Goal: Use online tool/utility: Utilize a website feature to perform a specific function

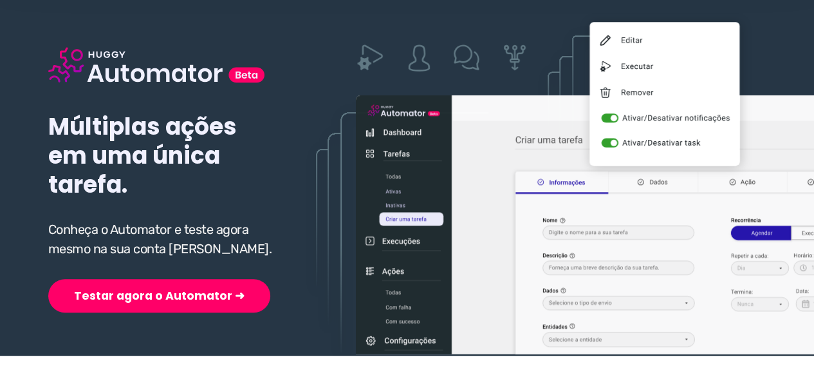
scroll to position [129, 0]
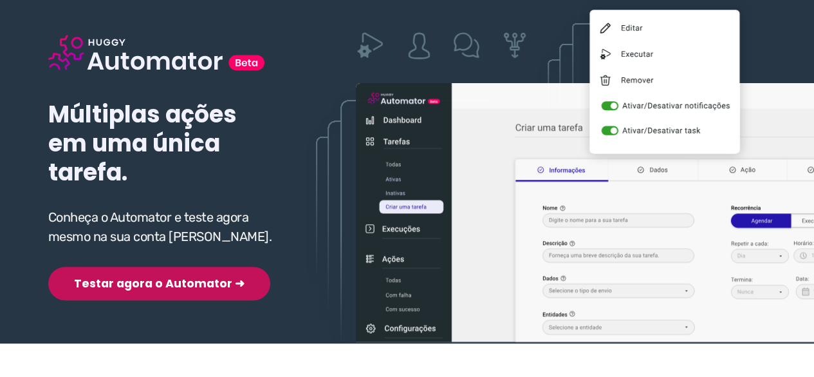
click at [139, 285] on button "Testar agora o Automator ➜" at bounding box center [159, 282] width 222 height 33
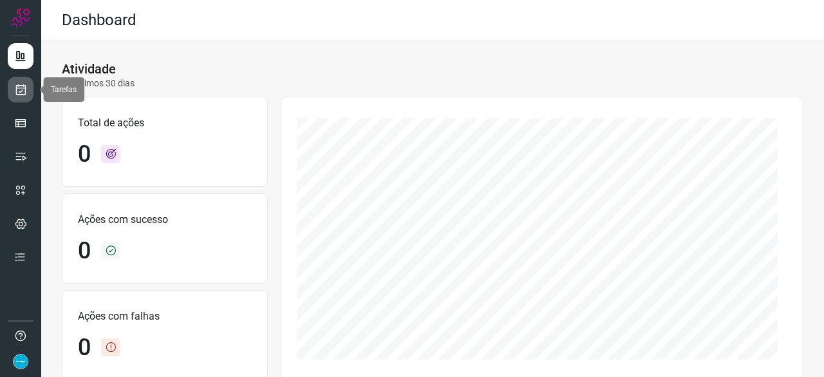
click at [28, 90] on link at bounding box center [21, 90] width 26 height 26
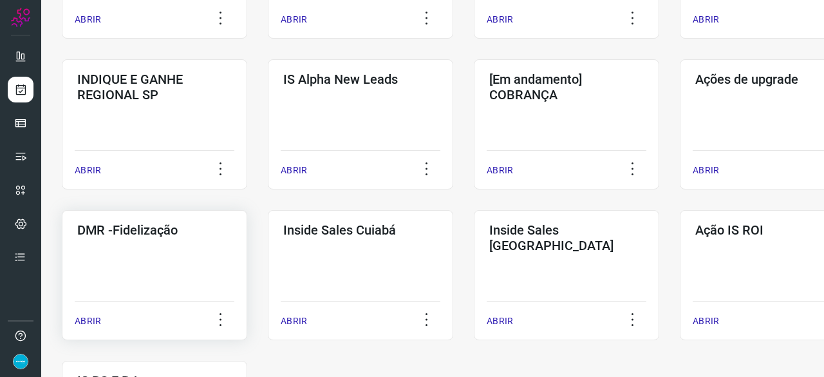
scroll to position [515, 0]
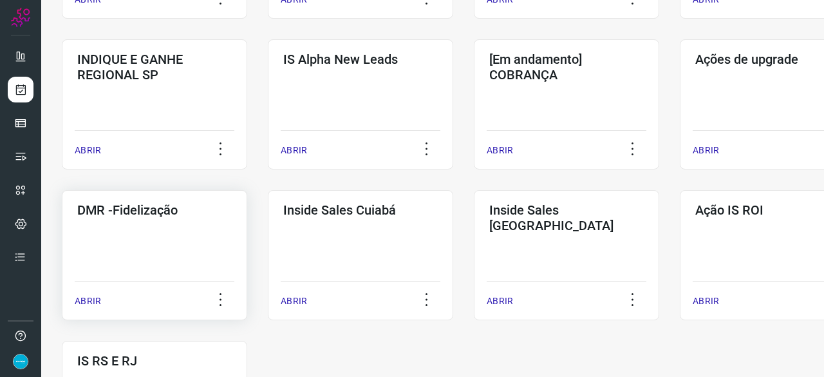
click at [88, 301] on p "ABRIR" at bounding box center [88, 301] width 26 height 14
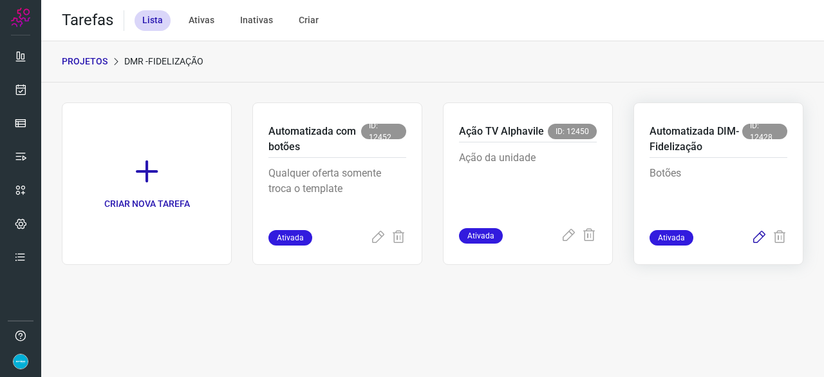
click at [761, 235] on icon at bounding box center [758, 237] width 15 height 15
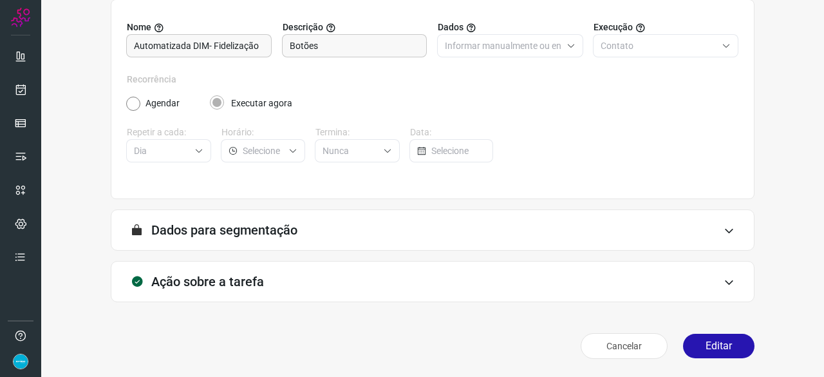
scroll to position [126, 0]
click at [718, 347] on button "Editar" at bounding box center [718, 346] width 71 height 24
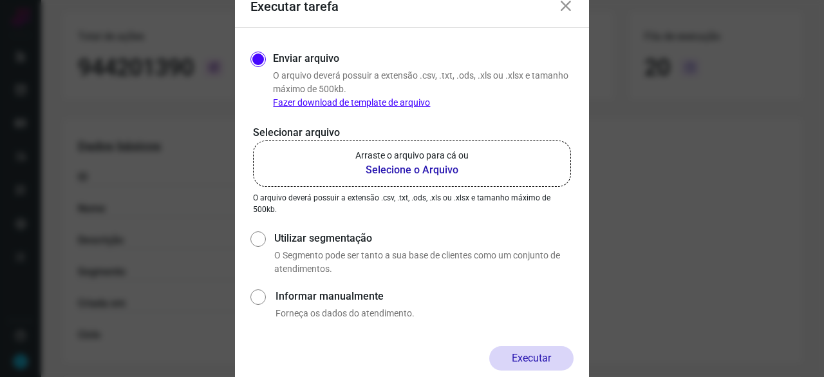
click at [407, 169] on b "Selecione o Arquivo" at bounding box center [411, 169] width 113 height 15
click at [0, 0] on input "Arraste o arquivo para cá ou Selecione o Arquivo" at bounding box center [0, 0] width 0 height 0
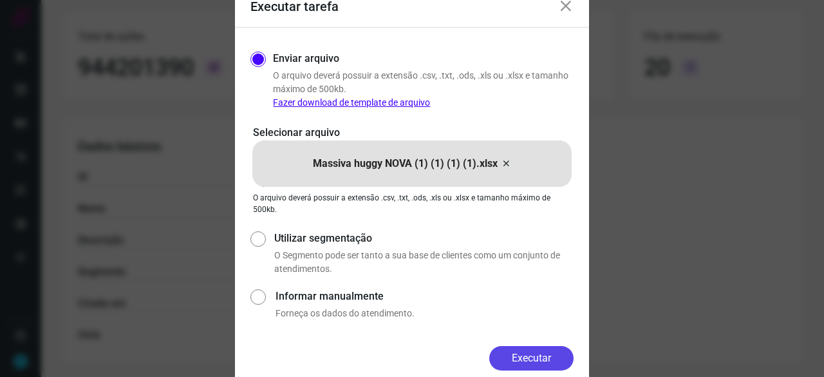
click at [531, 361] on button "Executar" at bounding box center [531, 358] width 84 height 24
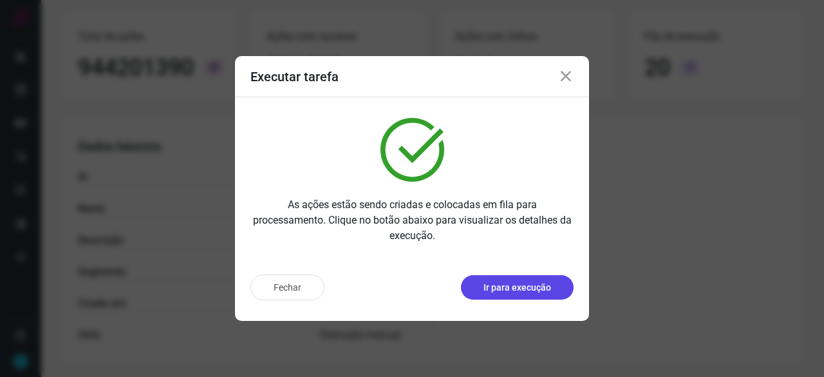
click at [499, 292] on p "Ir para execução" at bounding box center [517, 288] width 68 height 14
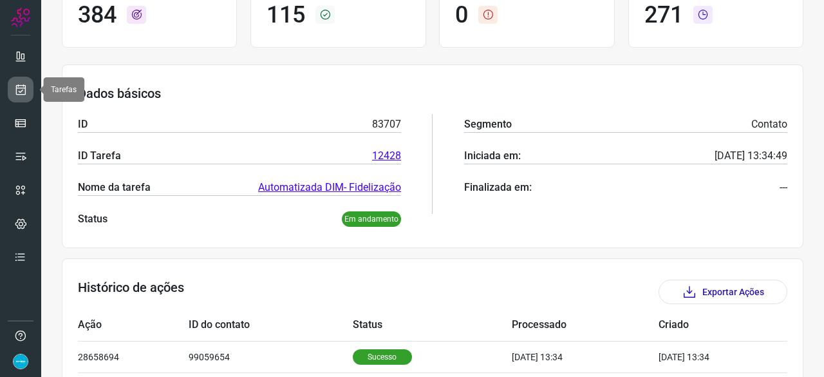
click at [20, 90] on icon at bounding box center [21, 89] width 14 height 13
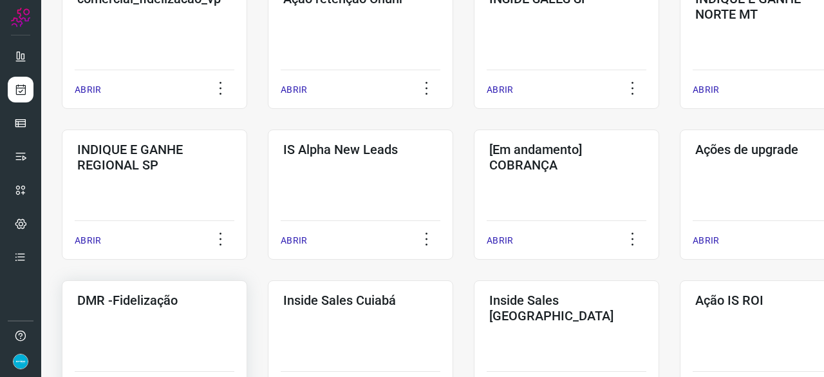
scroll to position [554, 0]
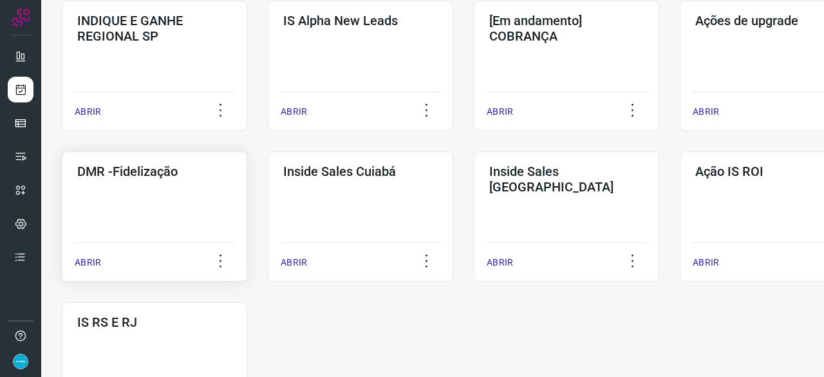
click at [90, 265] on p "ABRIR" at bounding box center [88, 263] width 26 height 14
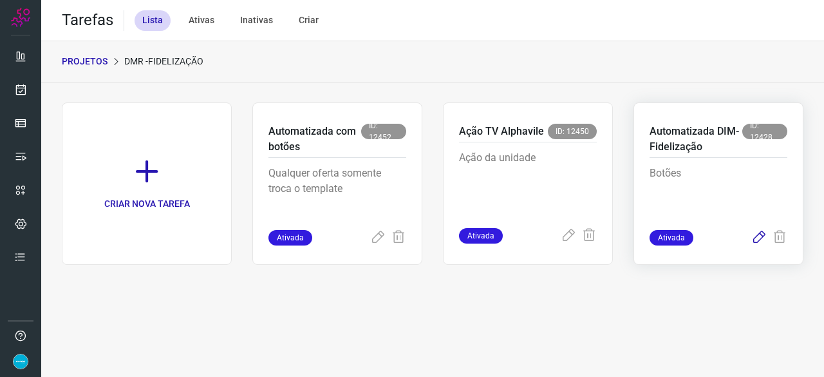
click at [762, 235] on icon at bounding box center [758, 237] width 15 height 15
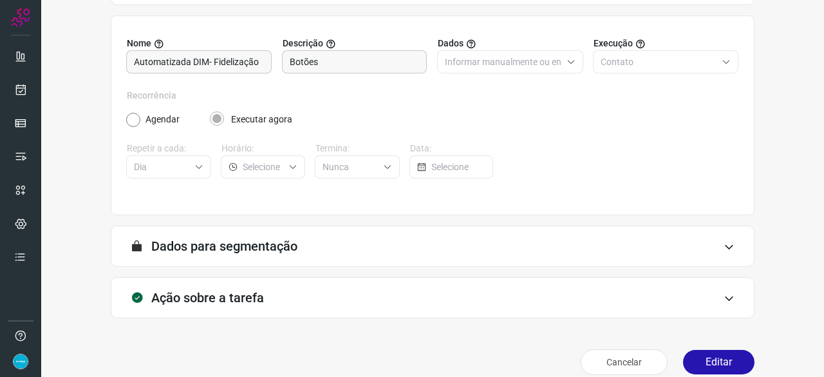
scroll to position [126, 0]
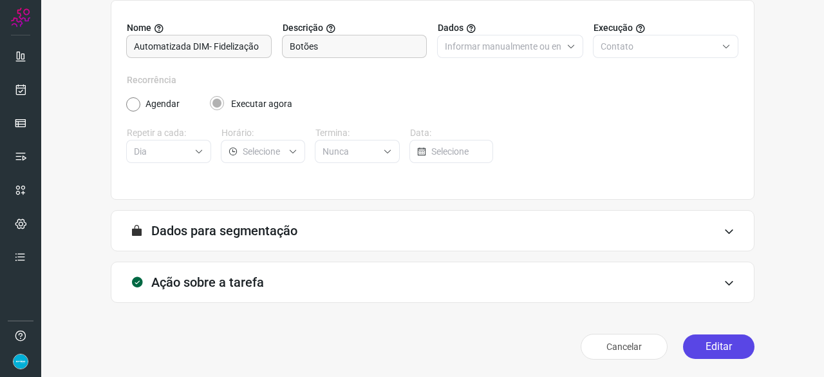
click at [716, 340] on button "Editar" at bounding box center [718, 346] width 71 height 24
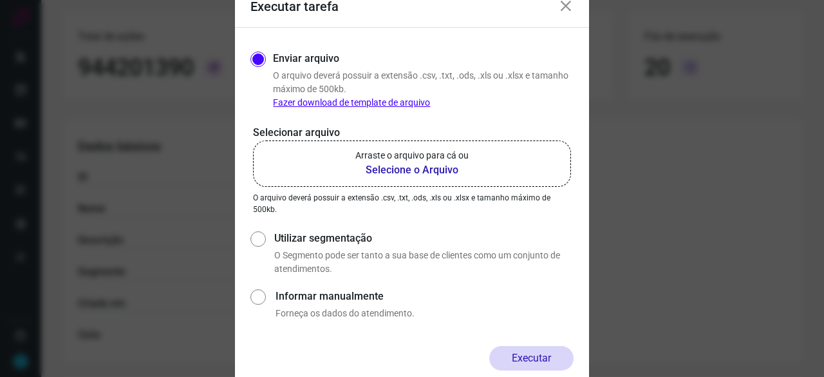
click at [396, 172] on b "Selecione o Arquivo" at bounding box center [411, 169] width 113 height 15
click at [0, 0] on input "Arraste o arquivo para cá ou Selecione o Arquivo" at bounding box center [0, 0] width 0 height 0
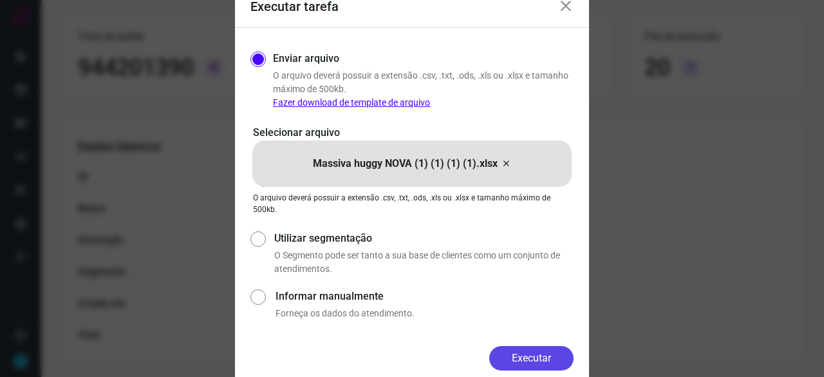
click at [526, 360] on button "Executar" at bounding box center [531, 358] width 84 height 24
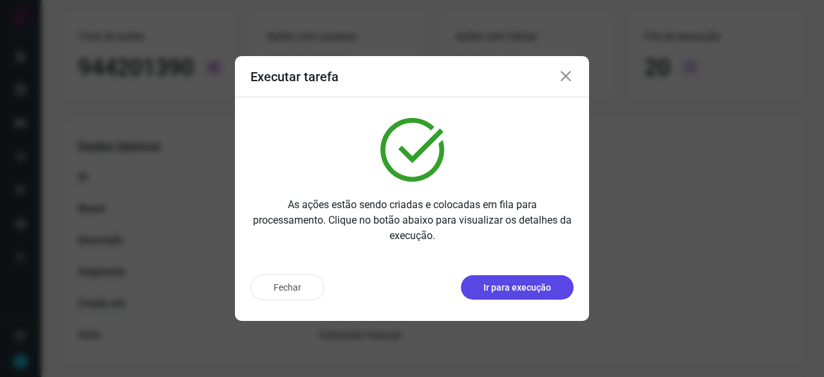
click at [499, 285] on p "Ir para execução" at bounding box center [517, 288] width 68 height 14
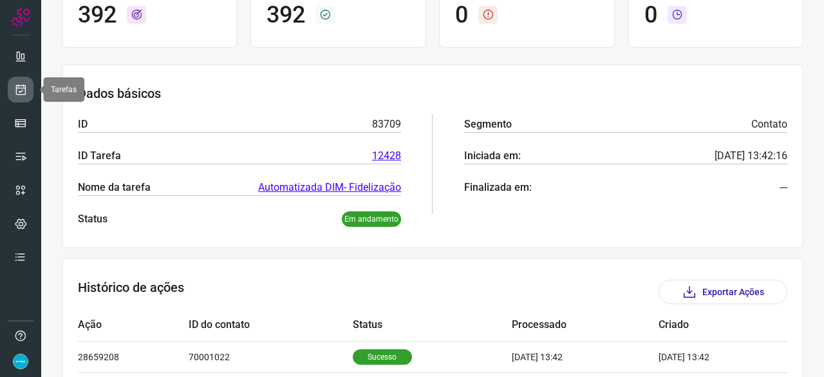
click at [21, 88] on icon at bounding box center [21, 89] width 14 height 13
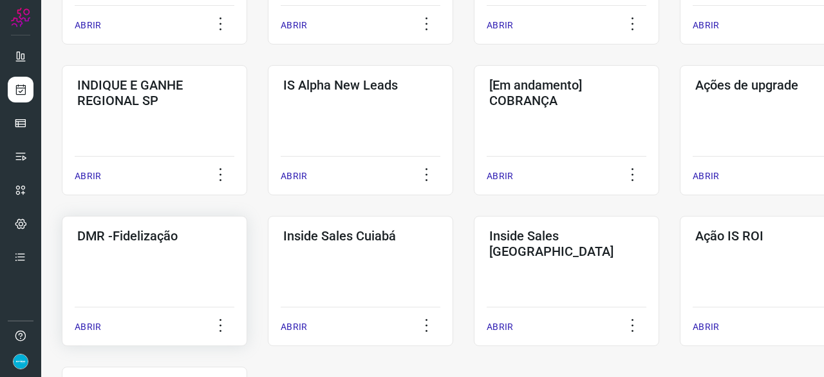
click at [95, 322] on p "ABRIR" at bounding box center [88, 327] width 26 height 14
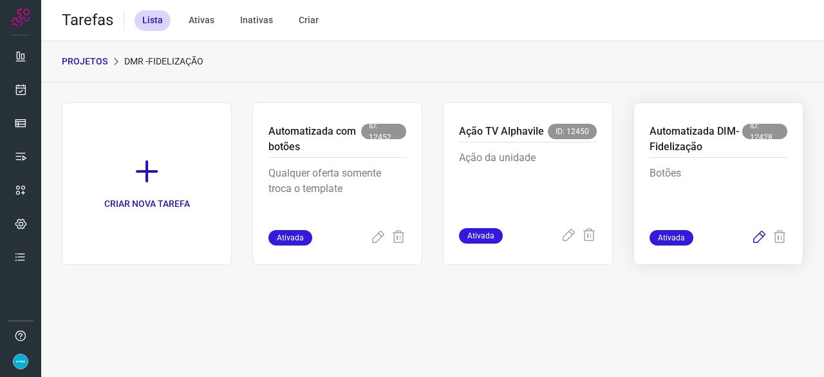
click at [761, 235] on icon at bounding box center [758, 237] width 15 height 15
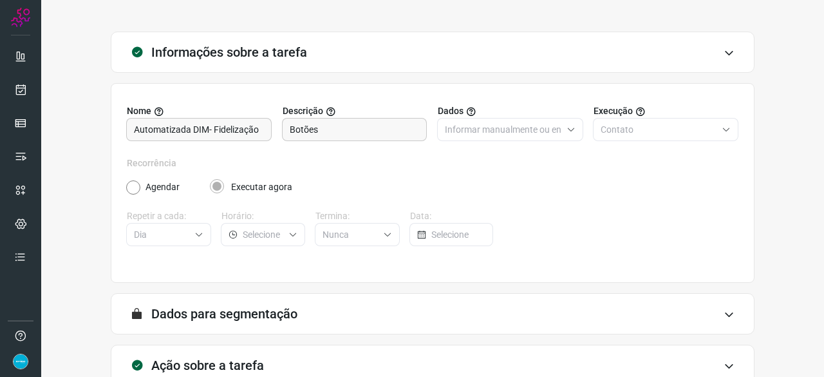
scroll to position [126, 0]
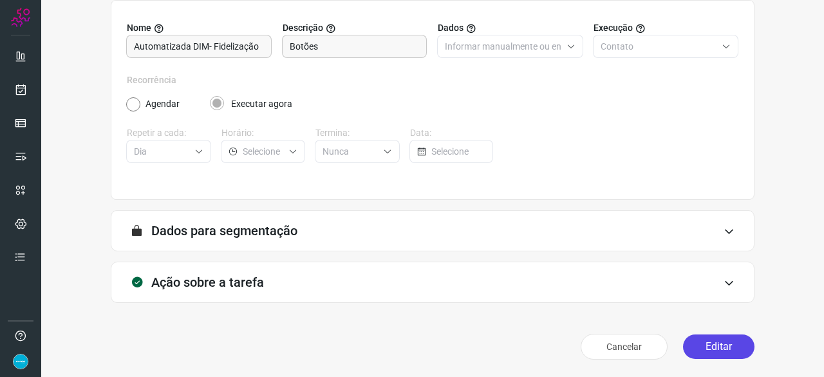
click at [723, 344] on button "Editar" at bounding box center [718, 346] width 71 height 24
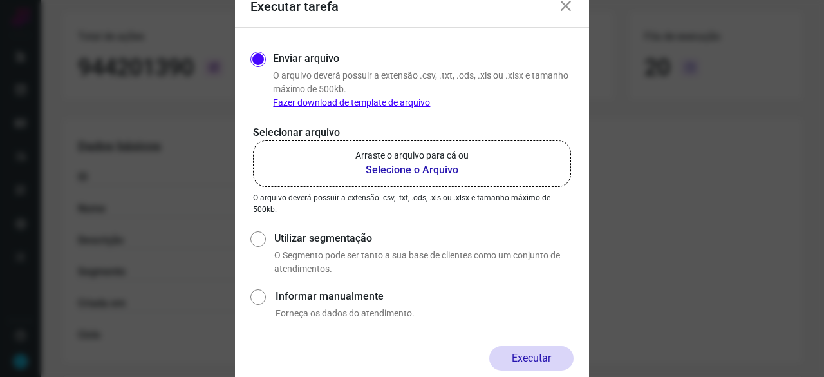
click at [402, 170] on b "Selecione o Arquivo" at bounding box center [411, 169] width 113 height 15
click at [0, 0] on input "Arraste o arquivo para cá ou Selecione o Arquivo" at bounding box center [0, 0] width 0 height 0
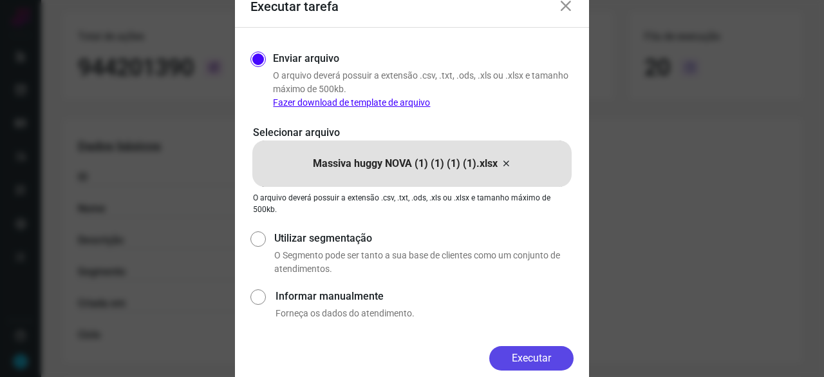
click at [533, 355] on button "Executar" at bounding box center [531, 358] width 84 height 24
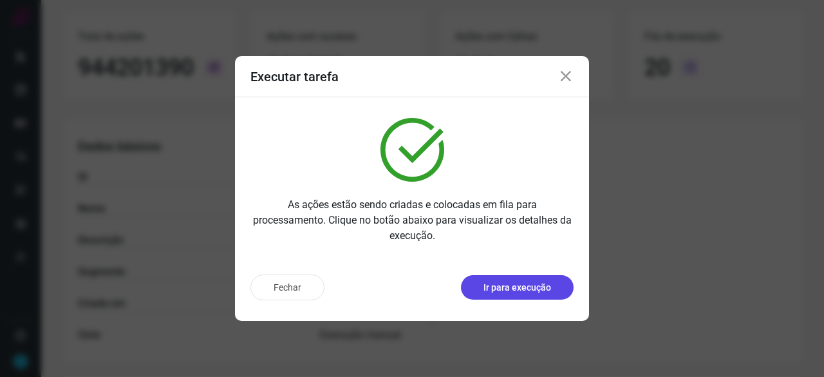
click at [512, 296] on button "Ir para execução" at bounding box center [517, 287] width 113 height 24
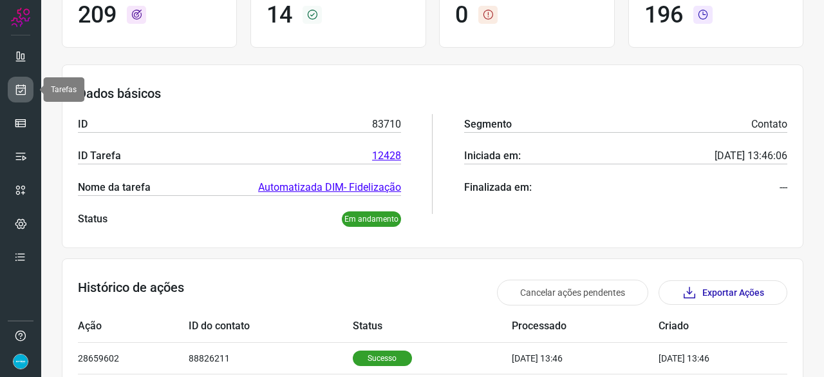
click at [24, 92] on icon at bounding box center [21, 89] width 14 height 13
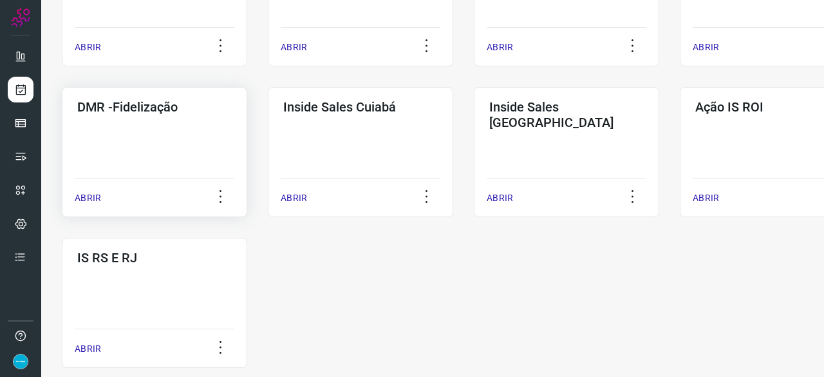
click at [79, 195] on p "ABRIR" at bounding box center [88, 198] width 26 height 14
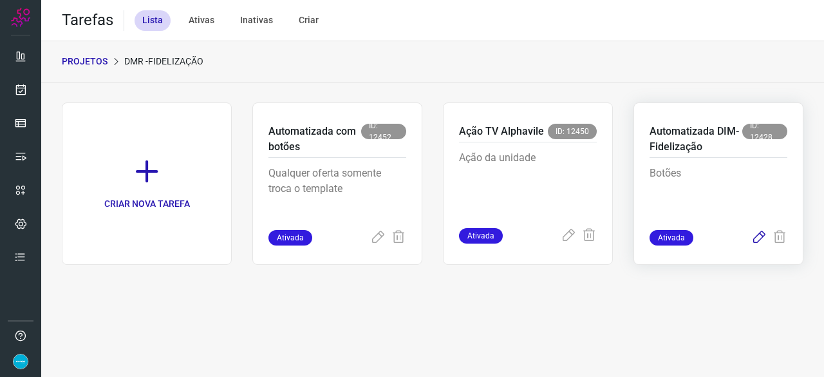
click at [763, 236] on icon at bounding box center [758, 237] width 15 height 15
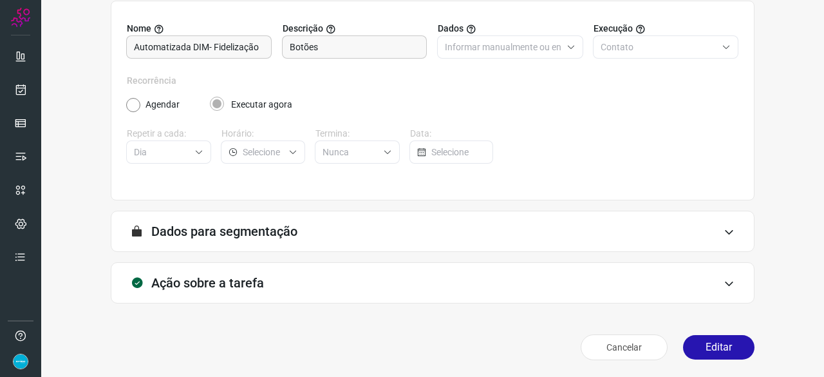
scroll to position [126, 0]
click at [712, 340] on button "Editar" at bounding box center [718, 346] width 71 height 24
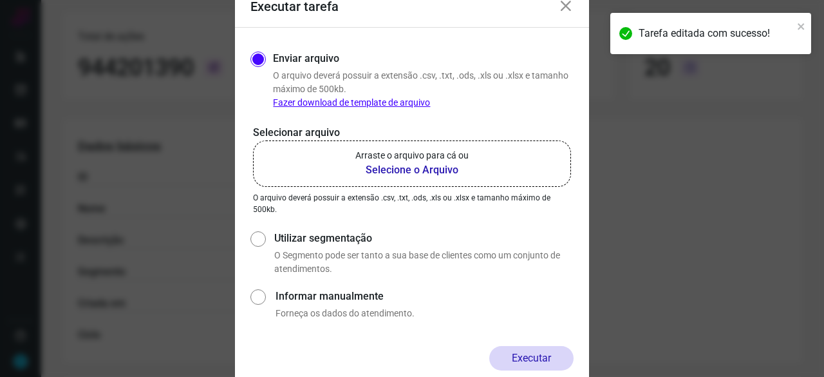
click at [397, 169] on b "Selecione o Arquivo" at bounding box center [411, 169] width 113 height 15
click at [0, 0] on input "Arraste o arquivo para cá ou Selecione o Arquivo" at bounding box center [0, 0] width 0 height 0
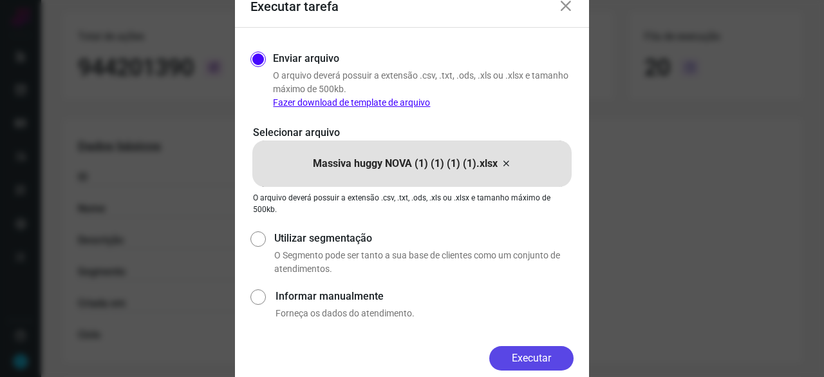
click at [545, 358] on button "Executar" at bounding box center [531, 358] width 84 height 24
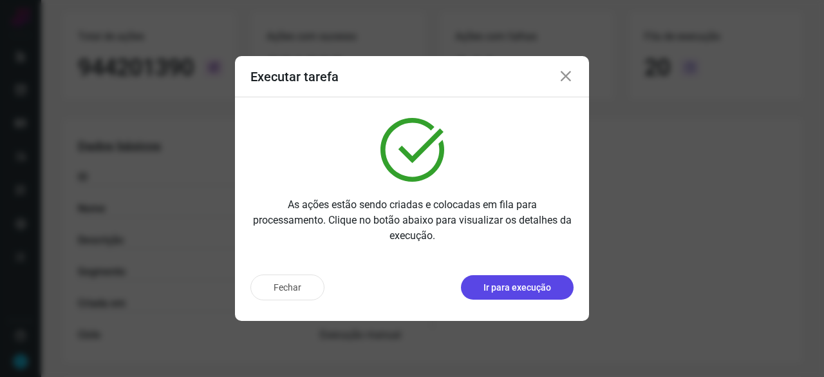
click at [537, 290] on p "Ir para execução" at bounding box center [517, 288] width 68 height 14
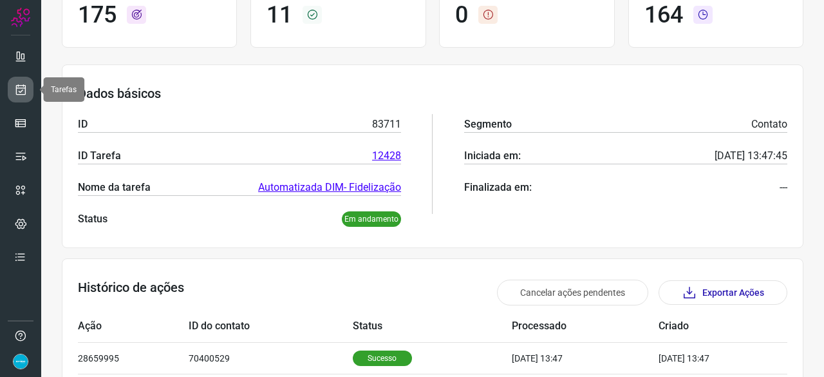
click at [18, 87] on icon at bounding box center [21, 89] width 14 height 13
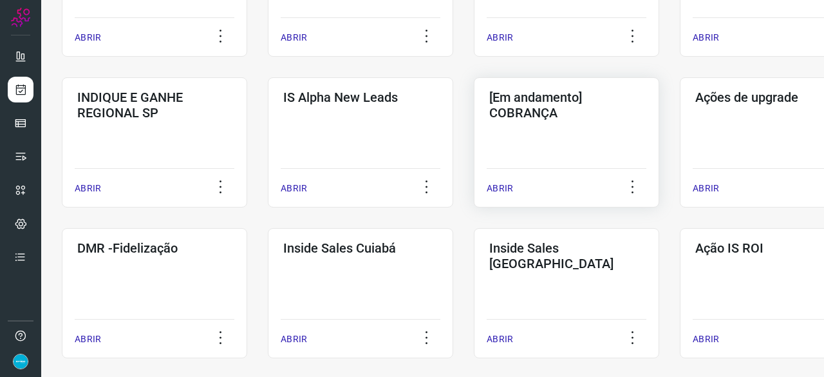
scroll to position [489, 0]
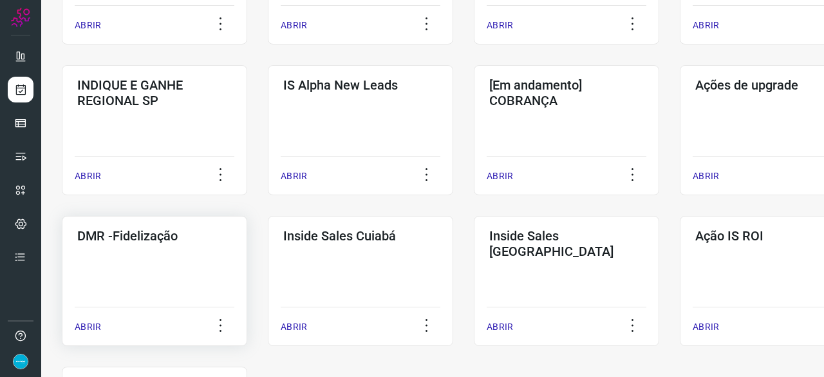
click at [88, 328] on p "ABRIR" at bounding box center [88, 327] width 26 height 14
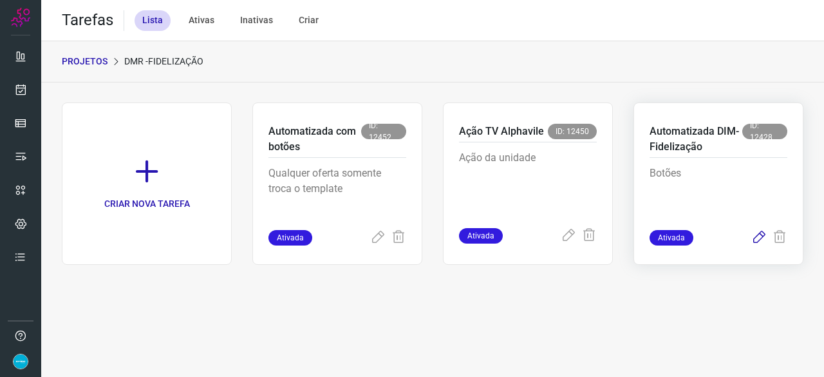
click at [759, 234] on icon at bounding box center [758, 237] width 15 height 15
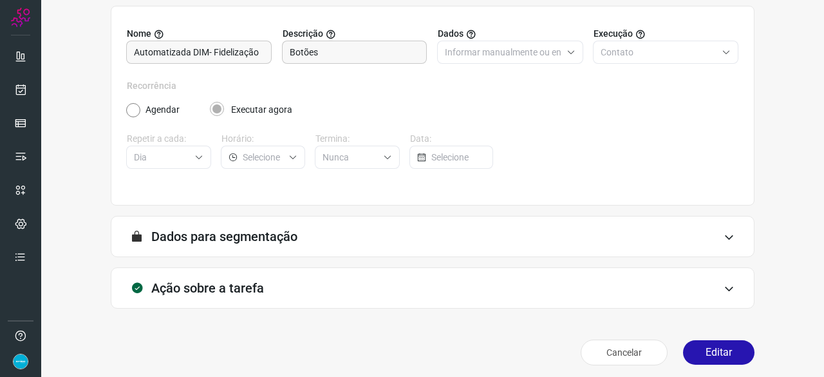
scroll to position [126, 0]
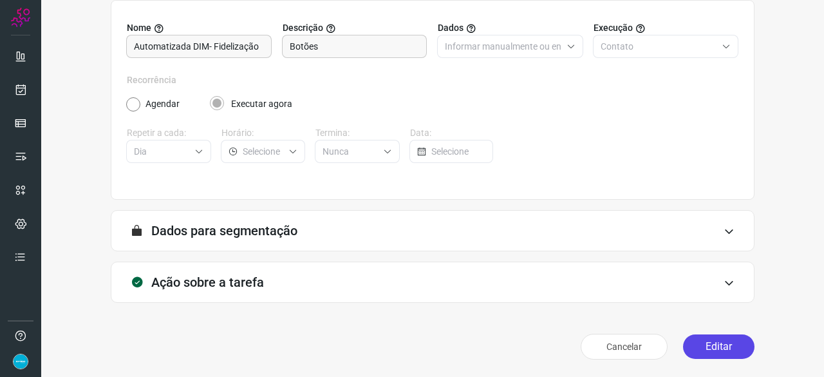
click at [708, 341] on button "Editar" at bounding box center [718, 346] width 71 height 24
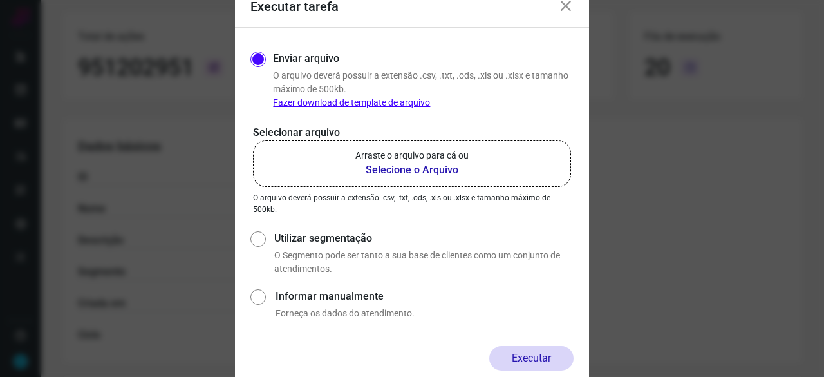
click at [384, 172] on b "Selecione o Arquivo" at bounding box center [411, 169] width 113 height 15
click at [0, 0] on input "Arraste o arquivo para cá ou Selecione o Arquivo" at bounding box center [0, 0] width 0 height 0
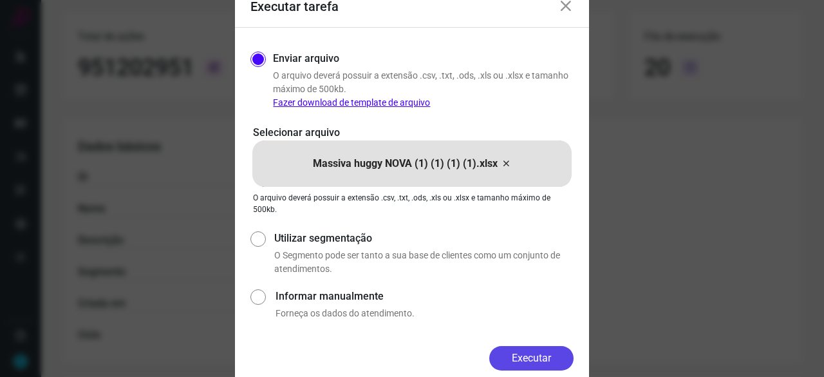
click at [550, 352] on button "Executar" at bounding box center [531, 358] width 84 height 24
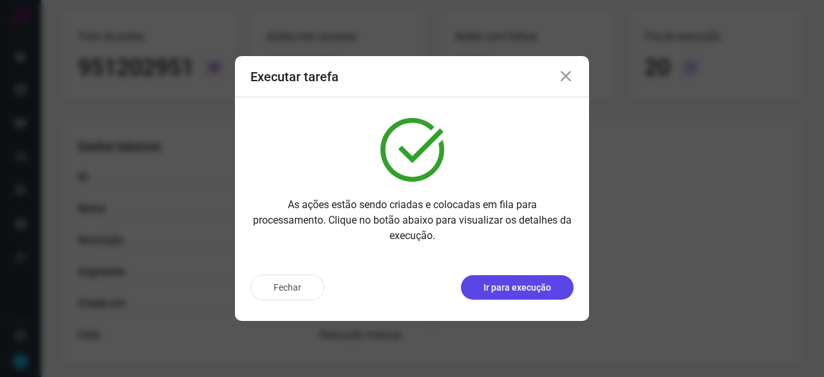
click at [503, 289] on p "Ir para execução" at bounding box center [517, 288] width 68 height 14
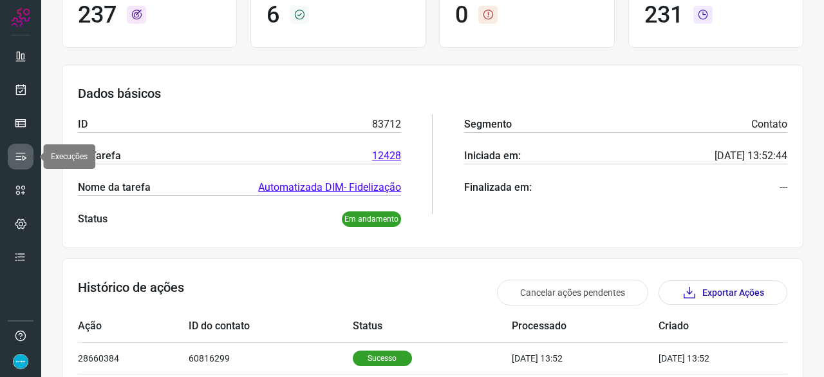
click at [26, 154] on icon at bounding box center [20, 156] width 13 height 13
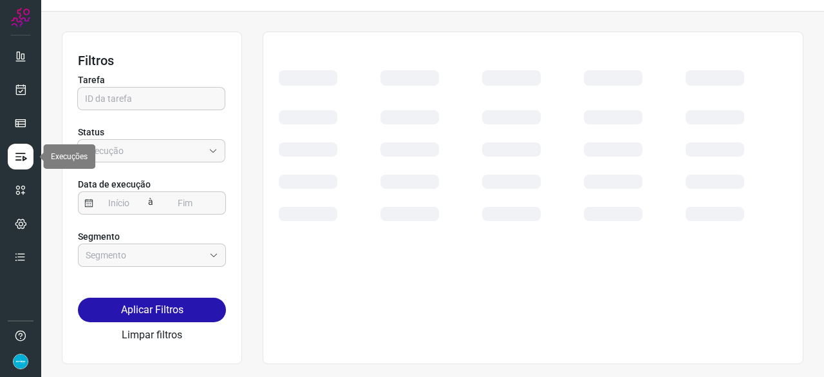
scroll to position [29, 0]
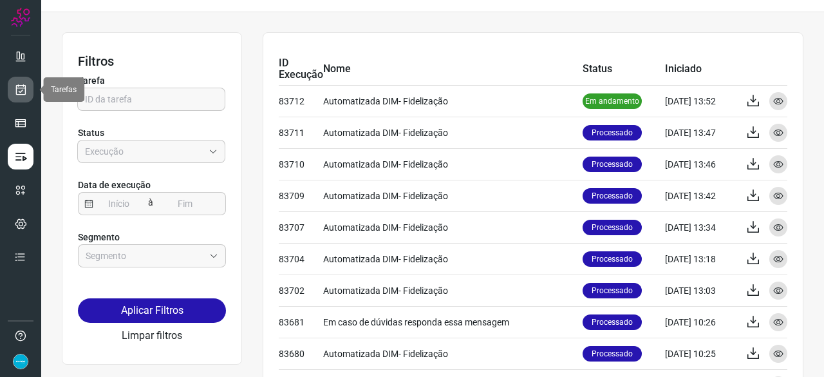
click at [23, 80] on link at bounding box center [21, 90] width 26 height 26
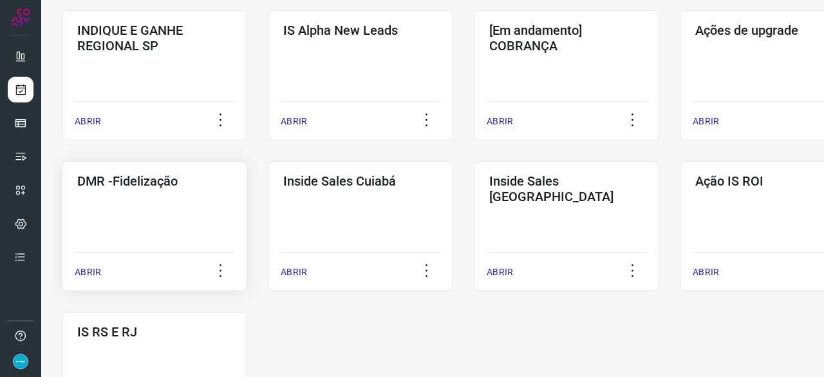
click at [90, 274] on p "ABRIR" at bounding box center [88, 272] width 26 height 14
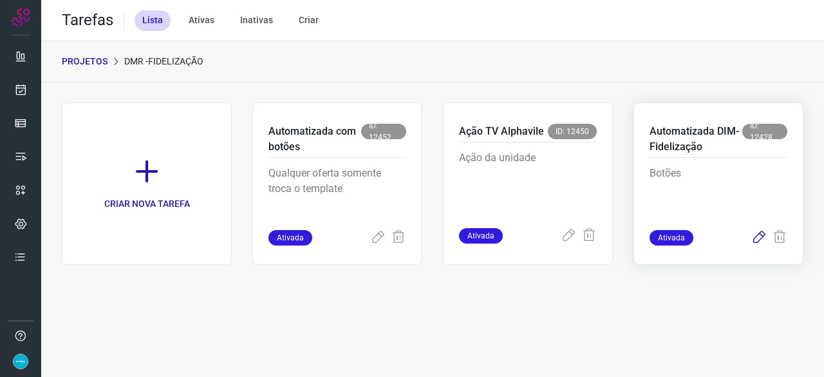
click at [759, 234] on icon at bounding box center [758, 237] width 15 height 15
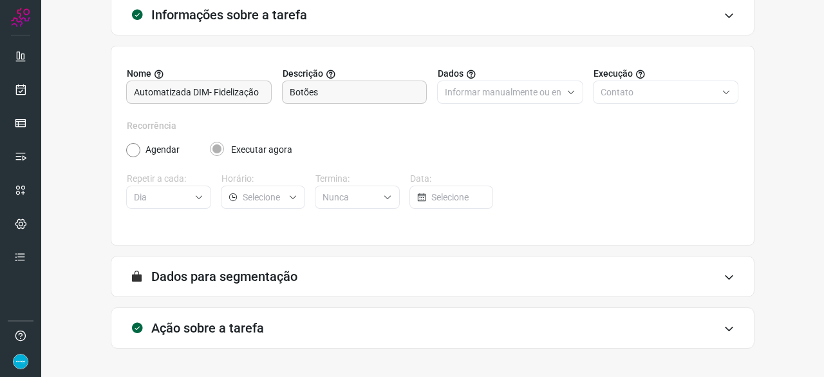
scroll to position [126, 0]
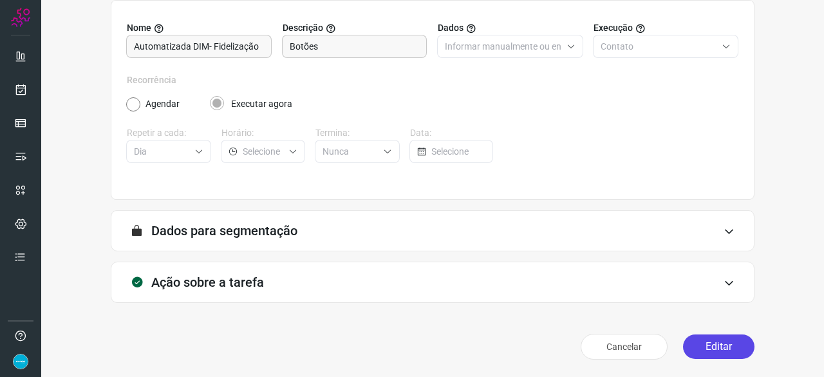
click at [712, 344] on button "Editar" at bounding box center [718, 346] width 71 height 24
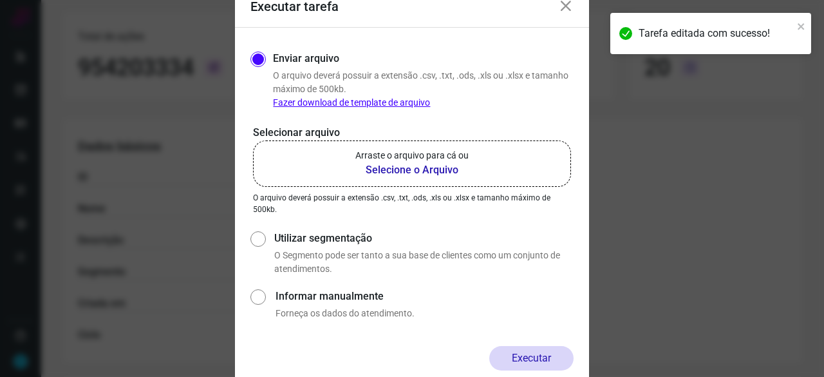
click at [390, 172] on b "Selecione o Arquivo" at bounding box center [411, 169] width 113 height 15
click at [0, 0] on input "Arraste o arquivo para cá ou Selecione o Arquivo" at bounding box center [0, 0] width 0 height 0
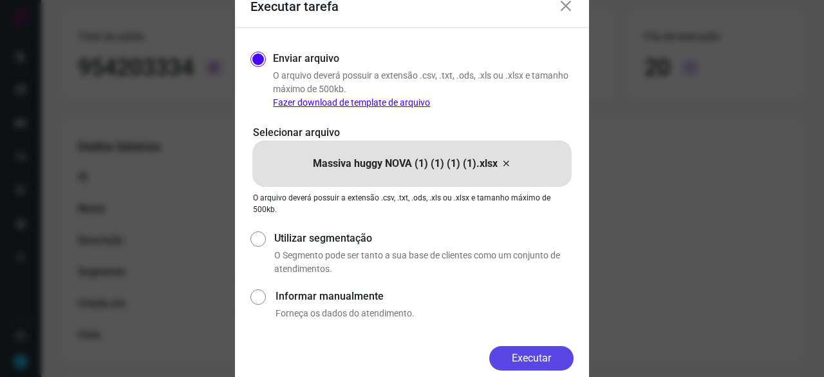
click at [527, 353] on button "Executar" at bounding box center [531, 358] width 84 height 24
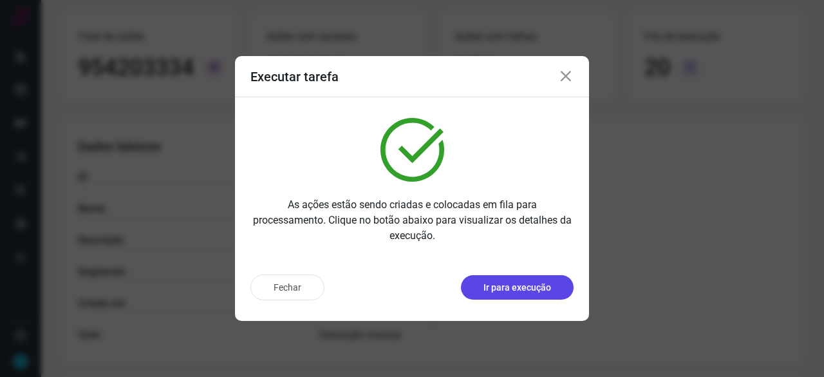
click at [511, 289] on p "Ir para execução" at bounding box center [517, 288] width 68 height 14
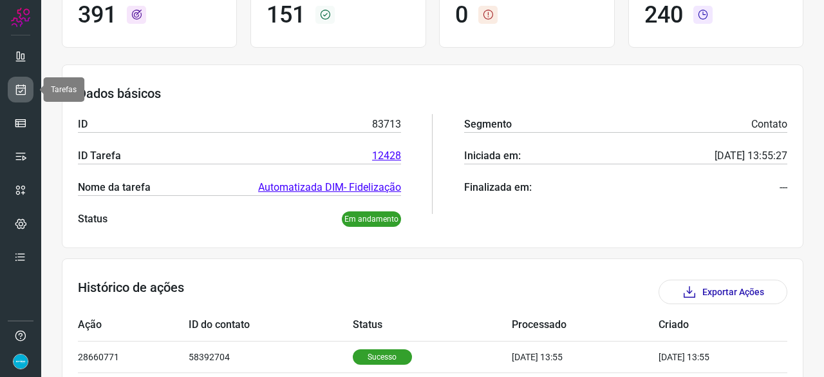
click at [19, 85] on icon at bounding box center [21, 89] width 14 height 13
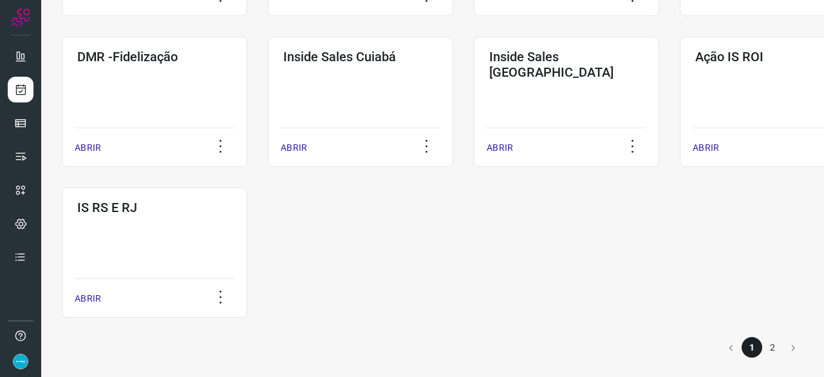
scroll to position [672, 0]
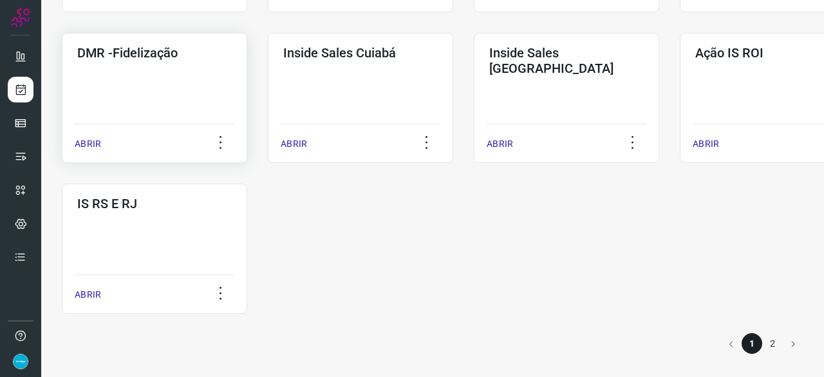
click at [97, 138] on p "ABRIR" at bounding box center [88, 144] width 26 height 14
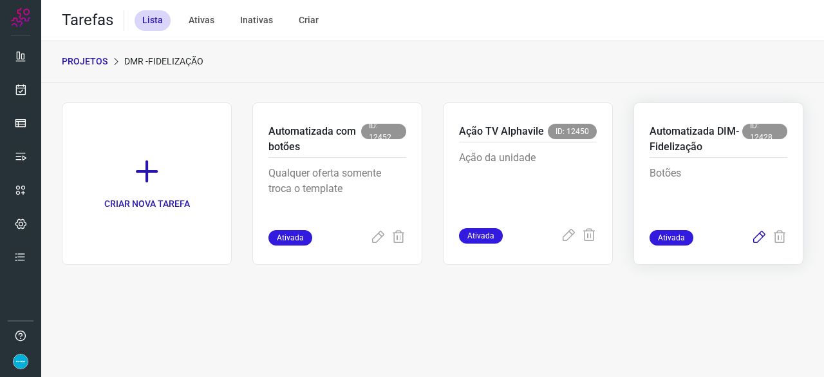
click at [758, 235] on icon at bounding box center [758, 237] width 15 height 15
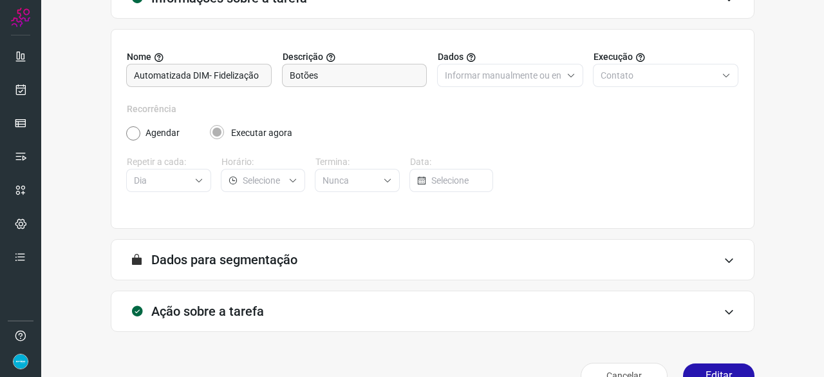
scroll to position [126, 0]
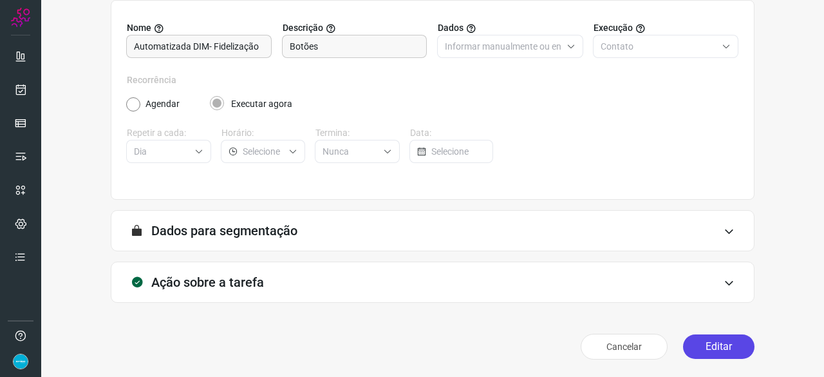
click at [716, 342] on button "Editar" at bounding box center [718, 346] width 71 height 24
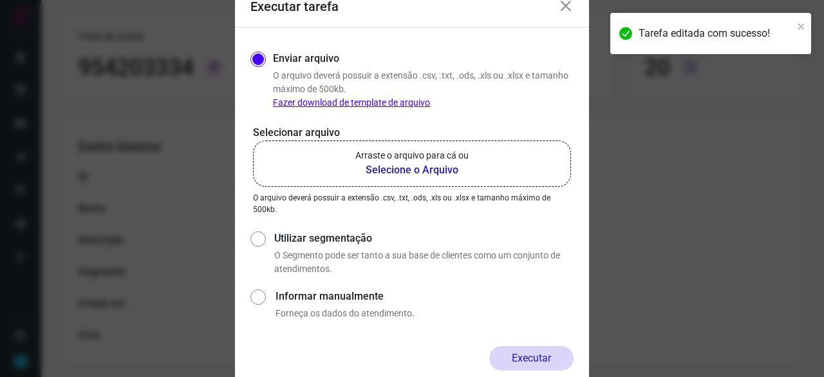
click at [425, 167] on b "Selecione o Arquivo" at bounding box center [411, 169] width 113 height 15
click at [0, 0] on input "Arraste o arquivo para cá ou Selecione o Arquivo" at bounding box center [0, 0] width 0 height 0
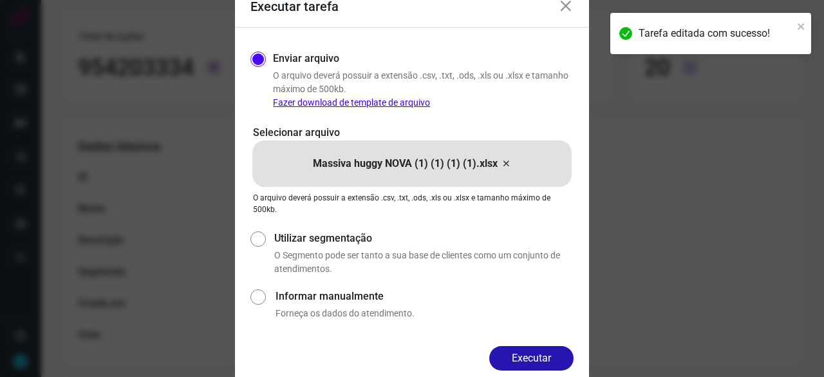
drag, startPoint x: 515, startPoint y: 358, endPoint x: 506, endPoint y: 352, distance: 11.1
click at [514, 358] on button "Executar" at bounding box center [531, 358] width 84 height 24
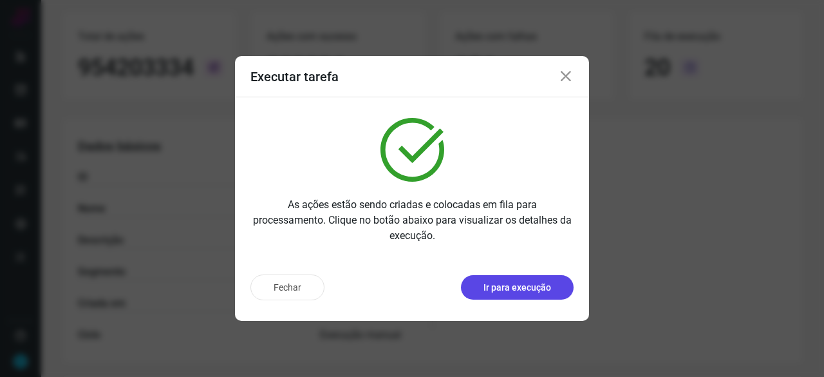
click at [534, 284] on p "Ir para execução" at bounding box center [517, 288] width 68 height 14
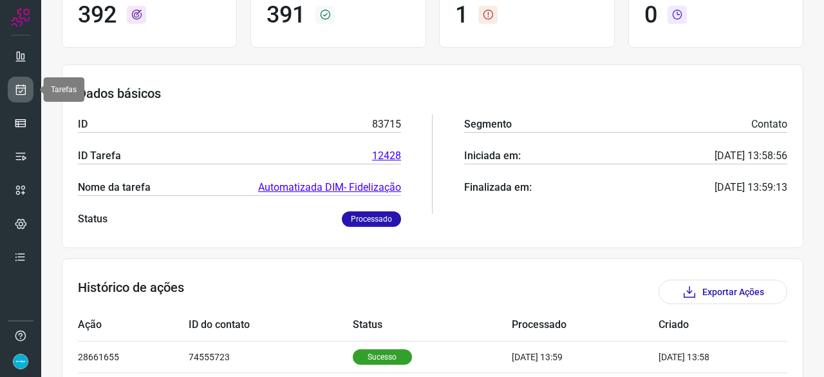
click at [26, 86] on icon at bounding box center [21, 89] width 14 height 13
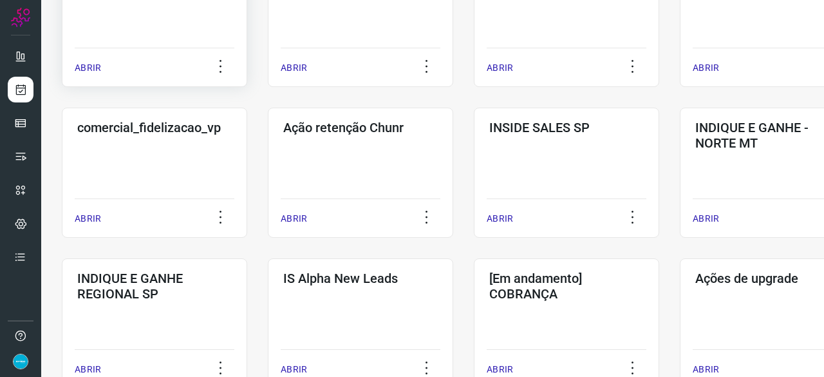
scroll to position [554, 0]
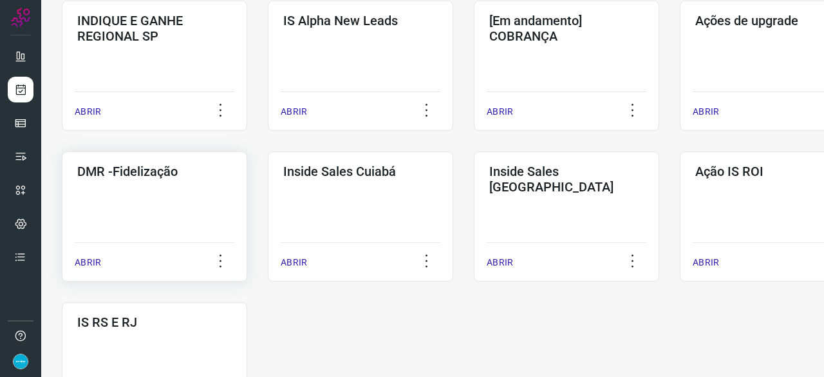
click at [86, 265] on p "ABRIR" at bounding box center [88, 263] width 26 height 14
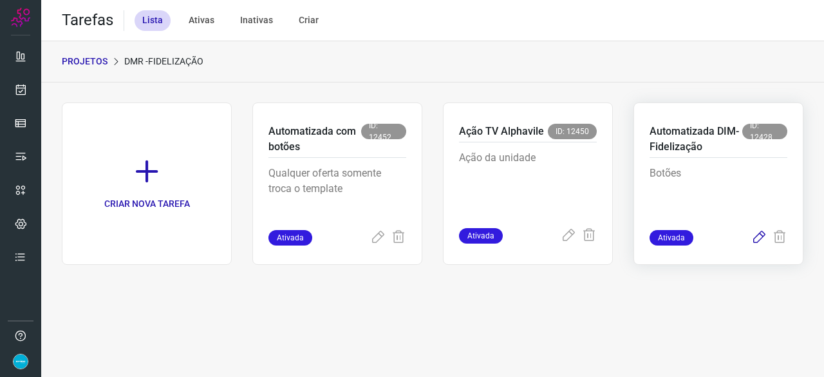
click at [759, 235] on icon at bounding box center [758, 237] width 15 height 15
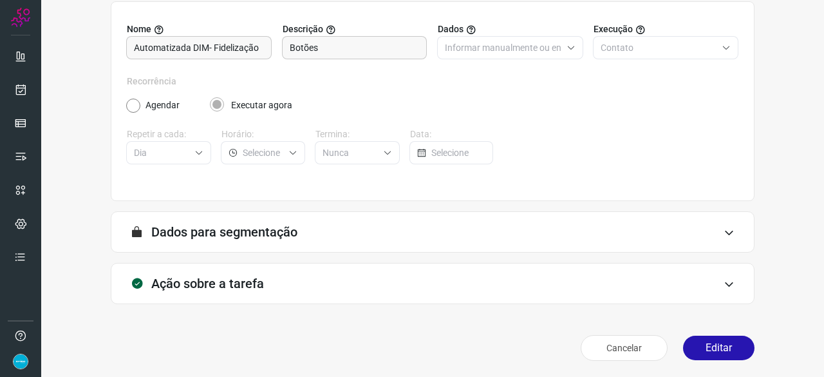
scroll to position [126, 0]
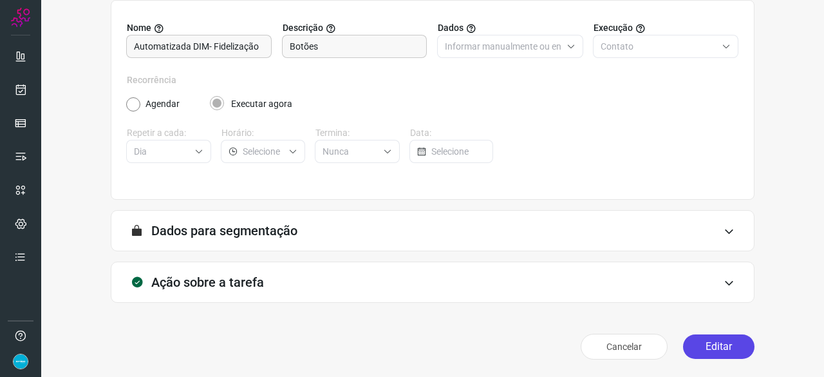
click at [696, 340] on button "Editar" at bounding box center [718, 346] width 71 height 24
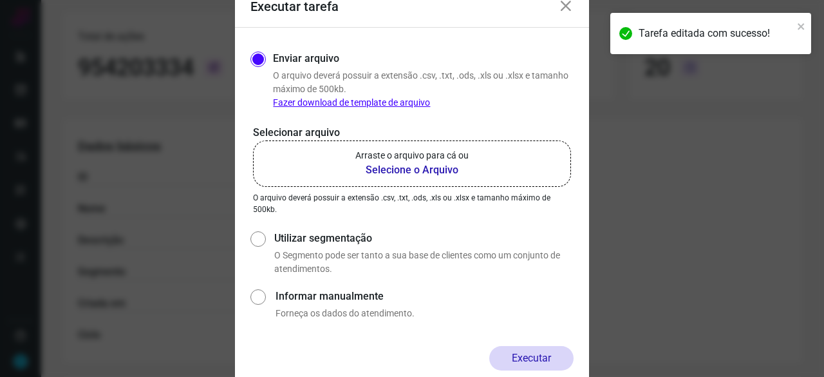
click at [401, 167] on b "Selecione o Arquivo" at bounding box center [411, 169] width 113 height 15
click at [0, 0] on input "Arraste o arquivo para cá ou Selecione o Arquivo" at bounding box center [0, 0] width 0 height 0
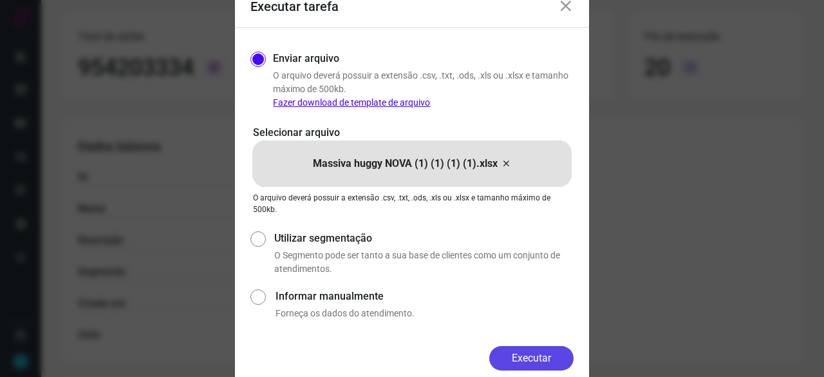
click at [537, 357] on button "Executar" at bounding box center [531, 358] width 84 height 24
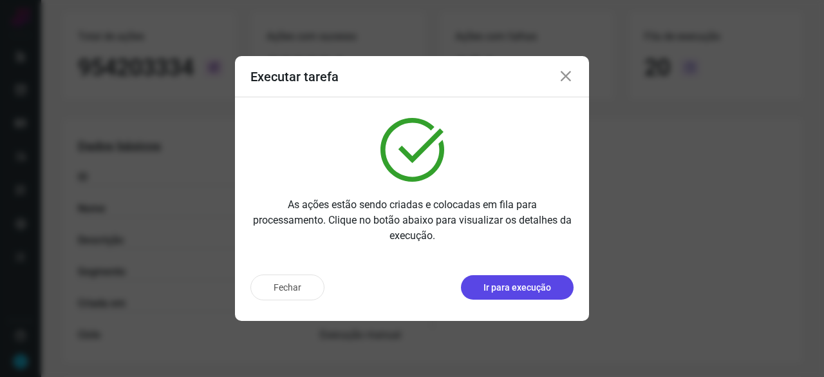
click at [507, 285] on p "Ir para execução" at bounding box center [517, 288] width 68 height 14
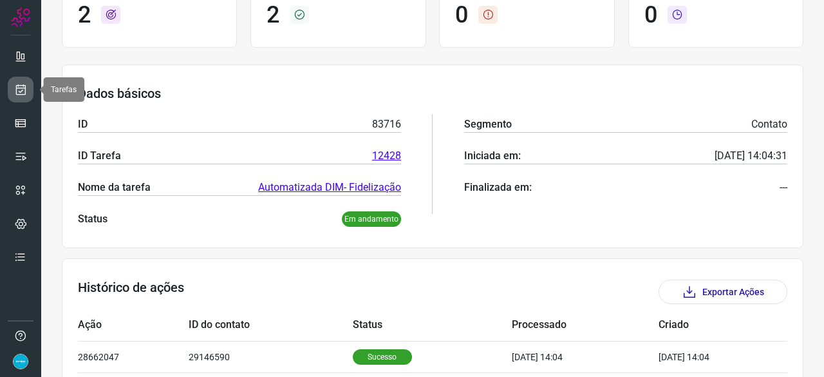
click at [22, 95] on icon at bounding box center [21, 89] width 14 height 13
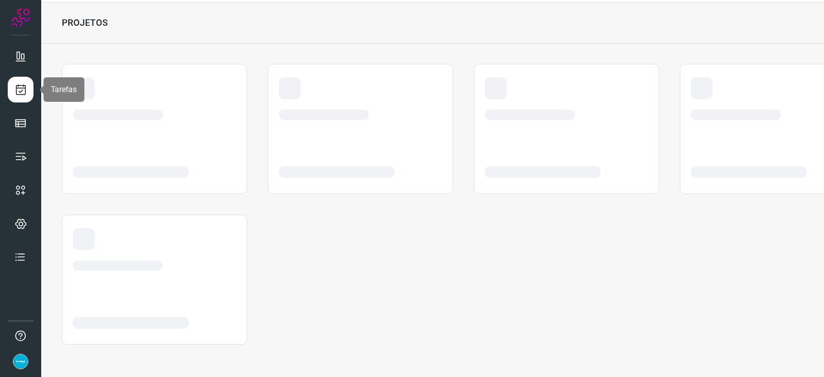
scroll to position [39, 0]
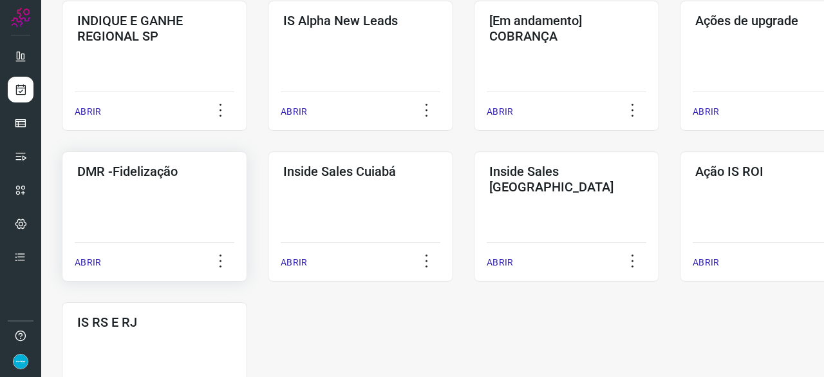
click at [84, 259] on p "ABRIR" at bounding box center [88, 263] width 26 height 14
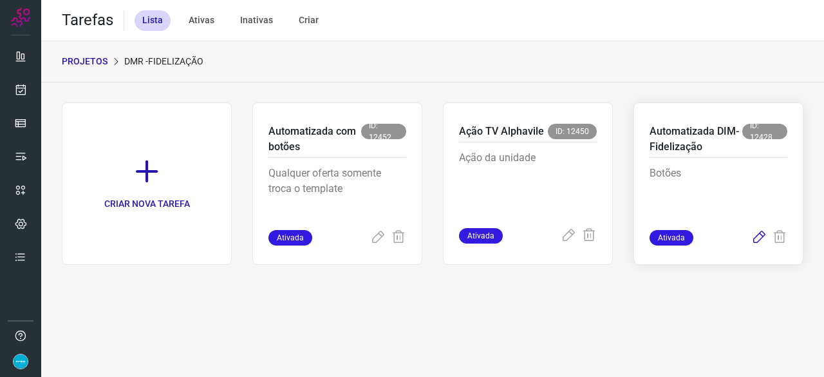
click at [759, 239] on icon at bounding box center [758, 237] width 15 height 15
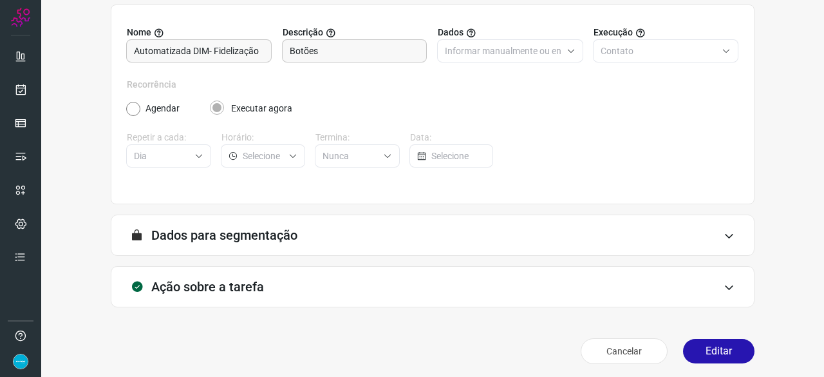
scroll to position [126, 0]
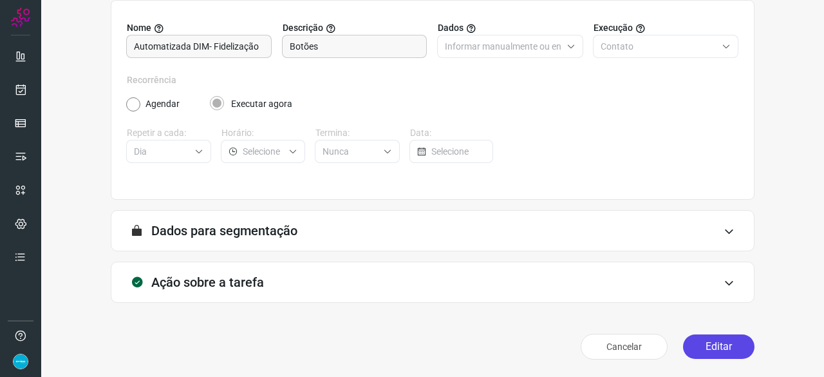
click at [707, 349] on button "Editar" at bounding box center [718, 346] width 71 height 24
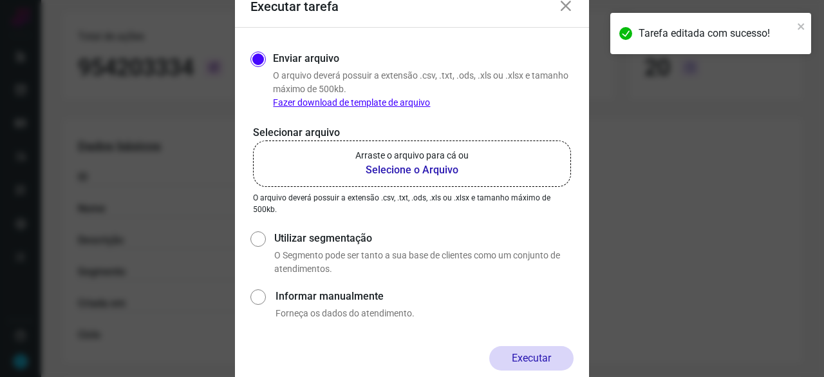
click at [377, 168] on b "Selecione o Arquivo" at bounding box center [411, 169] width 113 height 15
click at [0, 0] on input "Arraste o arquivo para cá ou Selecione o Arquivo" at bounding box center [0, 0] width 0 height 0
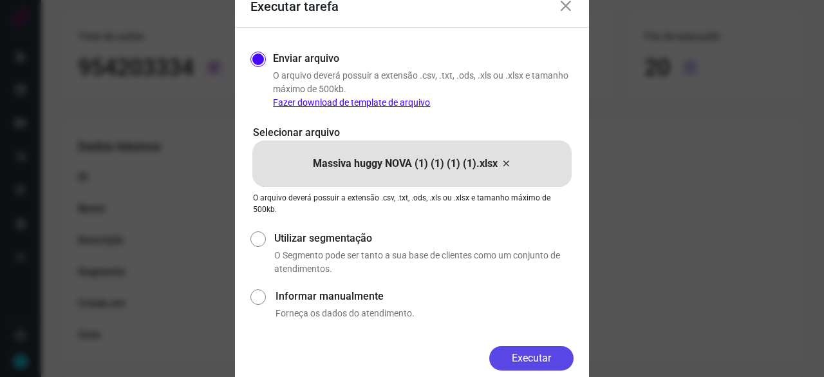
click at [539, 356] on button "Executar" at bounding box center [531, 358] width 84 height 24
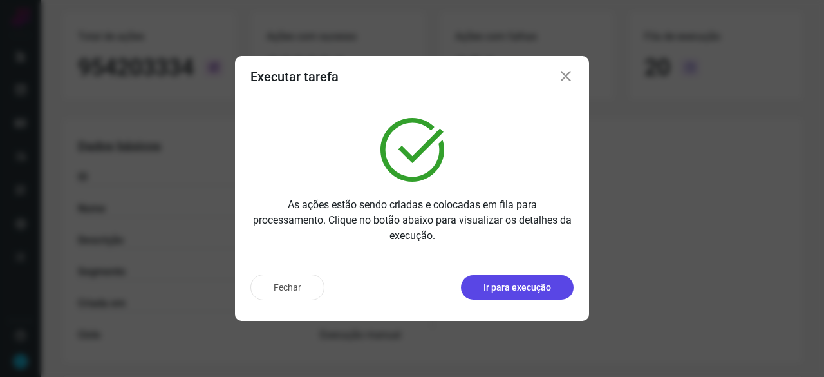
click at [530, 285] on p "Ir para execução" at bounding box center [517, 288] width 68 height 14
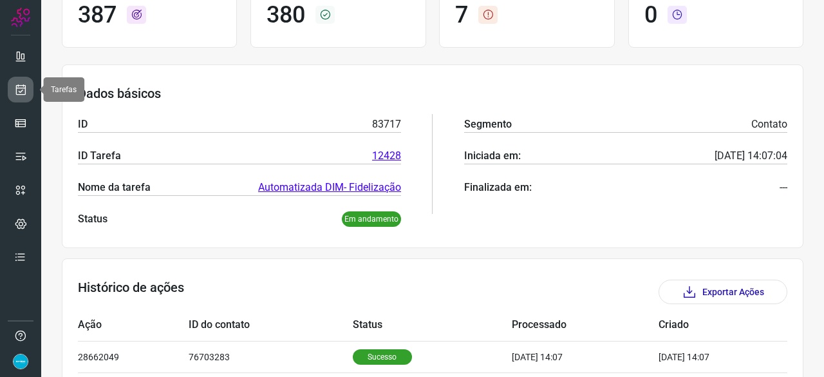
click at [17, 89] on icon at bounding box center [21, 89] width 14 height 13
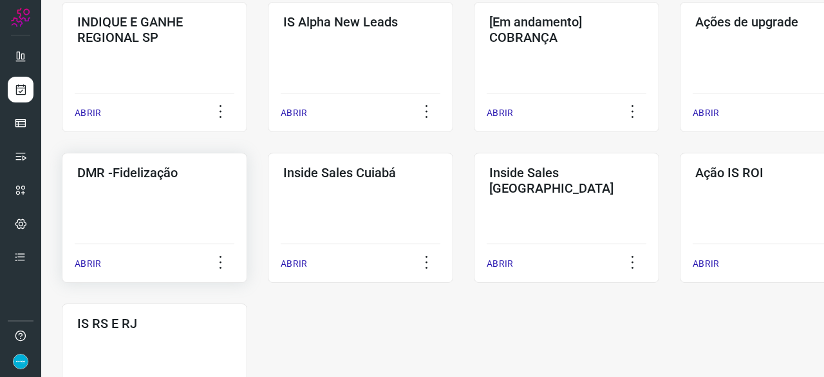
scroll to position [554, 0]
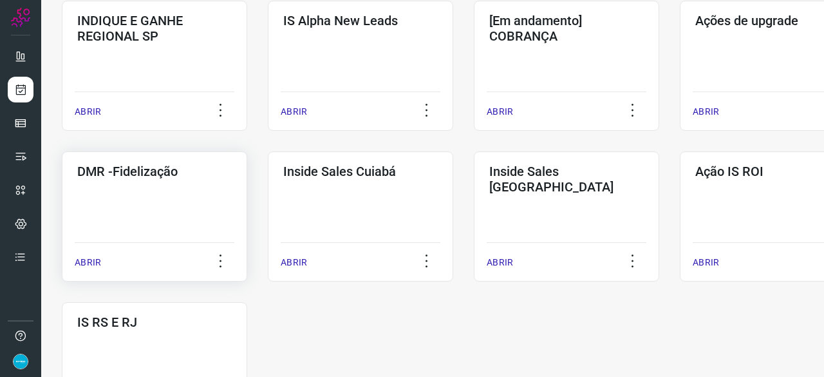
click at [101, 260] on div "ABRIR" at bounding box center [155, 258] width 160 height 32
click at [91, 259] on p "ABRIR" at bounding box center [88, 263] width 26 height 14
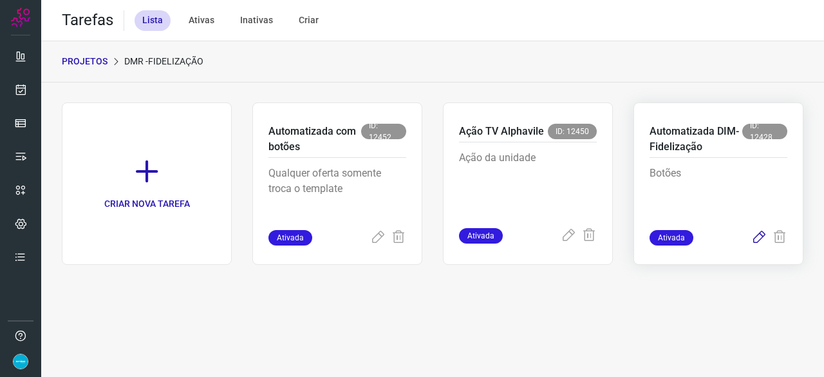
click at [759, 236] on icon at bounding box center [758, 237] width 15 height 15
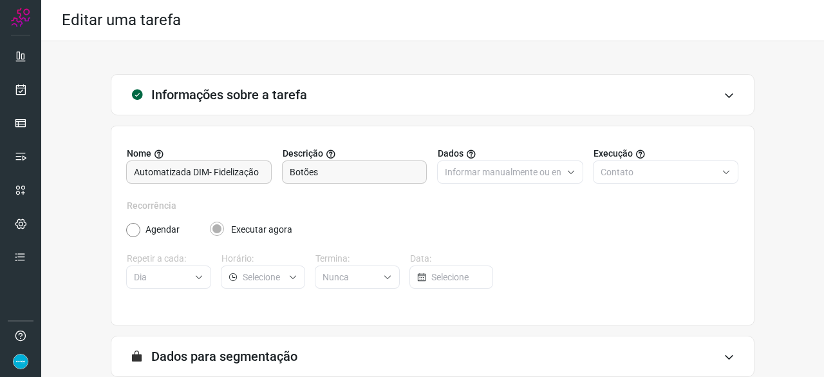
scroll to position [126, 0]
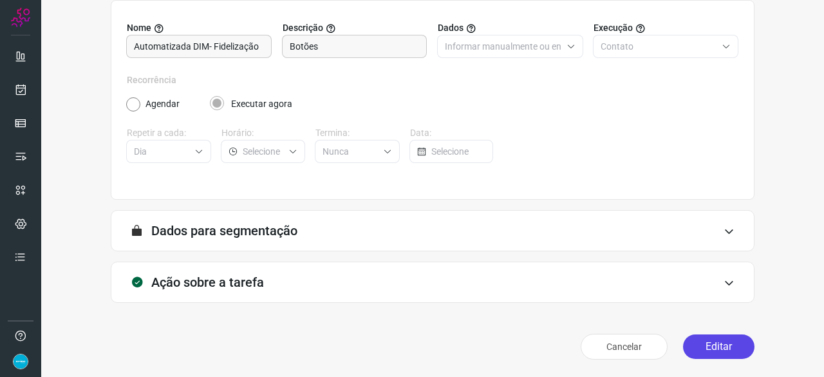
click at [696, 343] on button "Editar" at bounding box center [718, 346] width 71 height 24
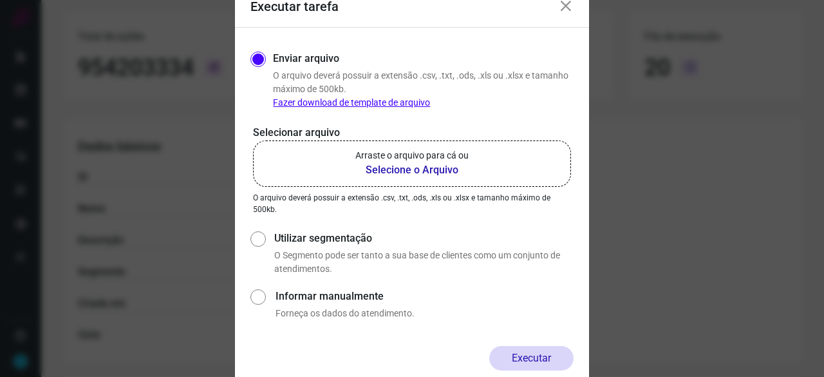
click at [390, 170] on b "Selecione o Arquivo" at bounding box center [411, 169] width 113 height 15
click at [0, 0] on input "Arraste o arquivo para cá ou Selecione o Arquivo" at bounding box center [0, 0] width 0 height 0
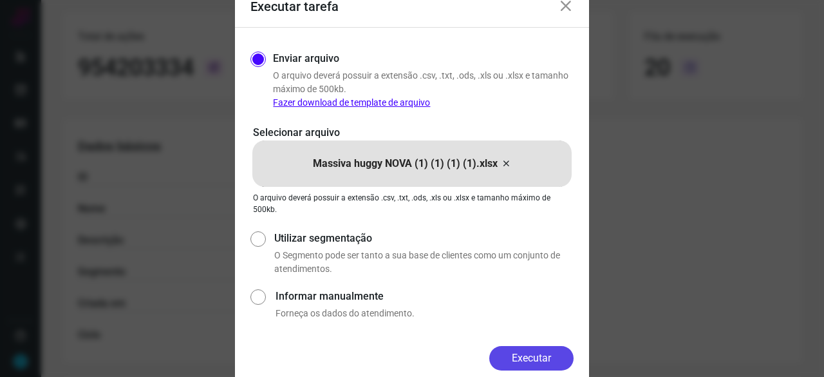
drag, startPoint x: 548, startPoint y: 358, endPoint x: 556, endPoint y: 357, distance: 7.8
click at [548, 358] on button "Executar" at bounding box center [531, 358] width 84 height 24
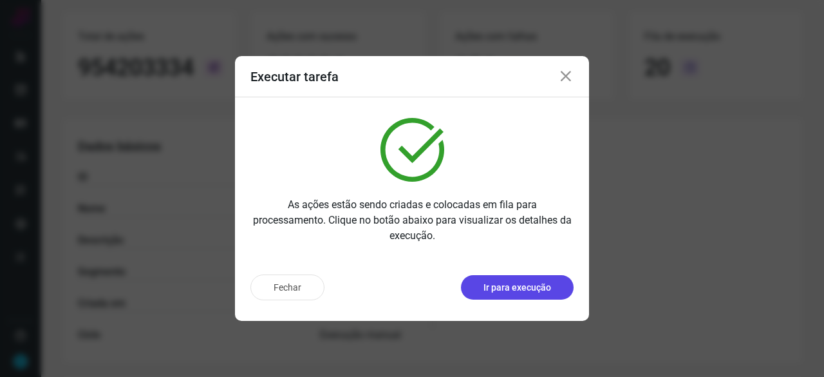
click at [505, 290] on p "Ir para execução" at bounding box center [517, 288] width 68 height 14
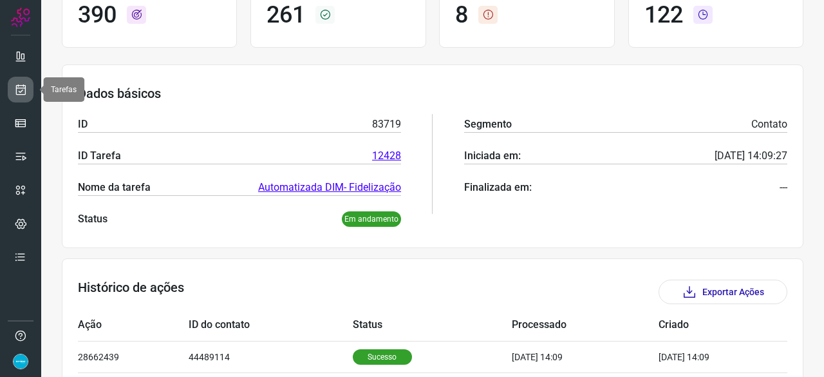
click at [28, 87] on link at bounding box center [21, 90] width 26 height 26
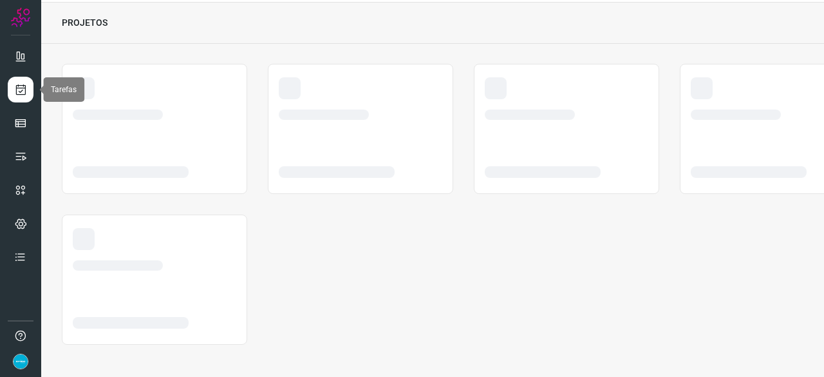
scroll to position [39, 0]
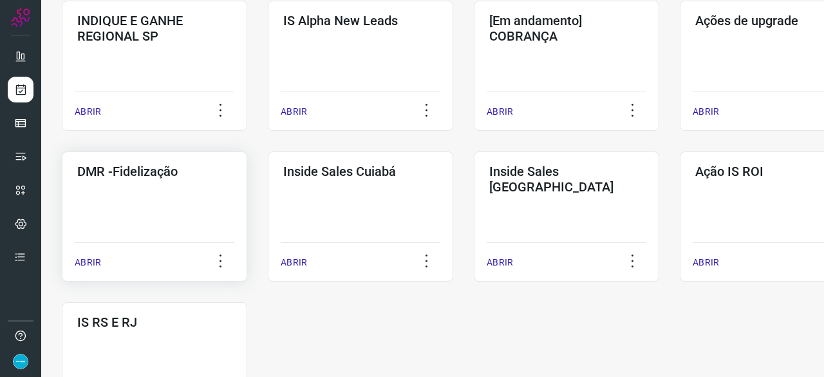
click at [86, 260] on p "ABRIR" at bounding box center [88, 263] width 26 height 14
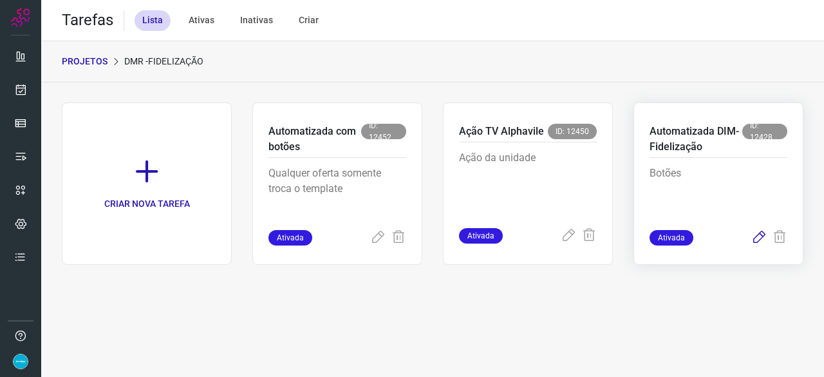
click at [760, 234] on icon at bounding box center [758, 237] width 15 height 15
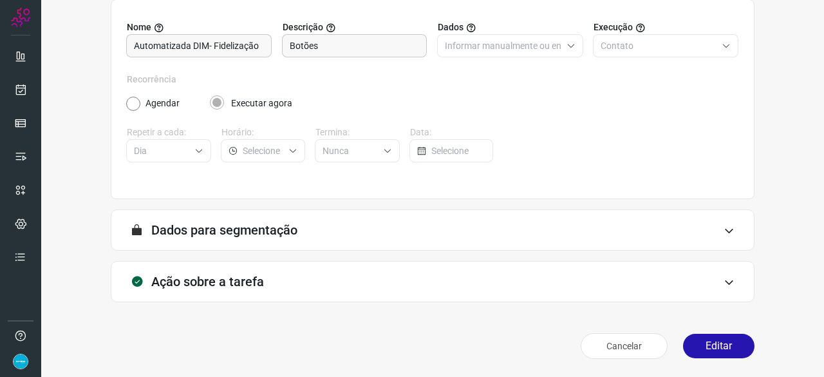
scroll to position [126, 0]
click at [729, 344] on button "Editar" at bounding box center [718, 346] width 71 height 24
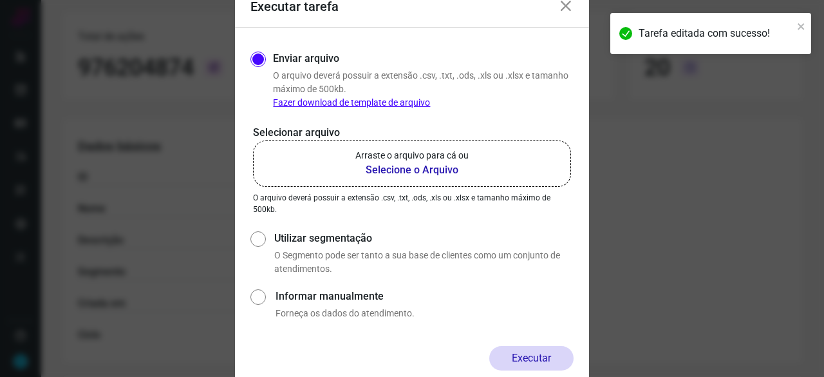
click at [378, 171] on b "Selecione o Arquivo" at bounding box center [411, 169] width 113 height 15
click at [0, 0] on input "Arraste o arquivo para cá ou Selecione o Arquivo" at bounding box center [0, 0] width 0 height 0
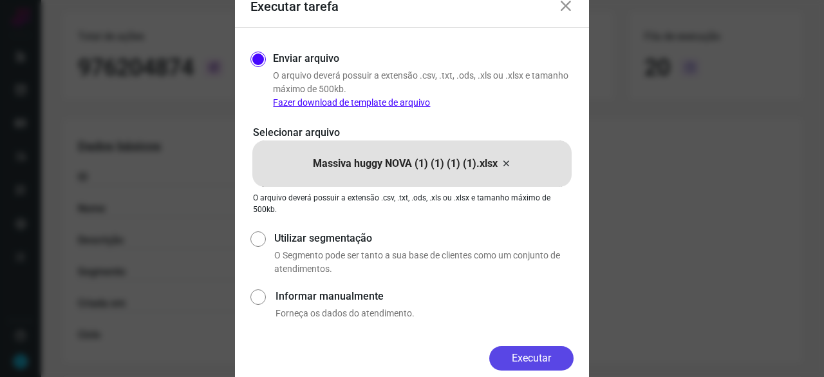
drag, startPoint x: 519, startPoint y: 358, endPoint x: 529, endPoint y: 356, distance: 10.0
click at [519, 358] on button "Executar" at bounding box center [531, 358] width 84 height 24
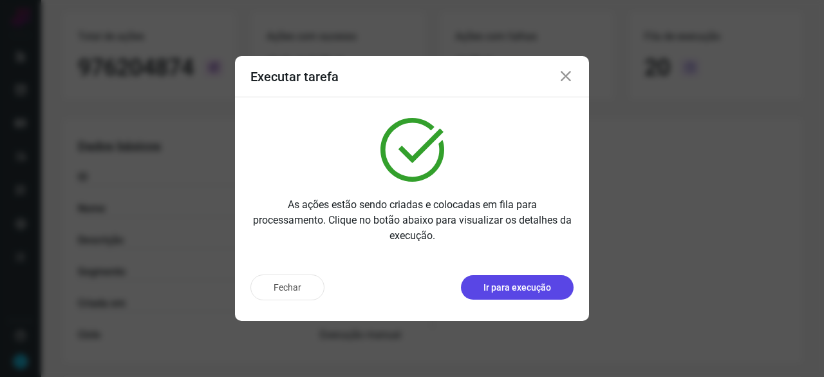
click at [524, 281] on p "Ir para execução" at bounding box center [517, 288] width 68 height 14
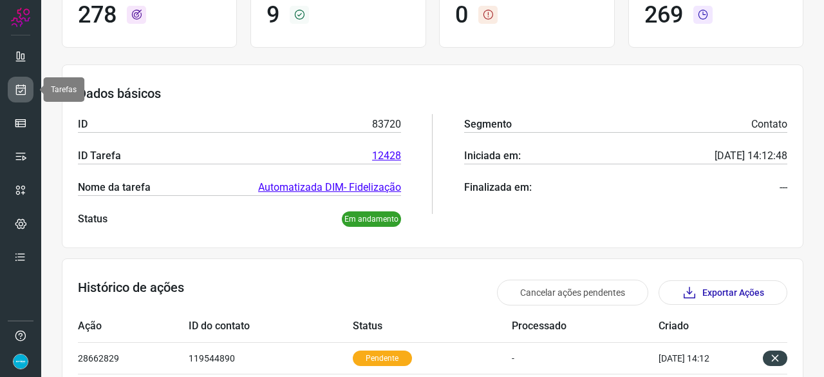
click at [23, 84] on icon at bounding box center [21, 89] width 14 height 13
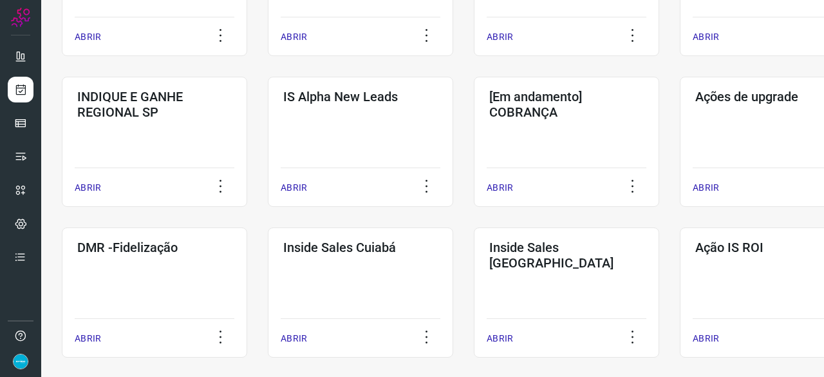
scroll to position [489, 0]
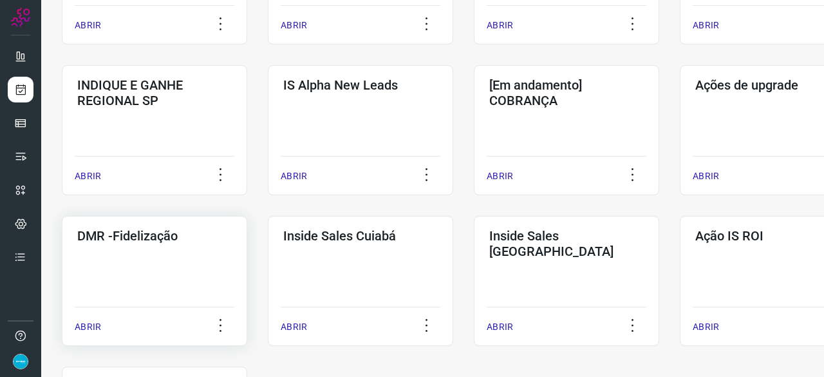
click at [82, 325] on p "ABRIR" at bounding box center [88, 327] width 26 height 14
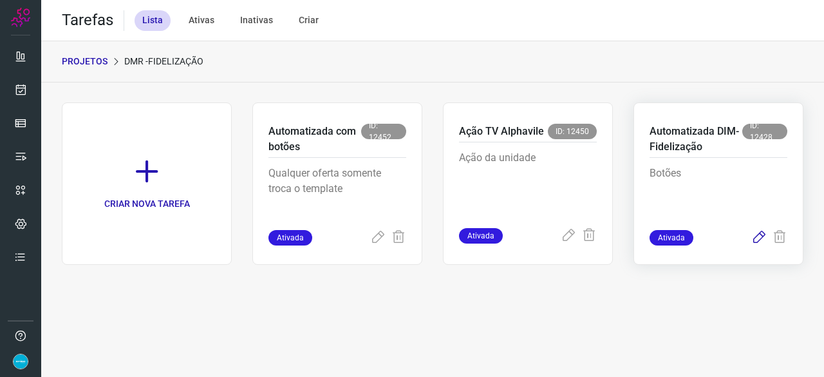
click at [758, 236] on icon at bounding box center [758, 237] width 15 height 15
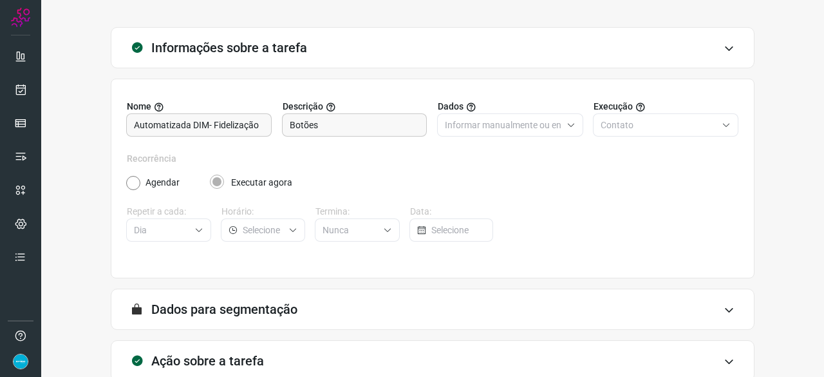
scroll to position [126, 0]
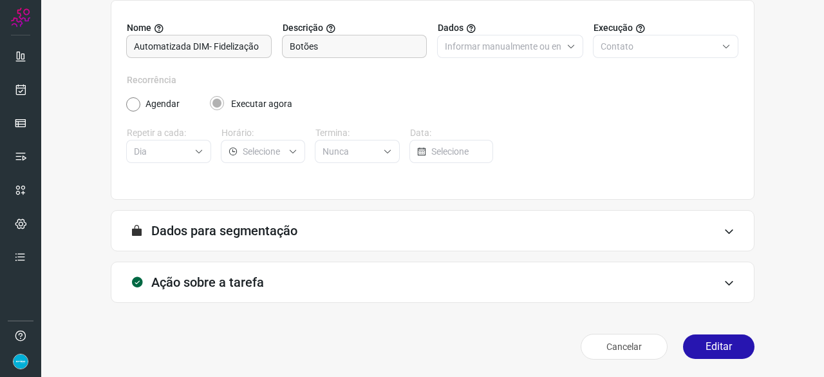
drag, startPoint x: 708, startPoint y: 342, endPoint x: 687, endPoint y: 329, distance: 24.6
click at [708, 341] on button "Editar" at bounding box center [718, 346] width 71 height 24
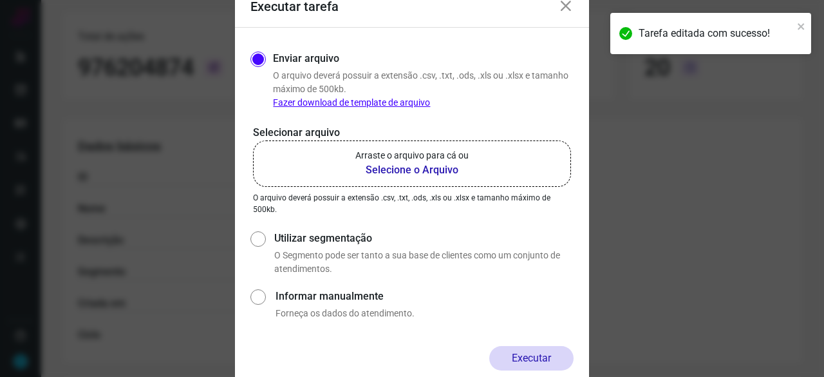
click at [394, 172] on b "Selecione o Arquivo" at bounding box center [411, 169] width 113 height 15
click at [0, 0] on input "Arraste o arquivo para cá ou Selecione o Arquivo" at bounding box center [0, 0] width 0 height 0
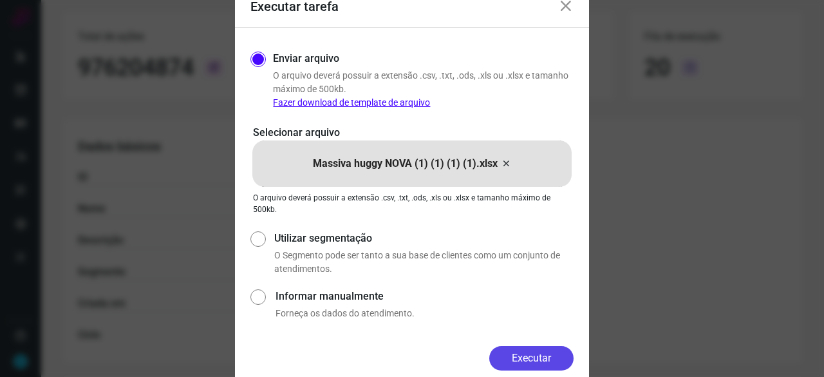
click at [512, 357] on button "Executar" at bounding box center [531, 358] width 84 height 24
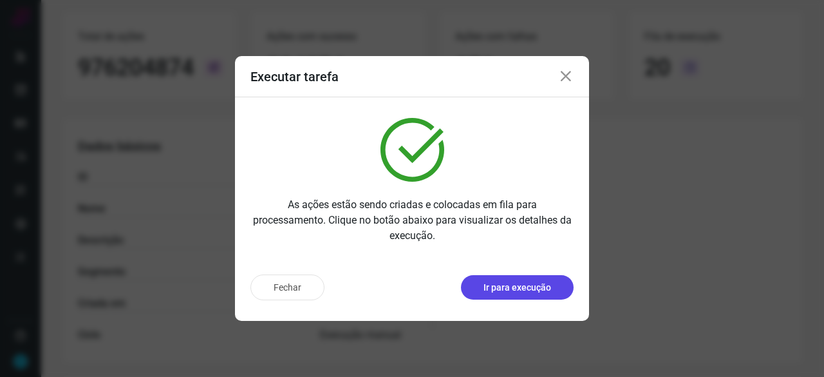
click at [511, 288] on p "Ir para execução" at bounding box center [517, 288] width 68 height 14
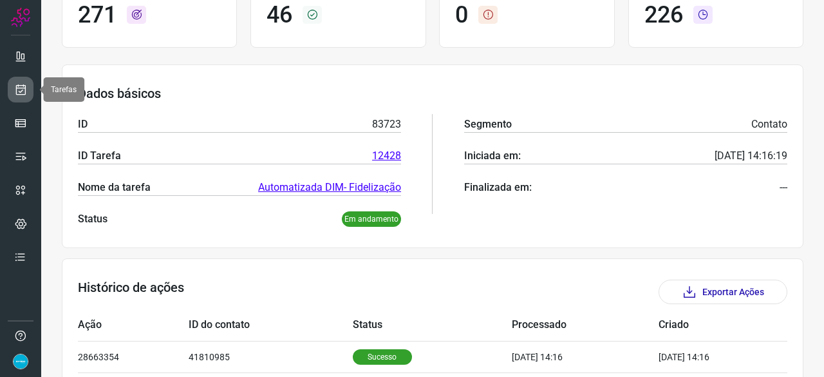
click at [21, 86] on icon at bounding box center [21, 89] width 14 height 13
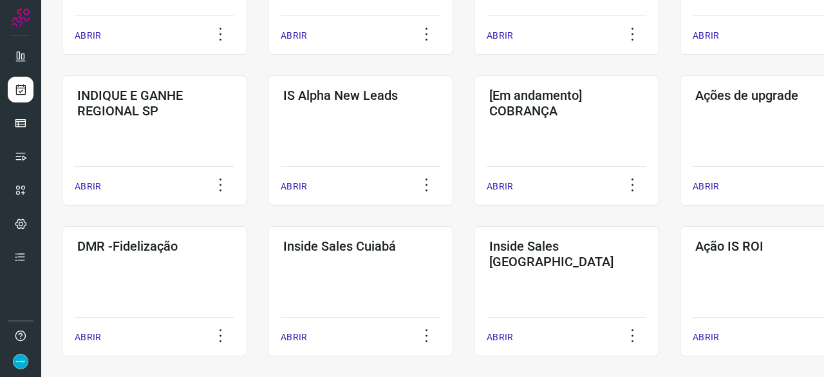
scroll to position [554, 0]
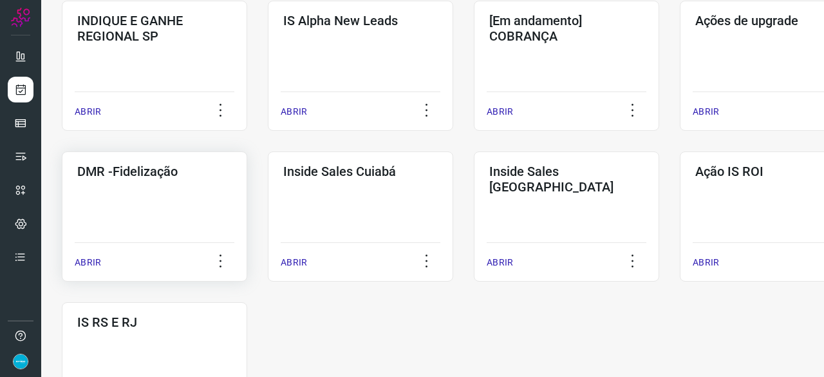
click at [88, 261] on p "ABRIR" at bounding box center [88, 263] width 26 height 14
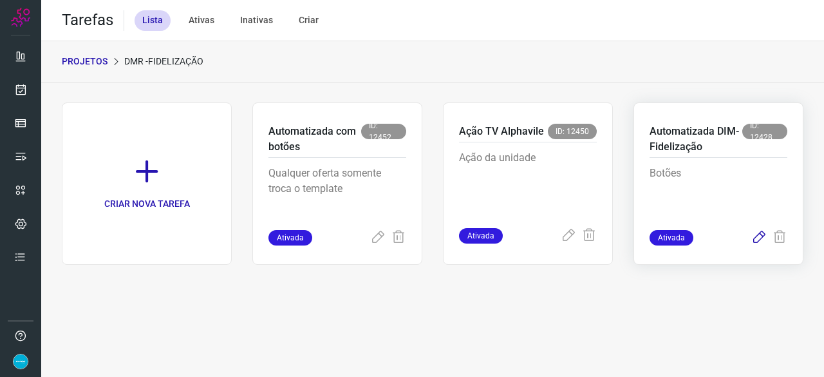
click at [758, 235] on icon at bounding box center [758, 237] width 15 height 15
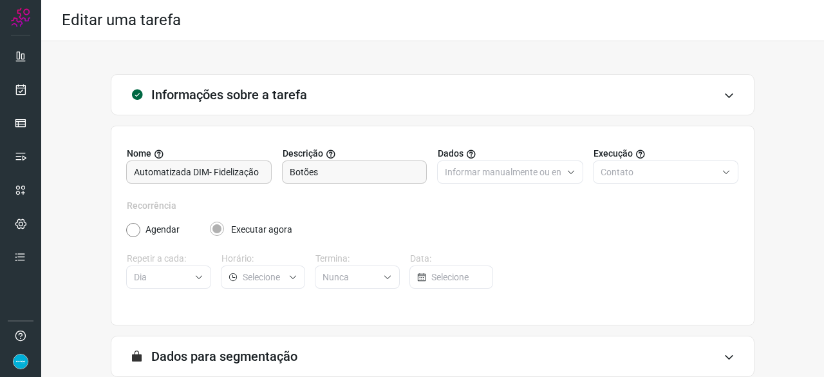
scroll to position [126, 0]
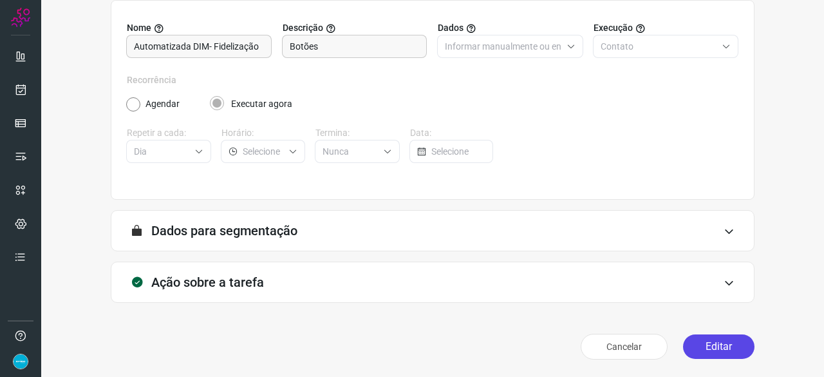
click at [711, 348] on button "Editar" at bounding box center [718, 346] width 71 height 24
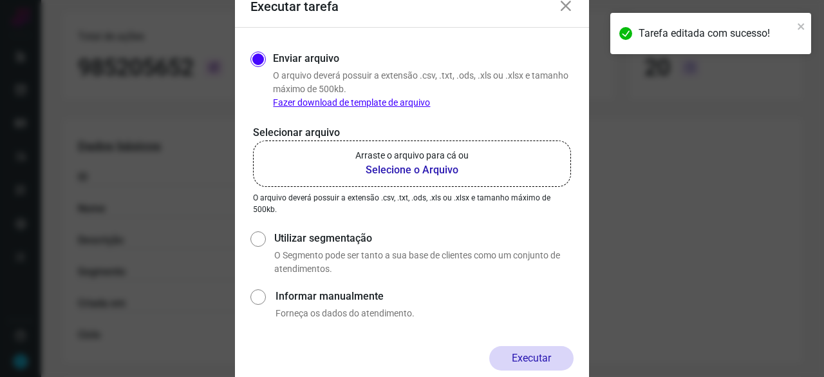
click at [408, 172] on b "Selecione o Arquivo" at bounding box center [411, 169] width 113 height 15
click at [0, 0] on input "Arraste o arquivo para cá ou Selecione o Arquivo" at bounding box center [0, 0] width 0 height 0
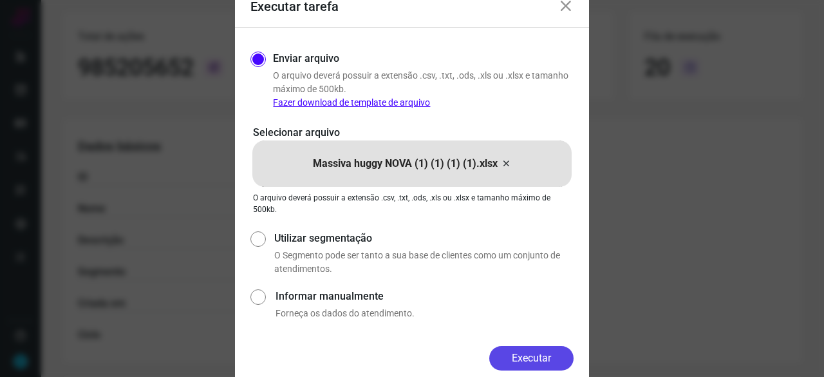
drag, startPoint x: 544, startPoint y: 362, endPoint x: 579, endPoint y: 375, distance: 37.1
click at [544, 362] on button "Executar" at bounding box center [531, 358] width 84 height 24
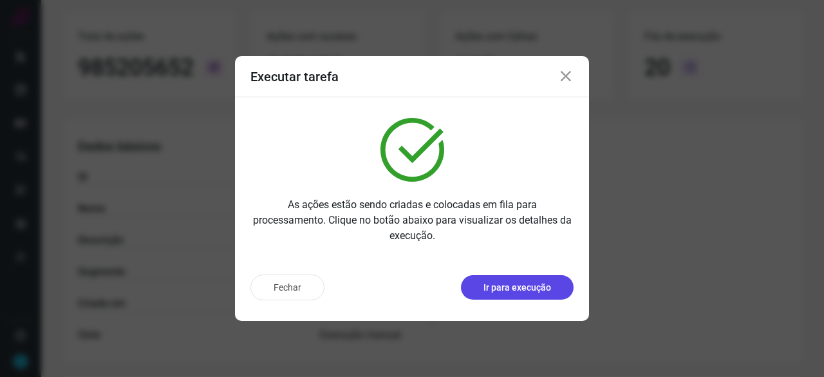
click at [535, 284] on p "Ir para execução" at bounding box center [517, 288] width 68 height 14
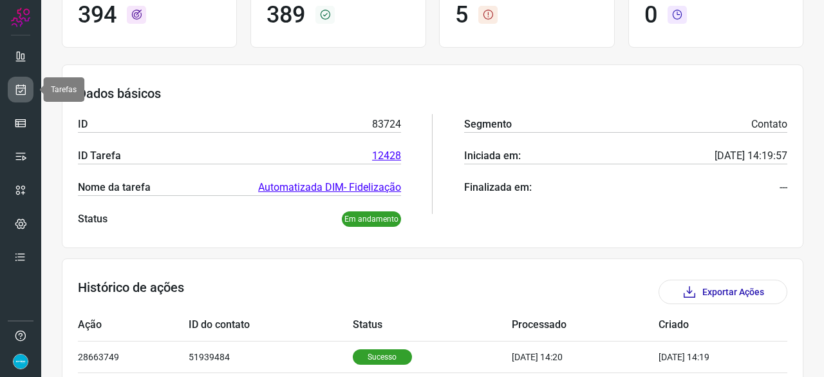
click at [23, 87] on icon at bounding box center [21, 89] width 14 height 13
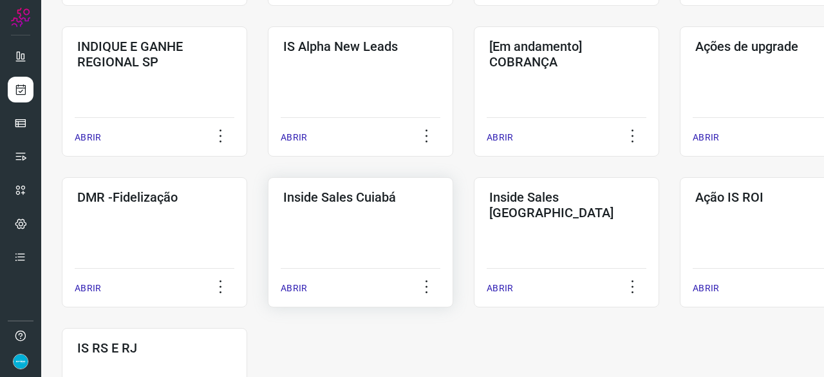
scroll to position [554, 0]
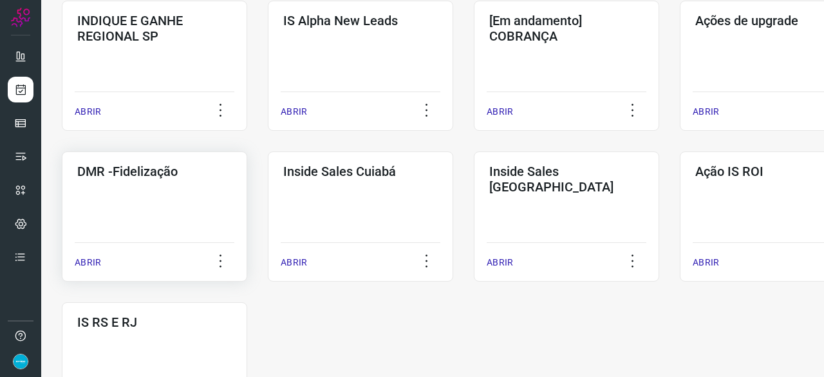
click at [93, 261] on p "ABRIR" at bounding box center [88, 263] width 26 height 14
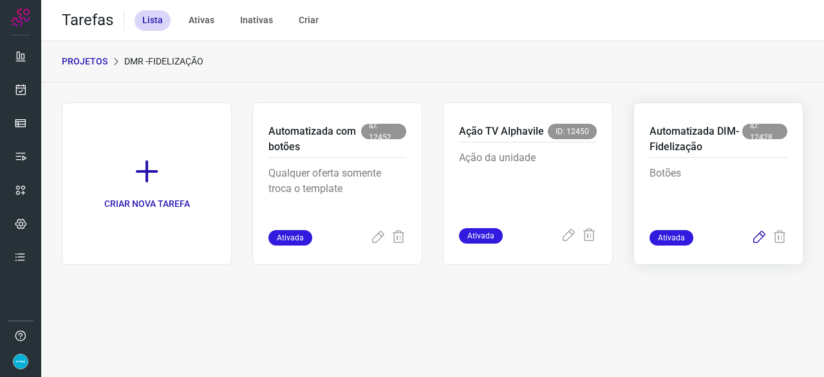
click at [755, 236] on icon at bounding box center [758, 237] width 15 height 15
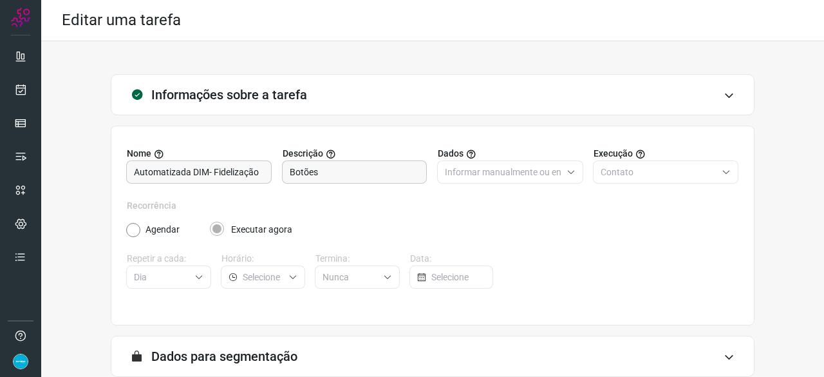
scroll to position [126, 0]
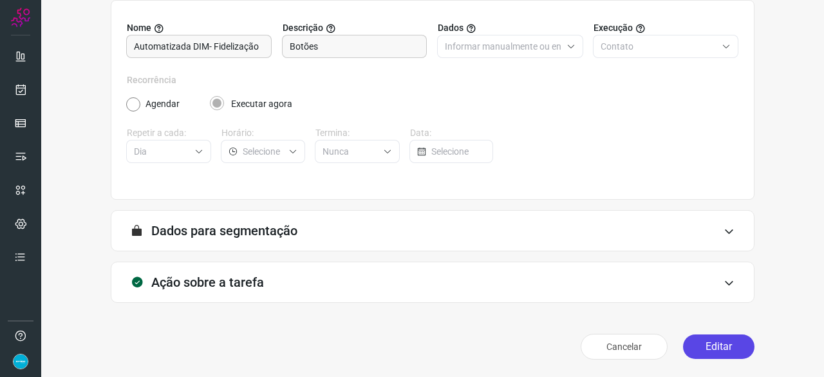
click at [725, 344] on button "Editar" at bounding box center [718, 346] width 71 height 24
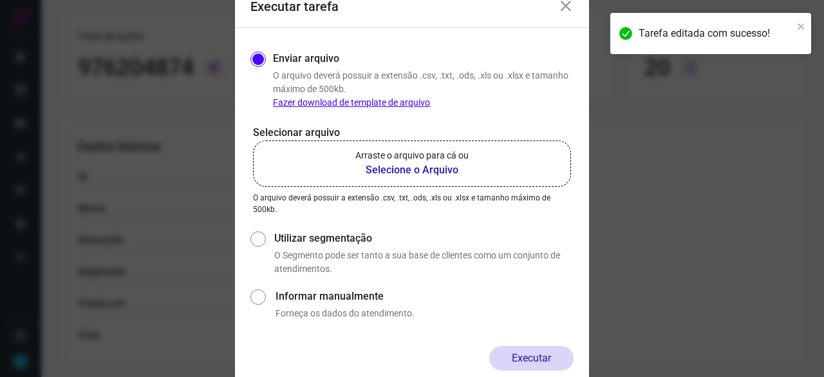
click at [398, 167] on b "Selecione o Arquivo" at bounding box center [411, 169] width 113 height 15
click at [0, 0] on input "Arraste o arquivo para cá ou Selecione o Arquivo" at bounding box center [0, 0] width 0 height 0
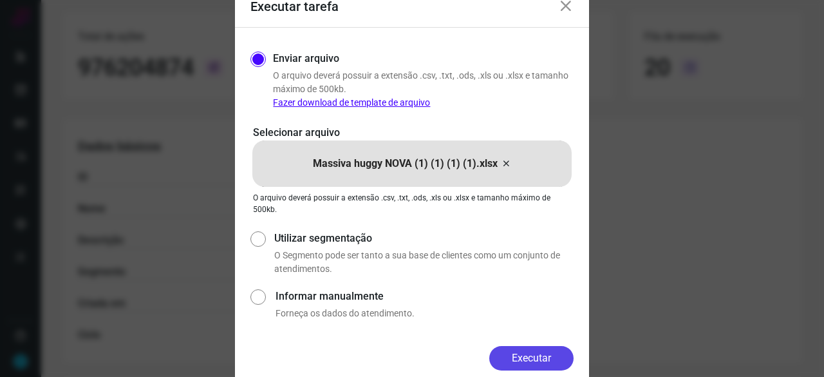
click at [521, 353] on button "Executar" at bounding box center [531, 358] width 84 height 24
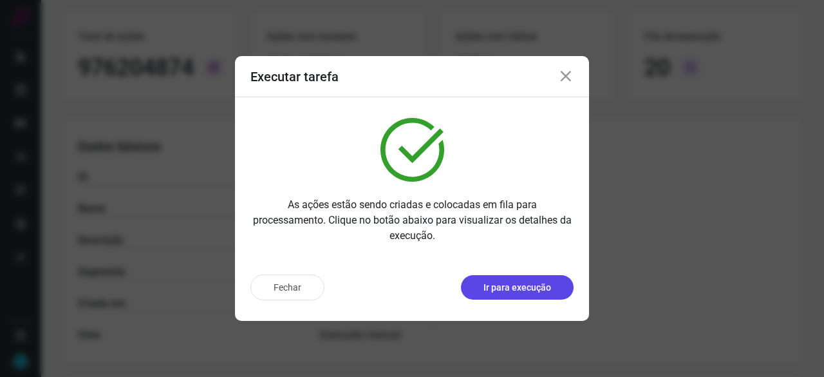
click at [498, 290] on p "Ir para execução" at bounding box center [517, 288] width 68 height 14
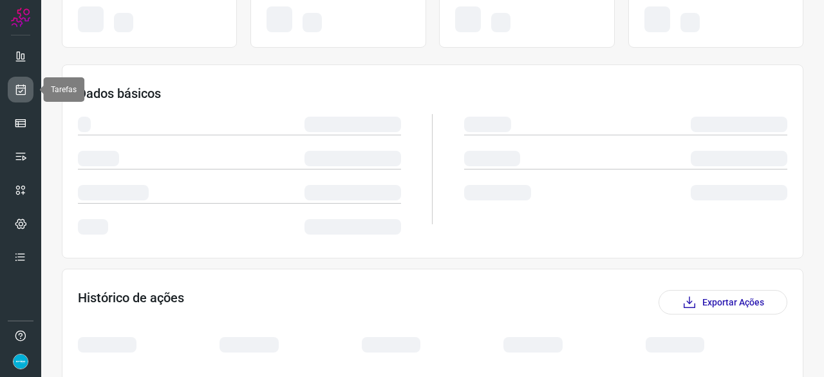
click at [21, 87] on icon at bounding box center [21, 89] width 14 height 13
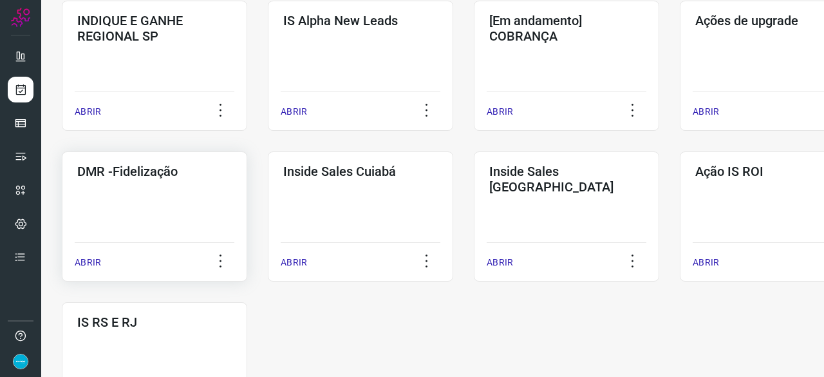
click at [97, 263] on p "ABRIR" at bounding box center [88, 263] width 26 height 14
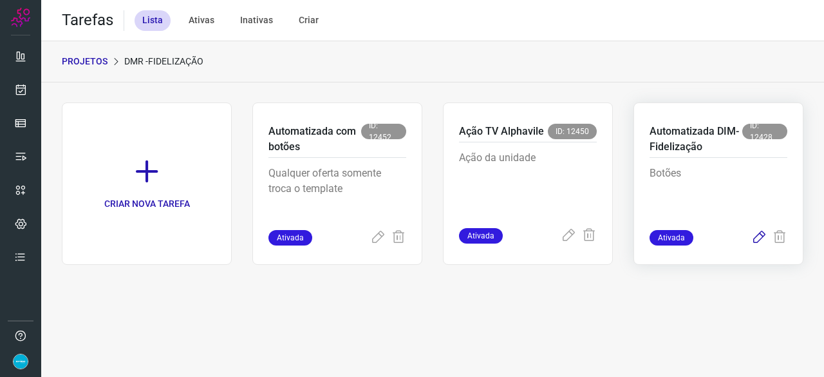
click at [758, 235] on icon at bounding box center [758, 237] width 15 height 15
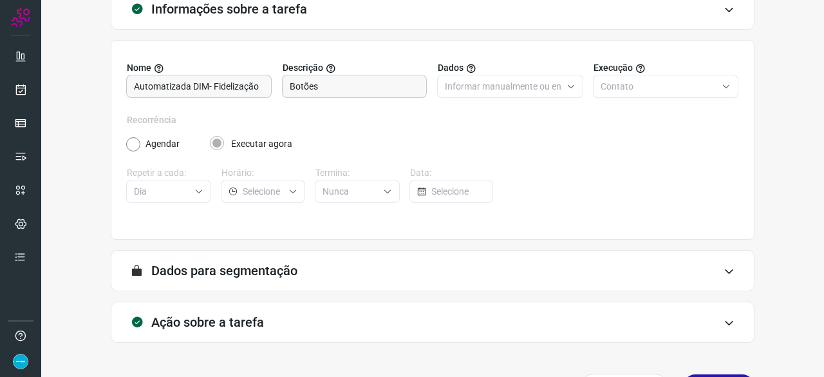
scroll to position [126, 0]
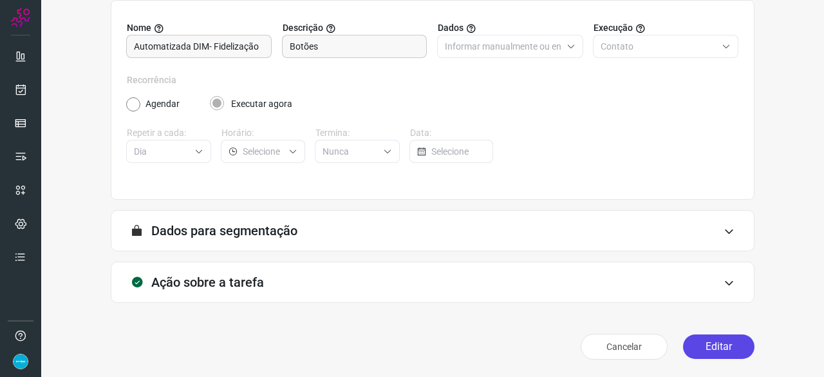
click at [716, 346] on button "Editar" at bounding box center [718, 346] width 71 height 24
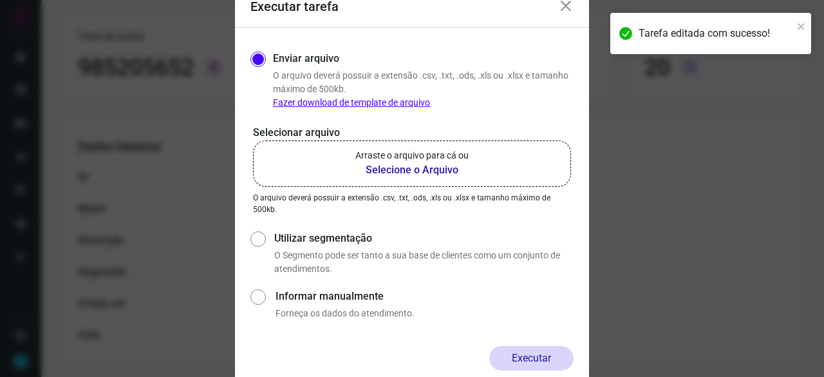
click at [400, 171] on b "Selecione o Arquivo" at bounding box center [411, 169] width 113 height 15
click at [0, 0] on input "Arraste o arquivo para cá ou Selecione o Arquivo" at bounding box center [0, 0] width 0 height 0
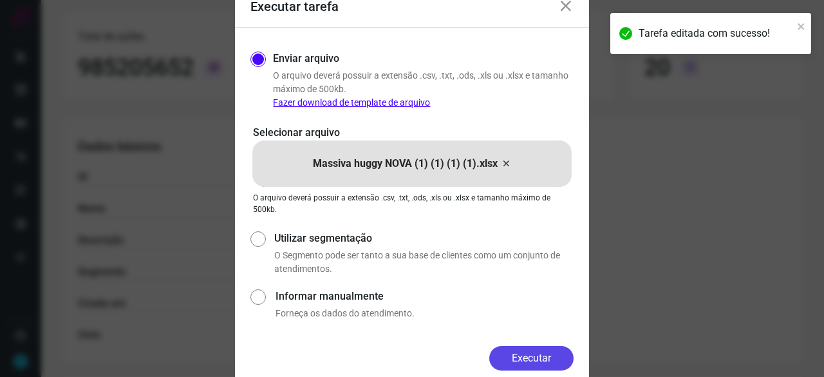
click at [537, 355] on button "Executar" at bounding box center [531, 358] width 84 height 24
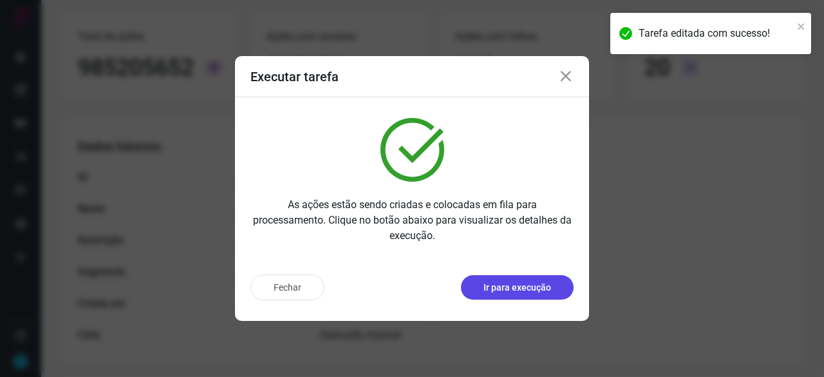
click at [521, 283] on p "Ir para execução" at bounding box center [517, 288] width 68 height 14
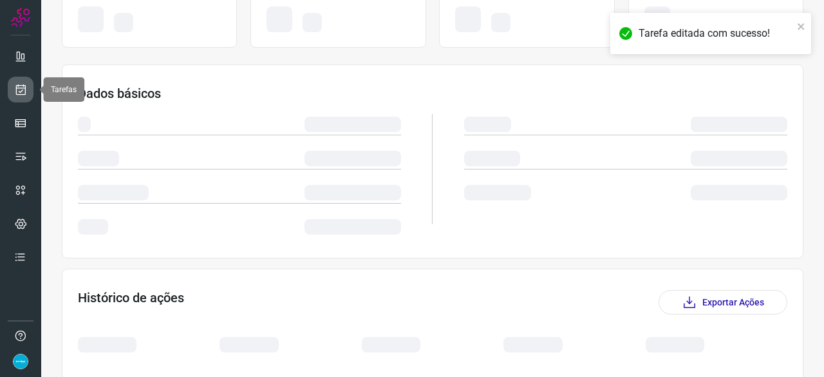
click at [21, 90] on icon at bounding box center [21, 89] width 14 height 13
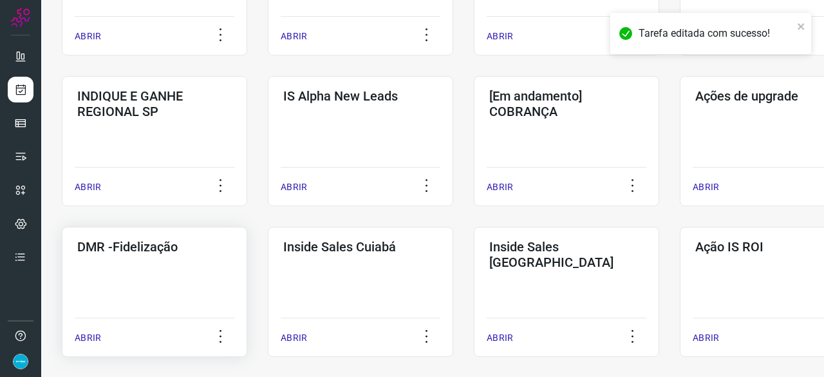
scroll to position [554, 0]
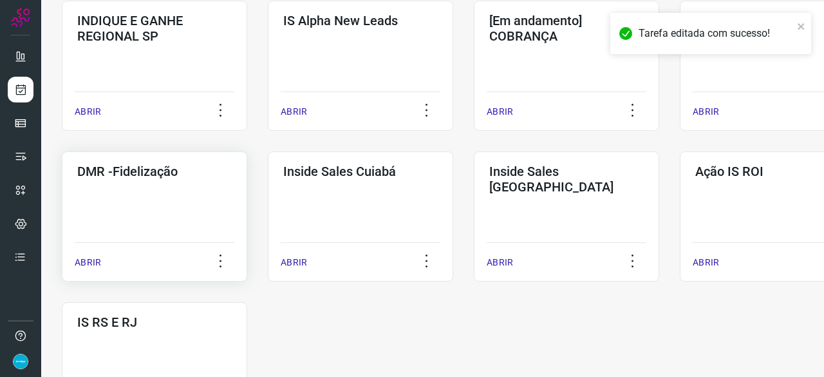
click at [98, 261] on p "ABRIR" at bounding box center [88, 263] width 26 height 14
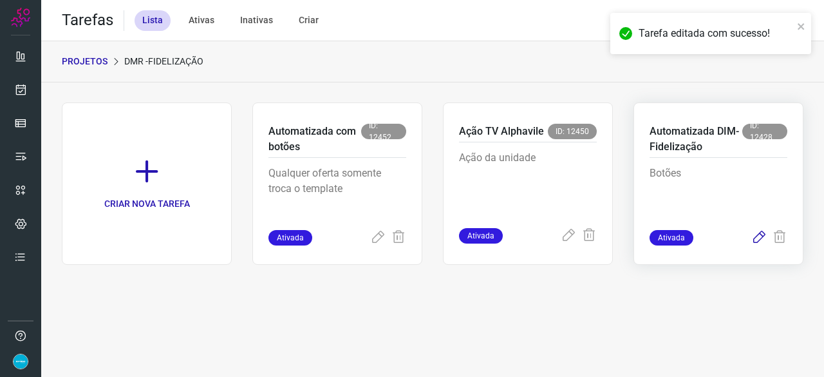
click at [758, 236] on icon at bounding box center [758, 237] width 15 height 15
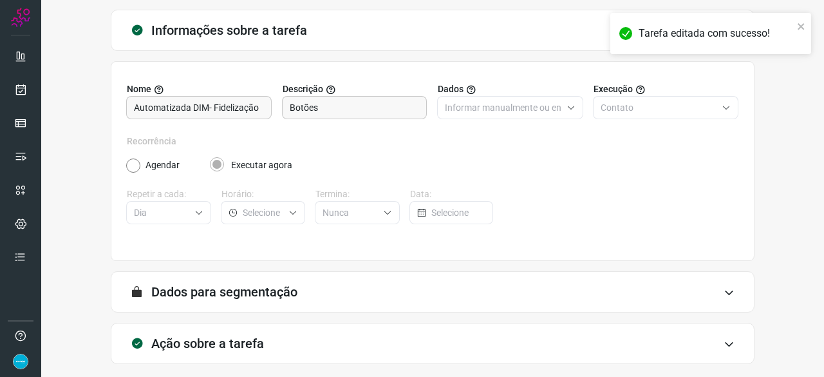
scroll to position [126, 0]
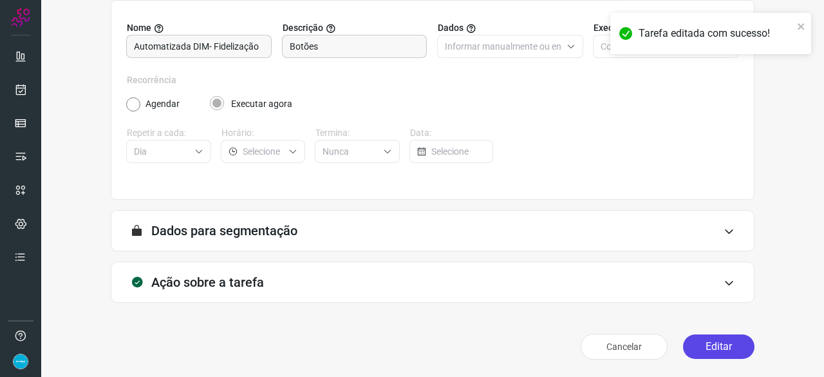
click at [729, 344] on button "Editar" at bounding box center [718, 346] width 71 height 24
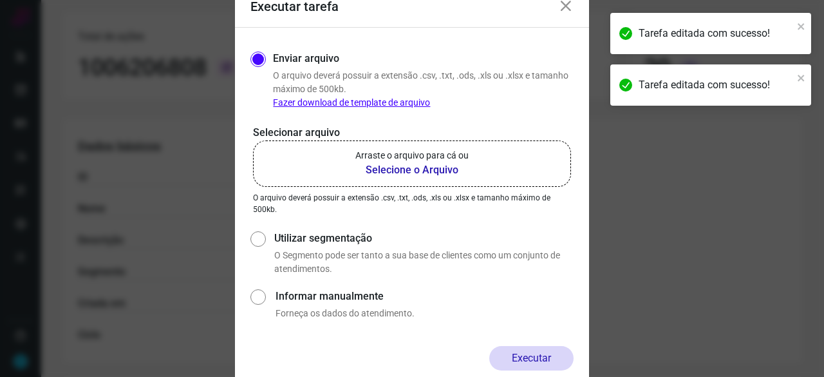
click at [399, 170] on b "Selecione o Arquivo" at bounding box center [411, 169] width 113 height 15
click at [0, 0] on input "Arraste o arquivo para cá ou Selecione o Arquivo" at bounding box center [0, 0] width 0 height 0
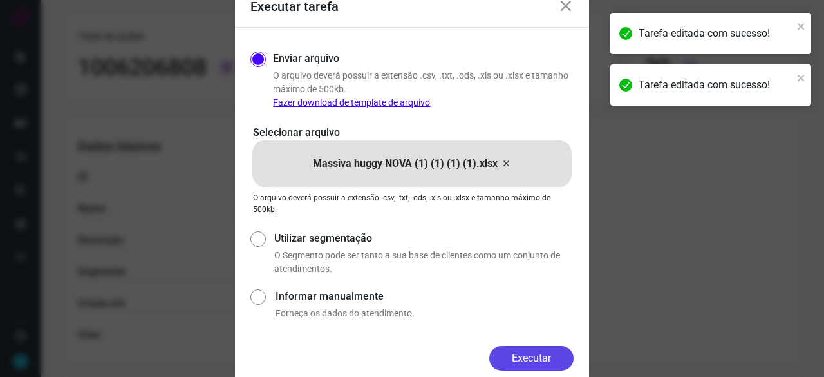
click at [541, 350] on button "Executar" at bounding box center [531, 358] width 84 height 24
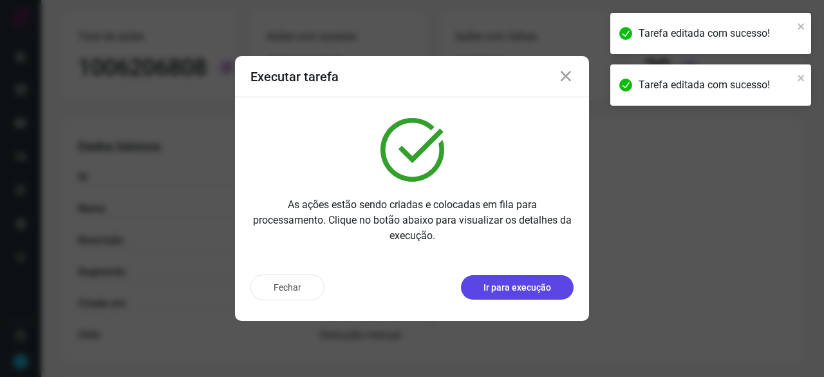
click at [505, 286] on p "Ir para execução" at bounding box center [517, 288] width 68 height 14
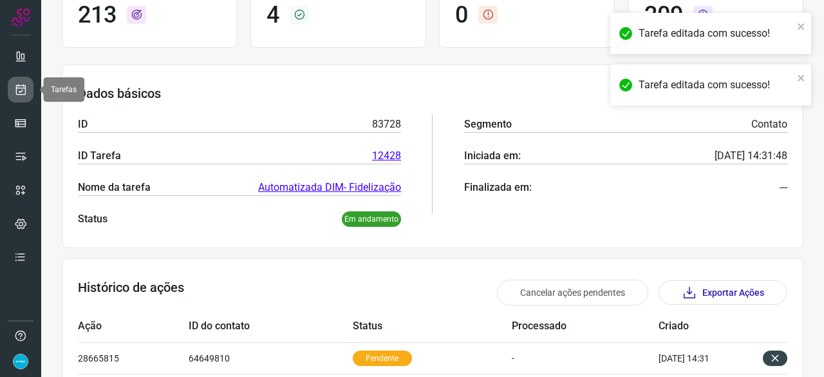
click at [20, 94] on icon at bounding box center [21, 89] width 14 height 13
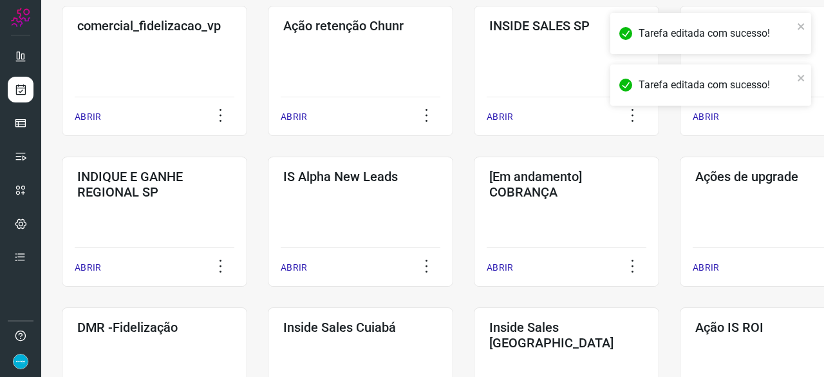
scroll to position [489, 0]
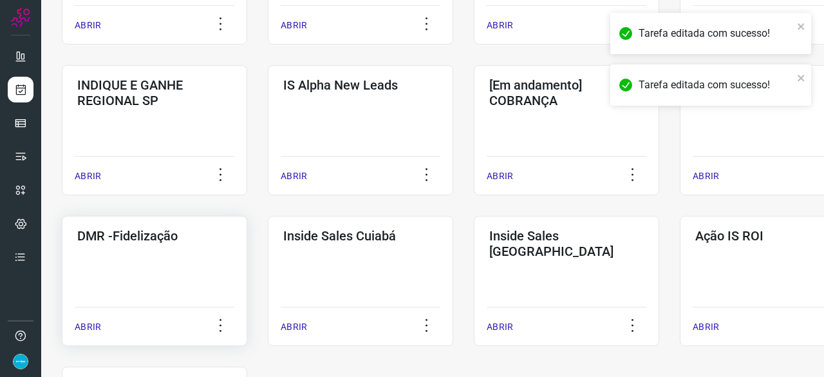
click at [94, 324] on p "ABRIR" at bounding box center [88, 327] width 26 height 14
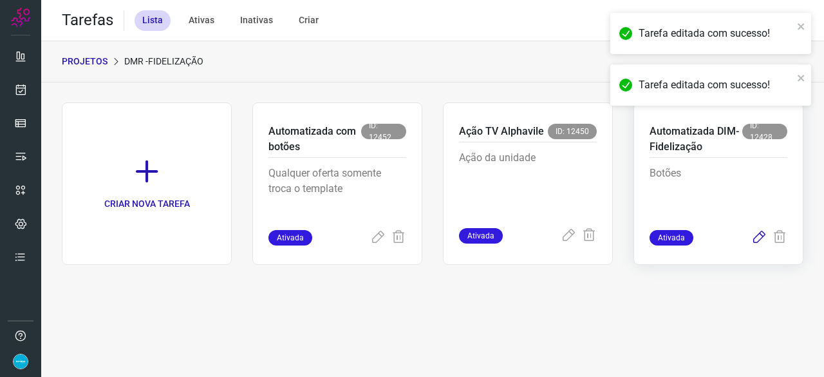
click at [759, 236] on icon at bounding box center [758, 237] width 15 height 15
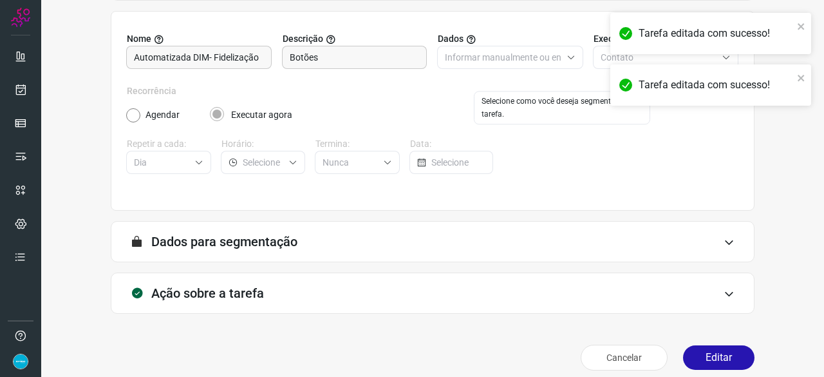
scroll to position [126, 0]
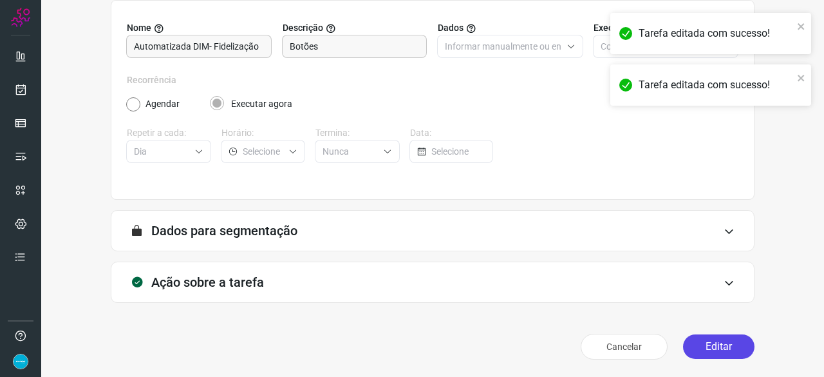
click at [725, 339] on button "Editar" at bounding box center [718, 346] width 71 height 24
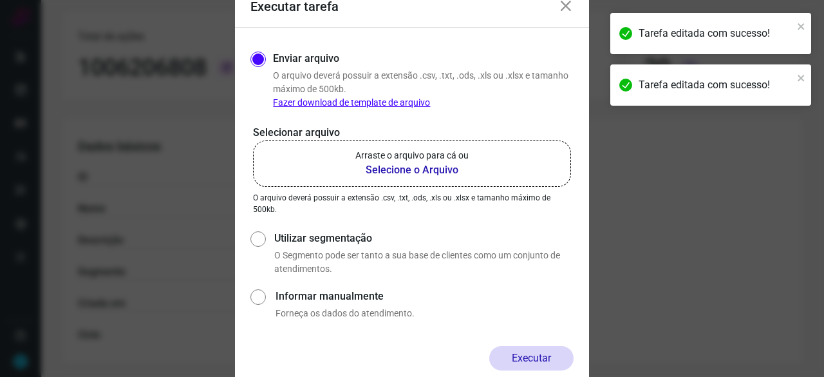
click at [411, 169] on b "Selecione o Arquivo" at bounding box center [411, 169] width 113 height 15
click at [0, 0] on input "Arraste o arquivo para cá ou Selecione o Arquivo" at bounding box center [0, 0] width 0 height 0
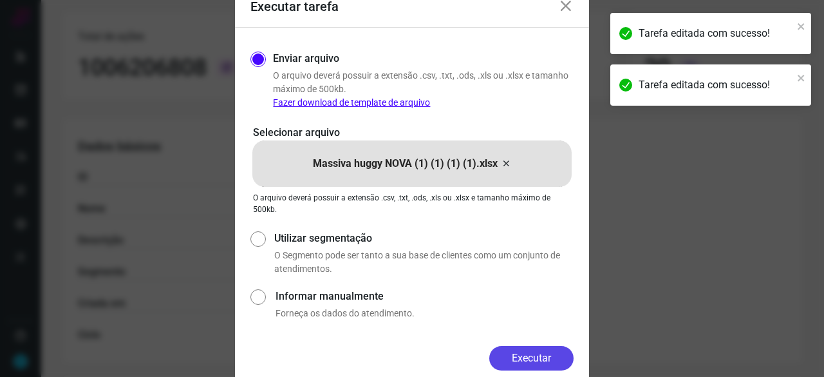
click at [558, 360] on button "Executar" at bounding box center [531, 358] width 84 height 24
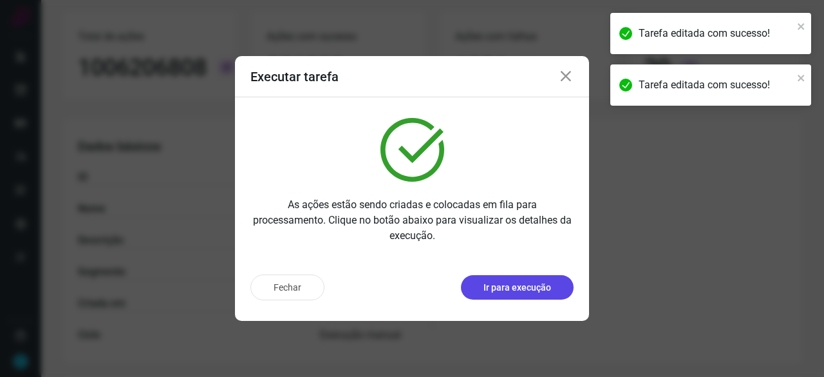
click at [547, 287] on p "Ir para execução" at bounding box center [517, 288] width 68 height 14
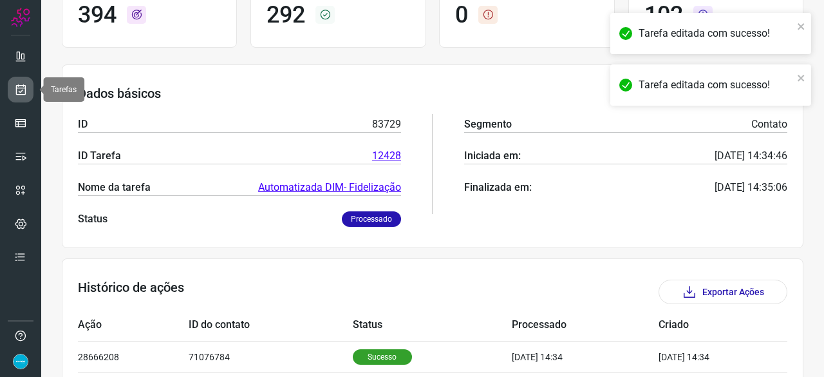
click at [23, 89] on icon at bounding box center [21, 89] width 14 height 13
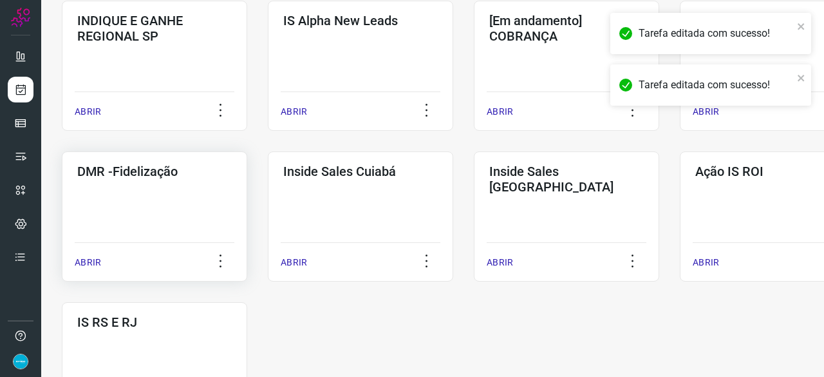
click at [84, 258] on p "ABRIR" at bounding box center [88, 263] width 26 height 14
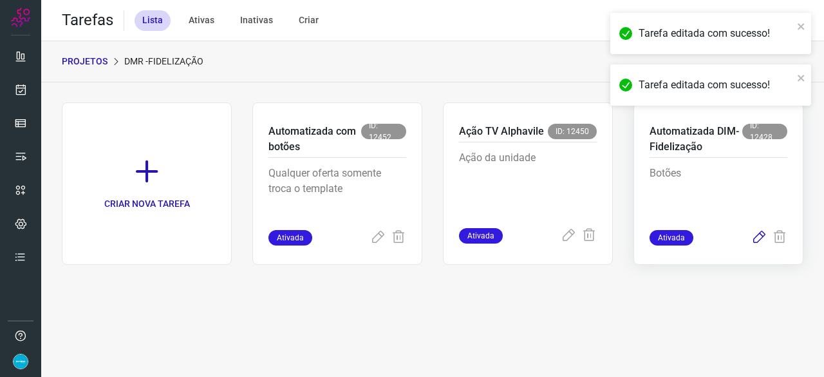
click at [759, 237] on icon at bounding box center [758, 237] width 15 height 15
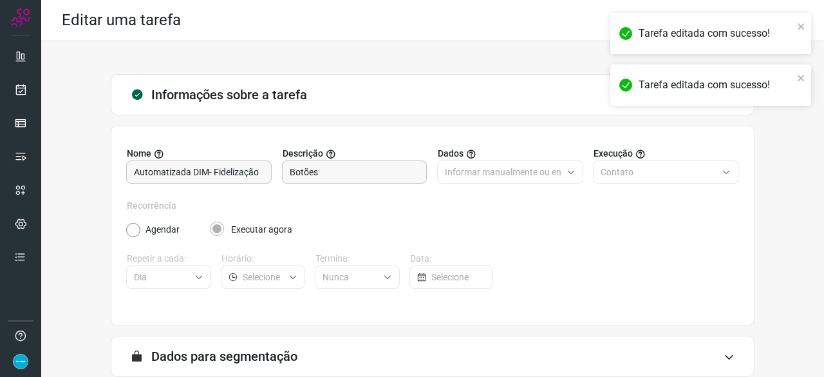
scroll to position [126, 0]
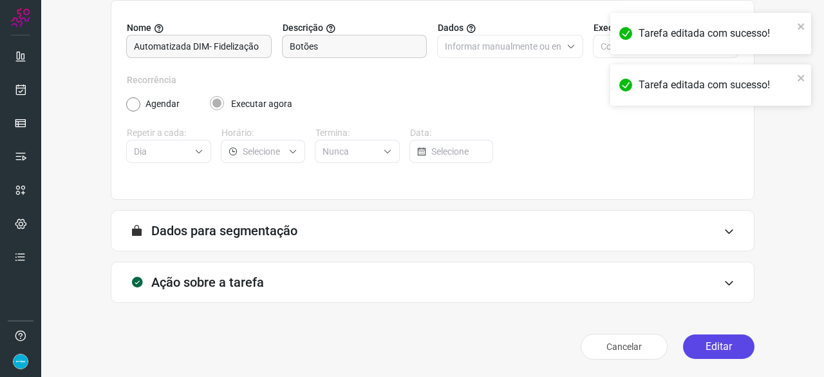
click at [698, 351] on button "Editar" at bounding box center [718, 346] width 71 height 24
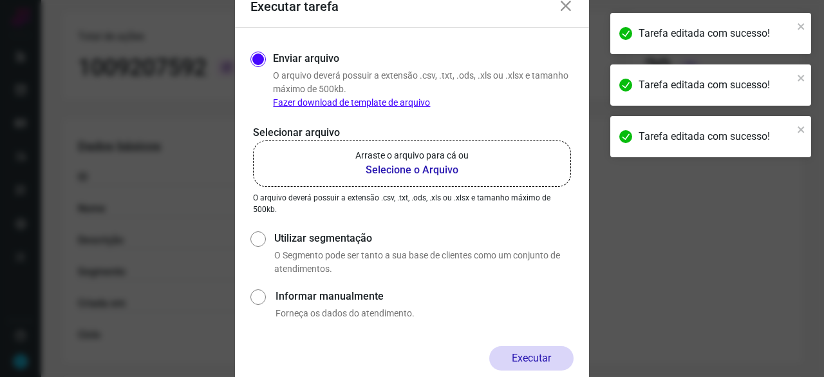
click at [405, 172] on b "Selecione o Arquivo" at bounding box center [411, 169] width 113 height 15
click at [0, 0] on input "Arraste o arquivo para cá ou Selecione o Arquivo" at bounding box center [0, 0] width 0 height 0
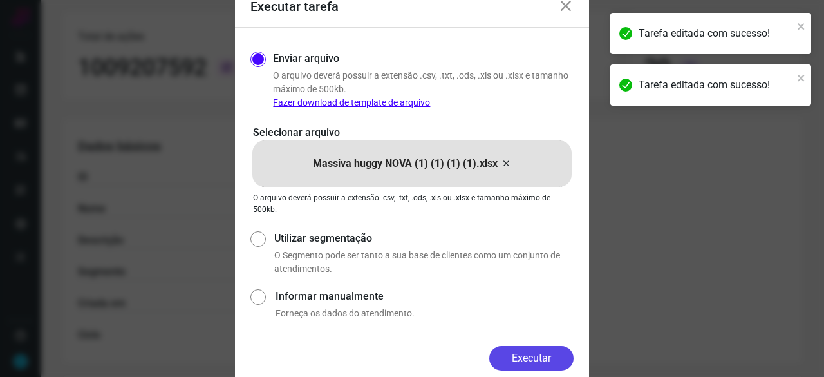
click at [539, 353] on button "Executar" at bounding box center [531, 358] width 84 height 24
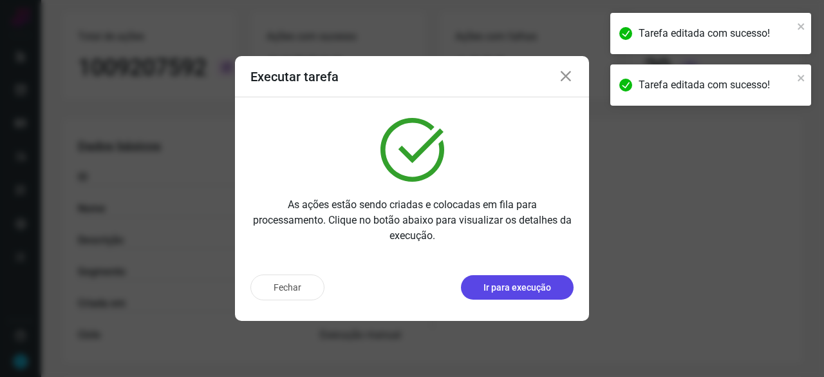
click at [534, 281] on p "Ir para execução" at bounding box center [517, 288] width 68 height 14
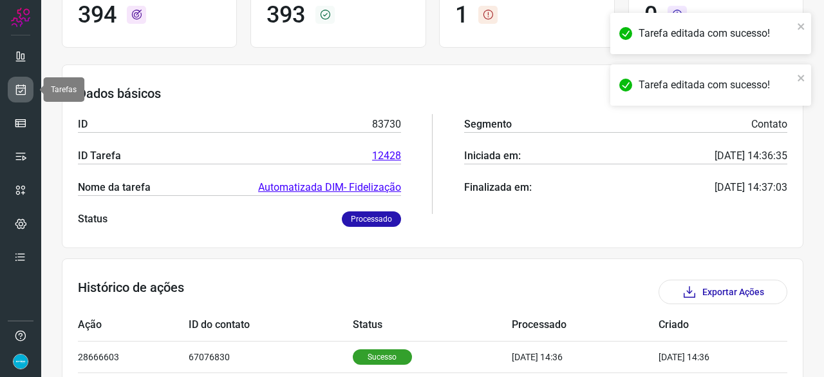
click at [24, 88] on icon at bounding box center [21, 89] width 14 height 13
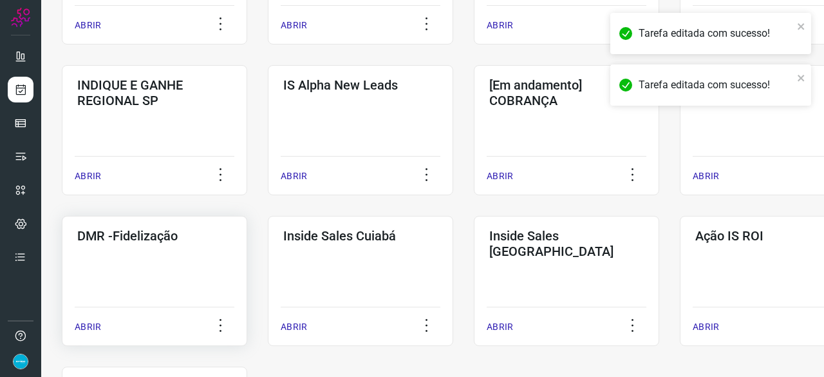
click at [87, 324] on p "ABRIR" at bounding box center [88, 327] width 26 height 14
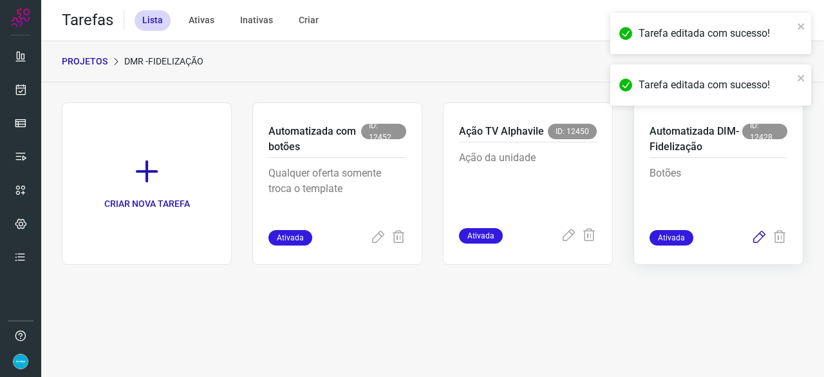
click at [756, 237] on icon at bounding box center [758, 237] width 15 height 15
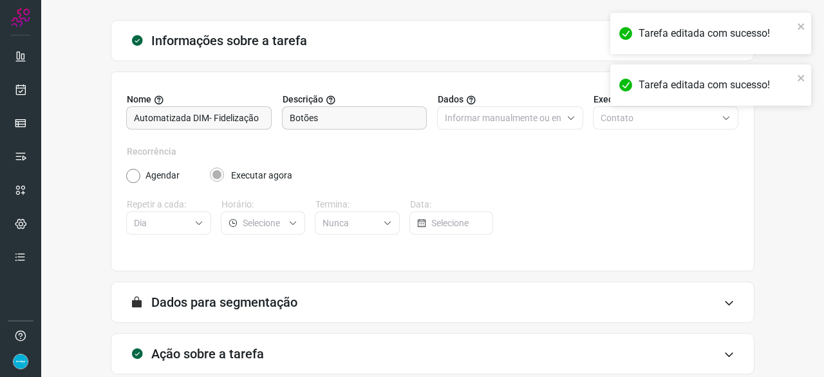
scroll to position [126, 0]
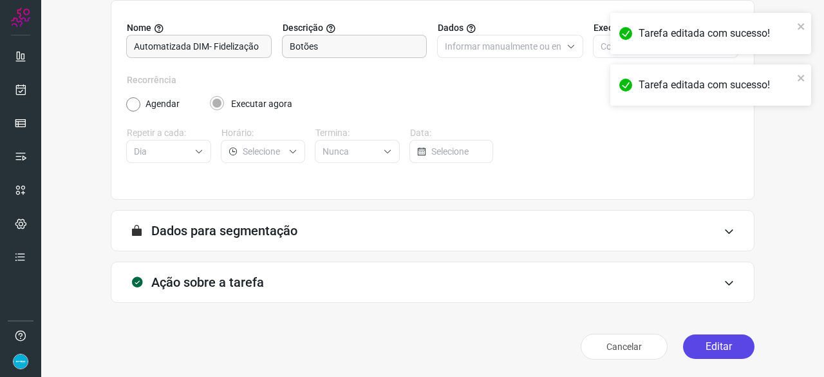
click at [693, 347] on button "Editar" at bounding box center [718, 346] width 71 height 24
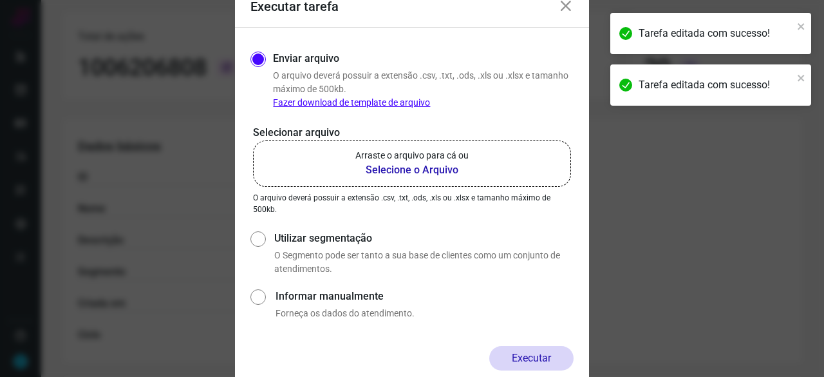
click at [382, 174] on b "Selecione o Arquivo" at bounding box center [411, 169] width 113 height 15
click at [0, 0] on input "Arraste o arquivo para cá ou Selecione o Arquivo" at bounding box center [0, 0] width 0 height 0
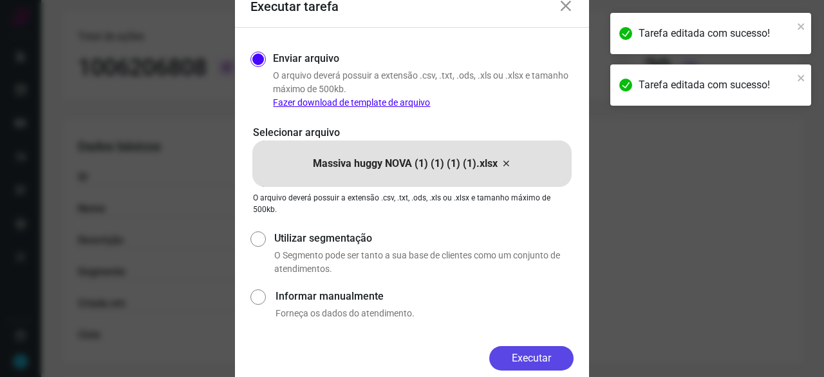
click at [538, 355] on button "Executar" at bounding box center [531, 358] width 84 height 24
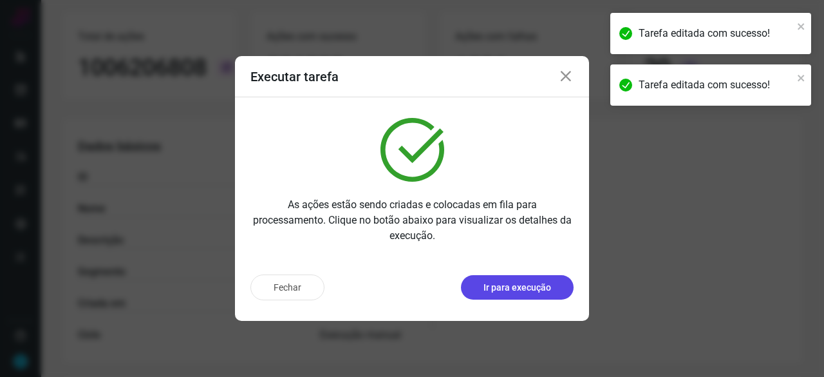
click at [511, 286] on p "Ir para execução" at bounding box center [517, 288] width 68 height 14
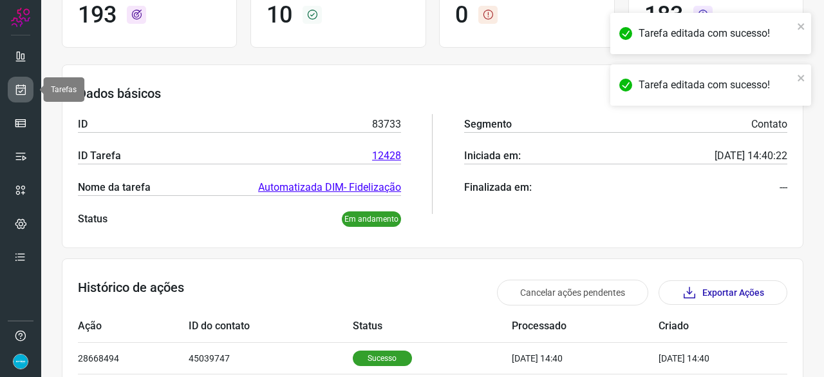
click at [22, 84] on icon at bounding box center [21, 89] width 14 height 13
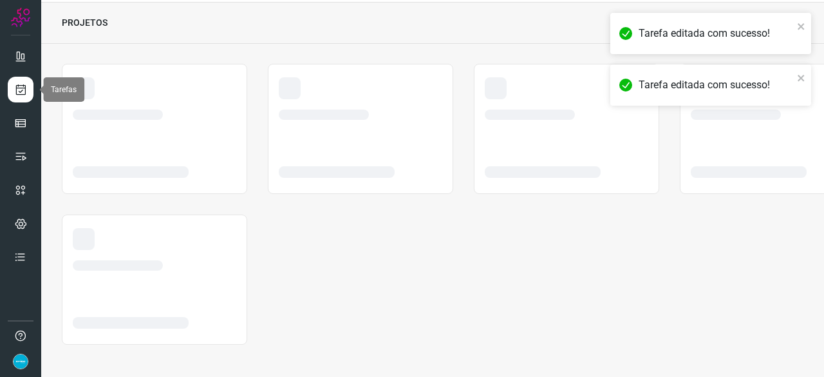
scroll to position [39, 0]
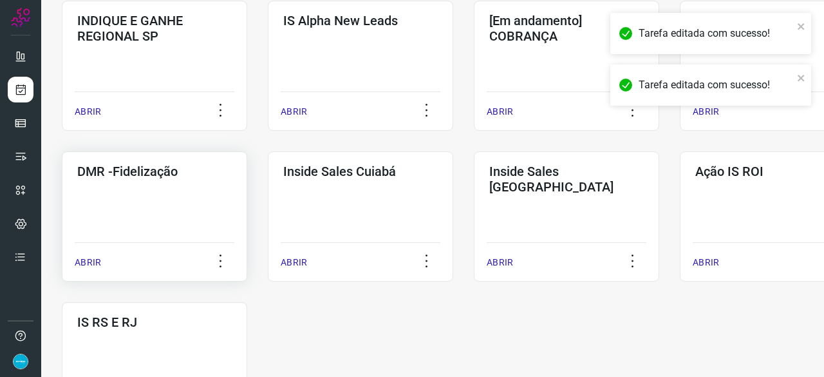
click at [98, 267] on p "ABRIR" at bounding box center [88, 263] width 26 height 14
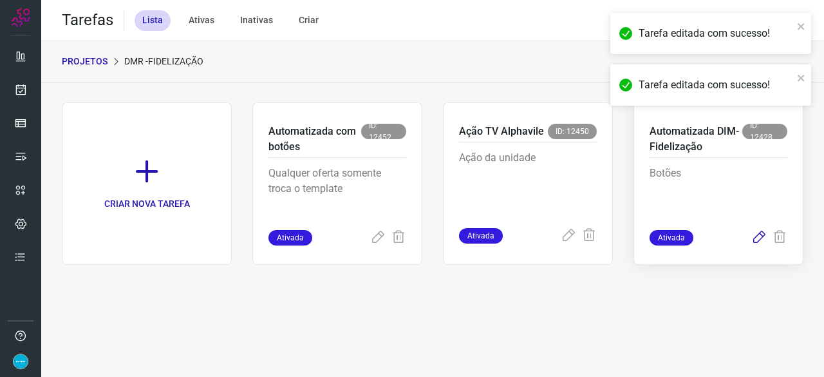
click at [759, 231] on icon at bounding box center [758, 237] width 15 height 15
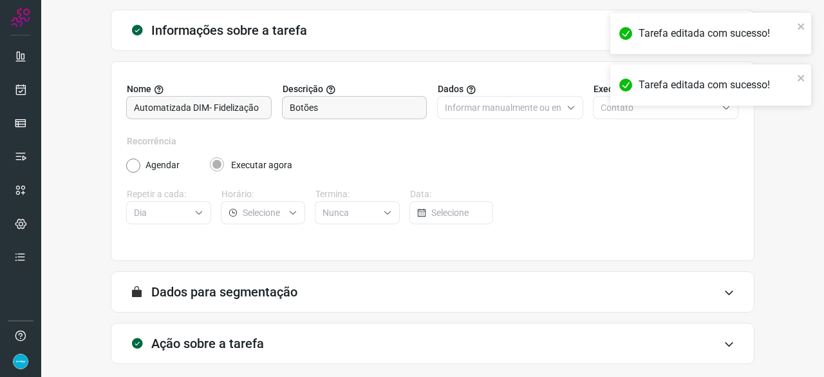
scroll to position [126, 0]
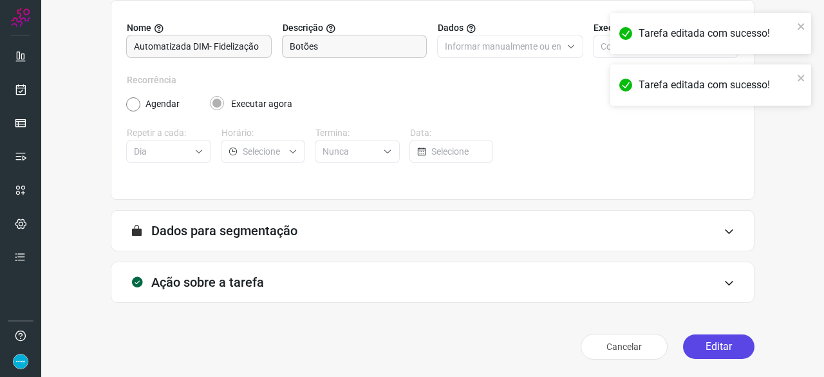
click at [707, 344] on button "Editar" at bounding box center [718, 346] width 71 height 24
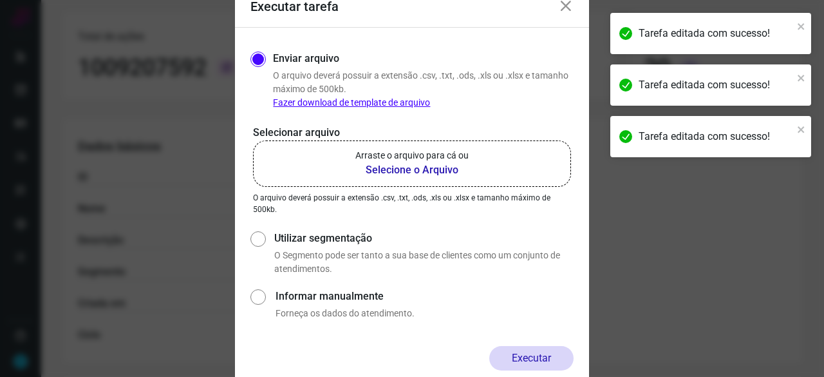
click at [400, 170] on b "Selecione o Arquivo" at bounding box center [411, 169] width 113 height 15
click at [0, 0] on input "Arraste o arquivo para cá ou Selecione o Arquivo" at bounding box center [0, 0] width 0 height 0
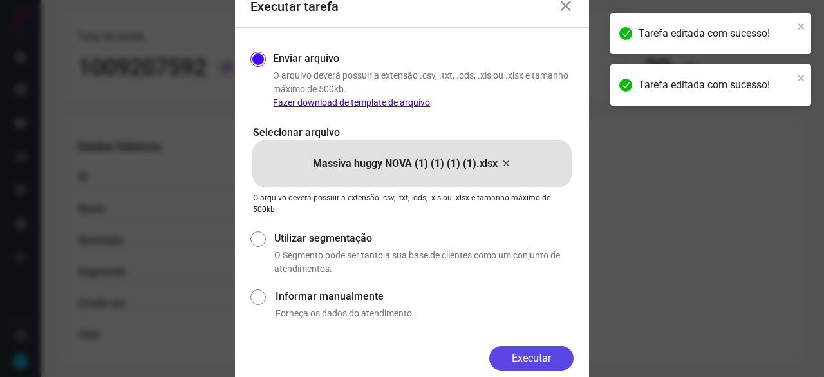
click at [520, 356] on button "Executar" at bounding box center [531, 358] width 84 height 24
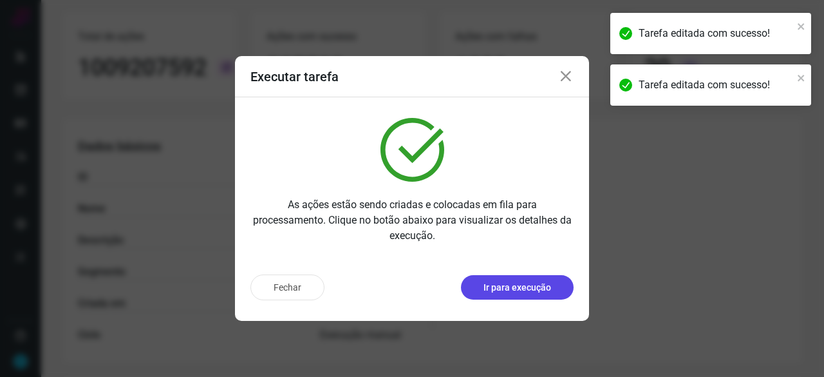
click at [508, 290] on p "Ir para execução" at bounding box center [517, 288] width 68 height 14
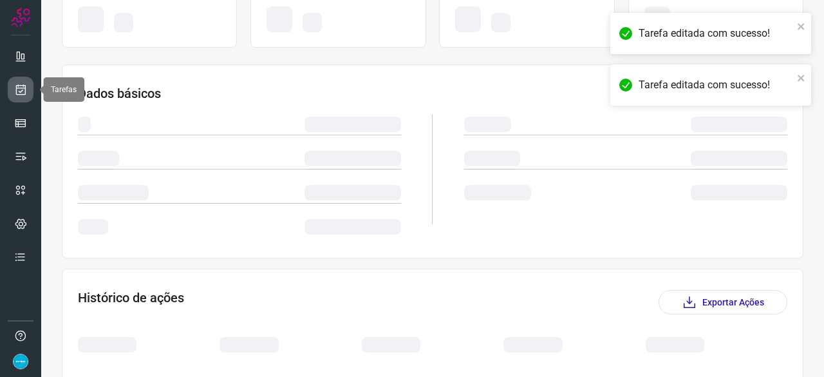
click at [19, 89] on icon at bounding box center [21, 89] width 14 height 13
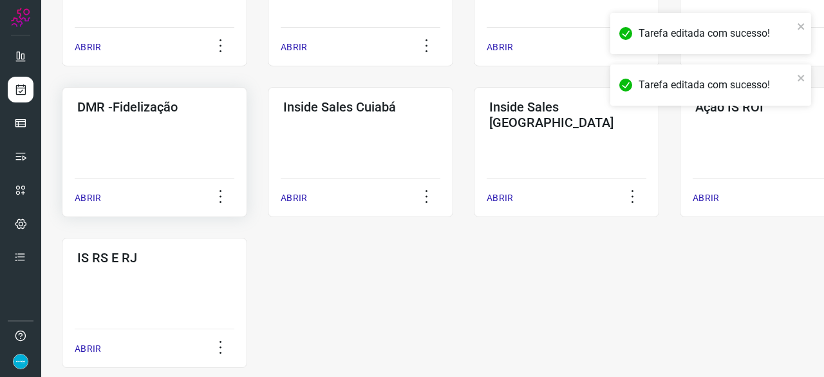
click at [77, 196] on p "ABRIR" at bounding box center [88, 198] width 26 height 14
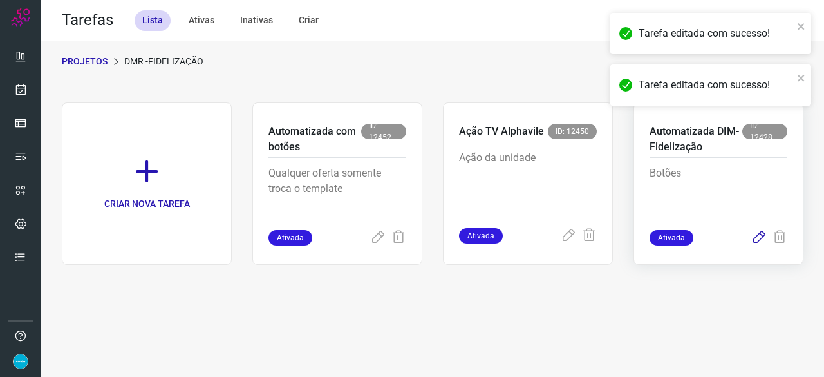
click at [760, 237] on icon at bounding box center [758, 237] width 15 height 15
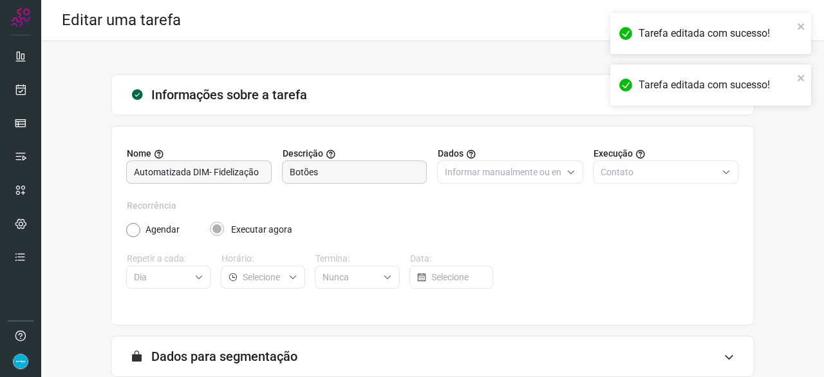
scroll to position [126, 0]
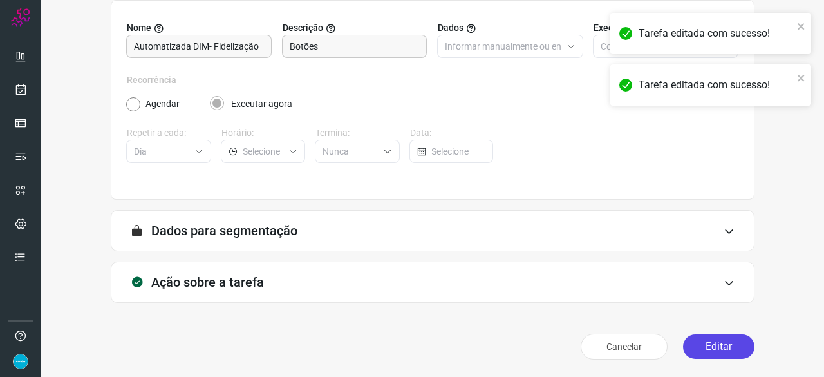
click at [705, 340] on button "Editar" at bounding box center [718, 346] width 71 height 24
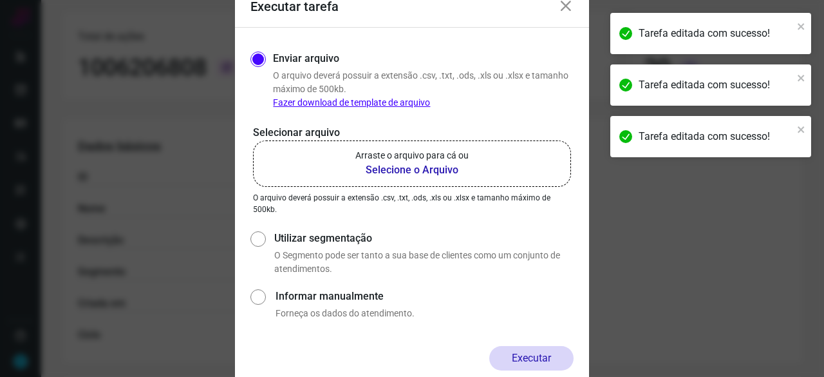
click at [393, 171] on b "Selecione o Arquivo" at bounding box center [411, 169] width 113 height 15
click at [0, 0] on input "Arraste o arquivo para cá ou Selecione o Arquivo" at bounding box center [0, 0] width 0 height 0
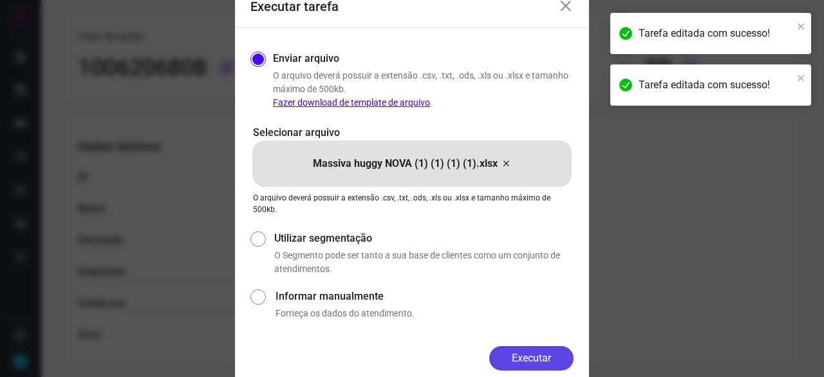
click at [542, 358] on button "Executar" at bounding box center [531, 358] width 84 height 24
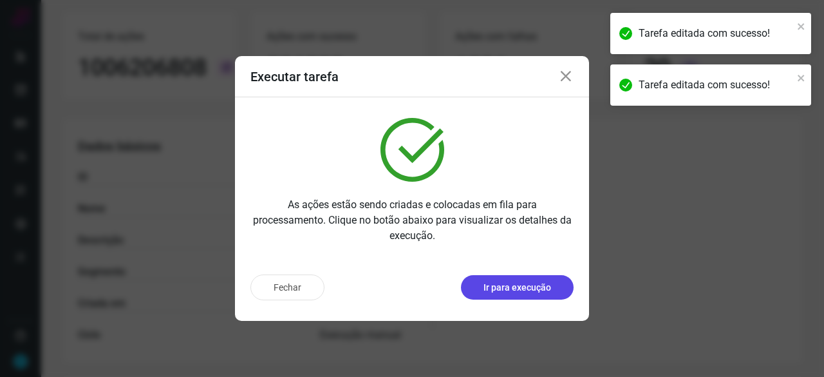
click at [505, 292] on p "Ir para execução" at bounding box center [517, 288] width 68 height 14
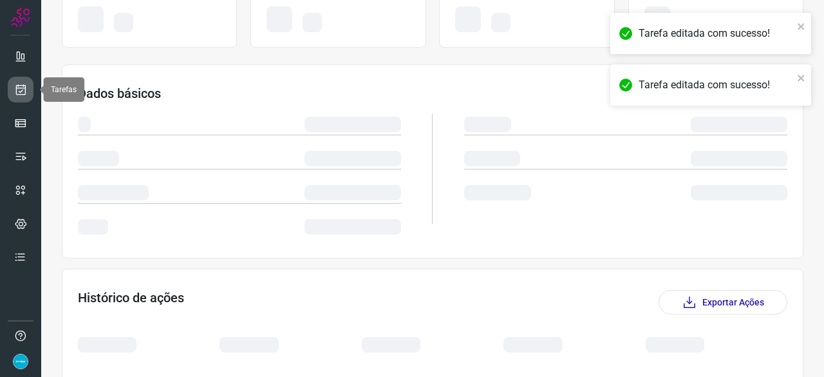
click at [21, 89] on icon at bounding box center [21, 89] width 14 height 13
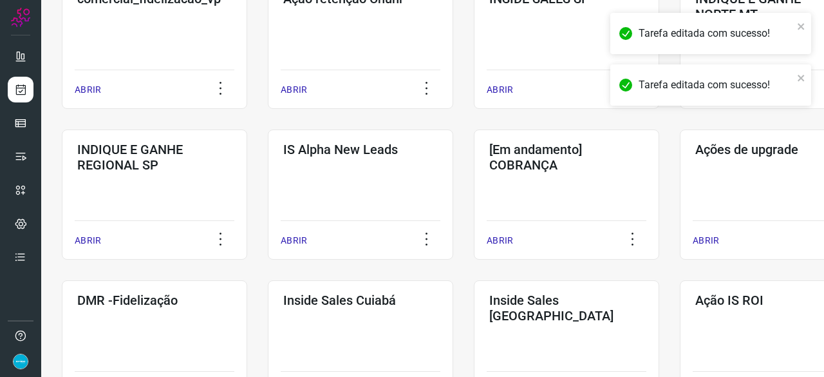
scroll to position [554, 0]
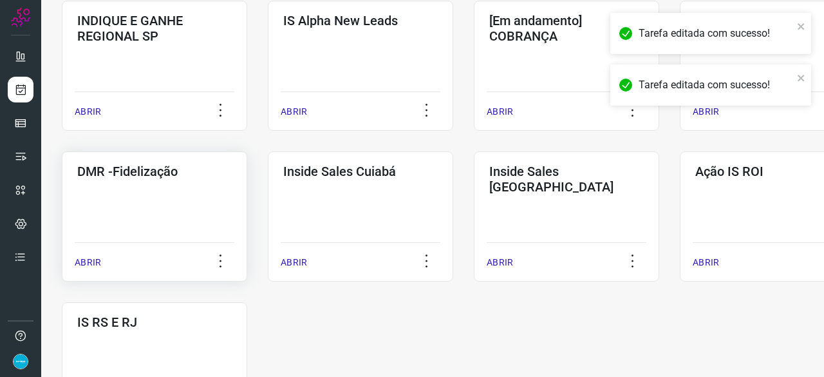
click at [83, 263] on p "ABRIR" at bounding box center [88, 263] width 26 height 14
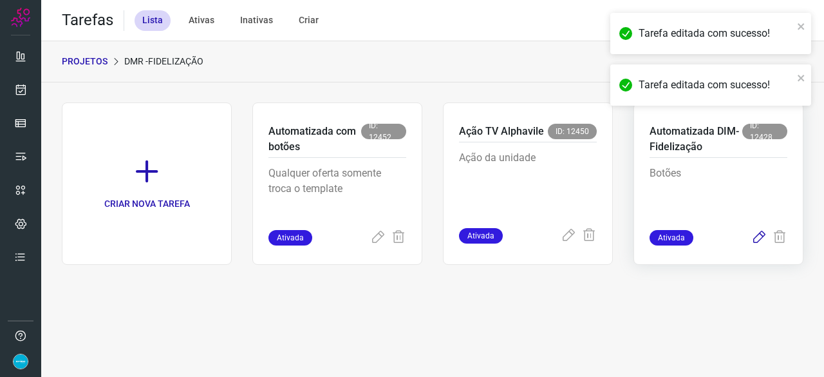
click at [759, 234] on icon at bounding box center [758, 237] width 15 height 15
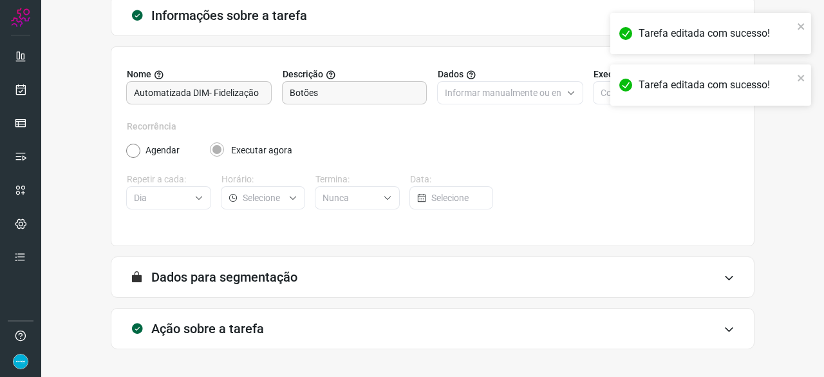
scroll to position [126, 0]
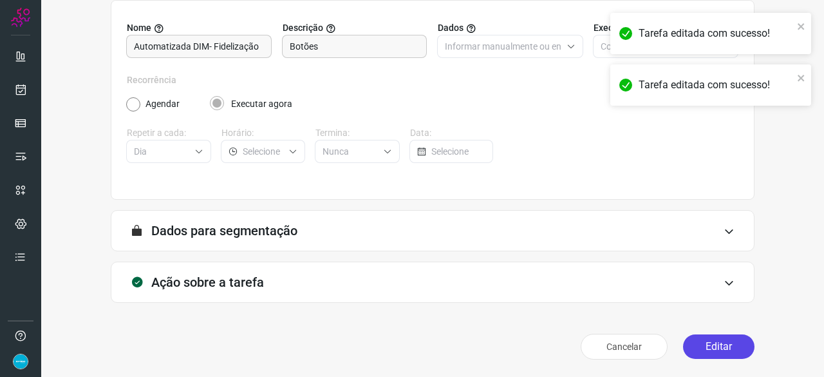
click at [719, 348] on button "Editar" at bounding box center [718, 346] width 71 height 24
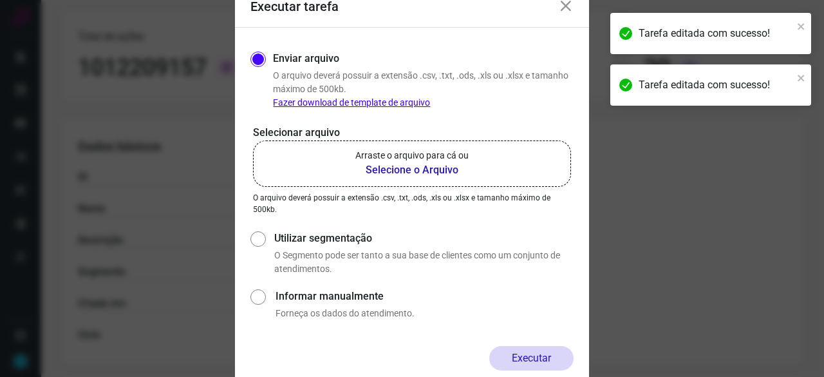
click at [413, 166] on b "Selecione o Arquivo" at bounding box center [411, 169] width 113 height 15
click at [0, 0] on input "Arraste o arquivo para cá ou Selecione o Arquivo" at bounding box center [0, 0] width 0 height 0
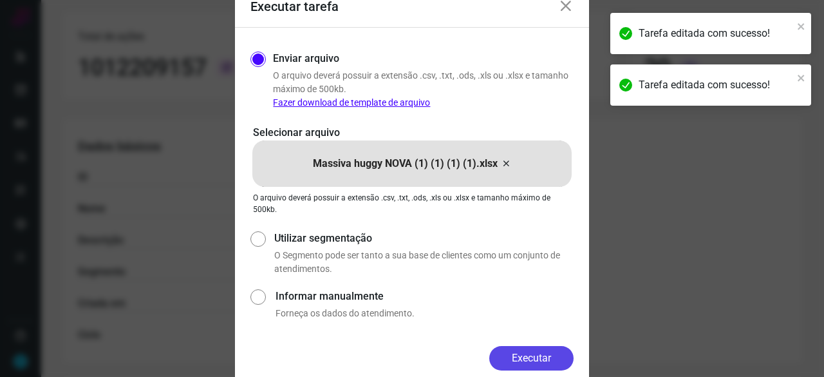
click at [559, 353] on button "Executar" at bounding box center [531, 358] width 84 height 24
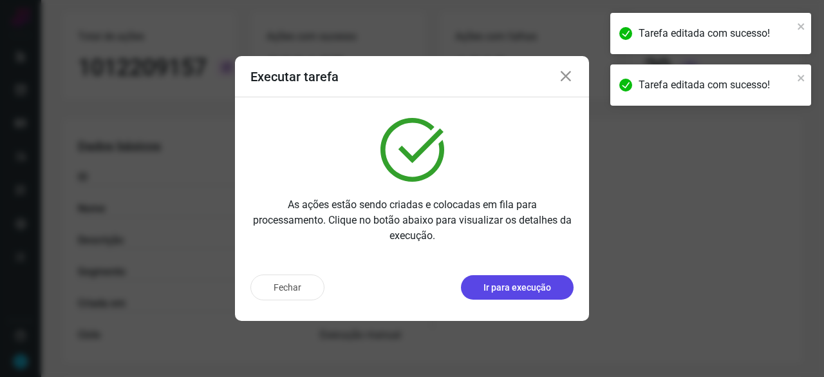
click at [537, 281] on p "Ir para execução" at bounding box center [517, 288] width 68 height 14
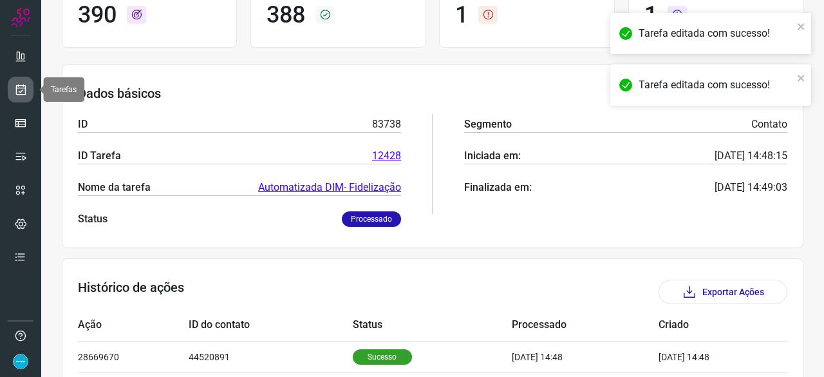
click at [21, 89] on icon at bounding box center [21, 89] width 14 height 13
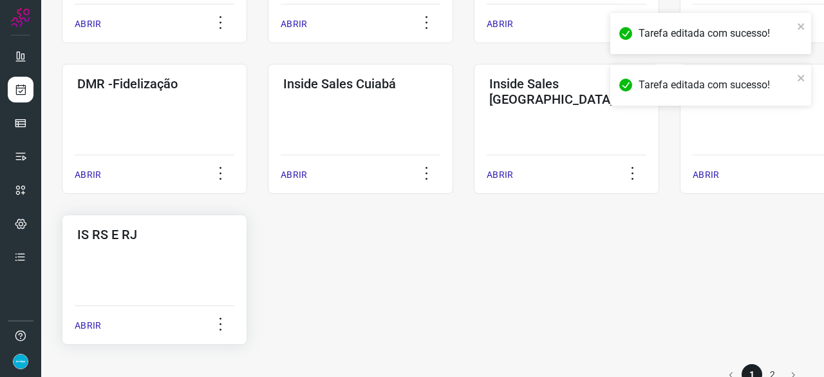
scroll to position [672, 0]
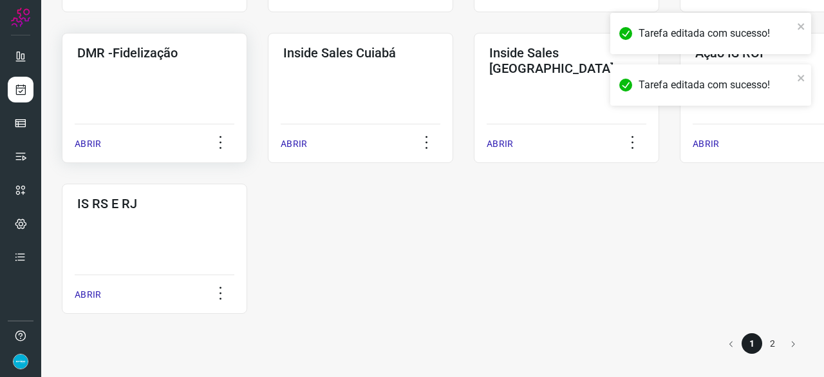
click at [89, 144] on p "ABRIR" at bounding box center [88, 144] width 26 height 14
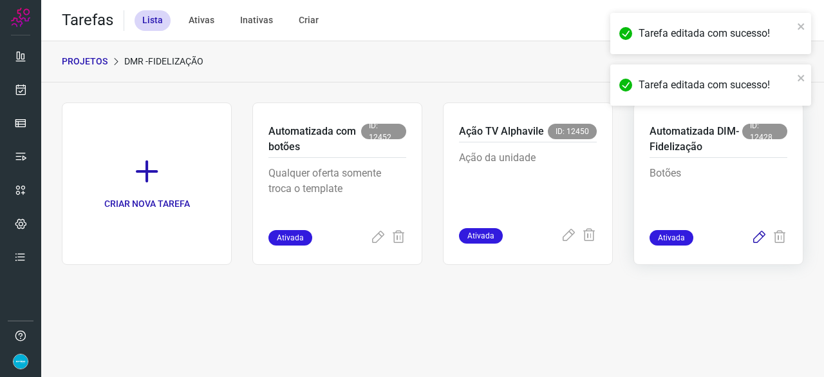
click at [760, 236] on icon at bounding box center [758, 237] width 15 height 15
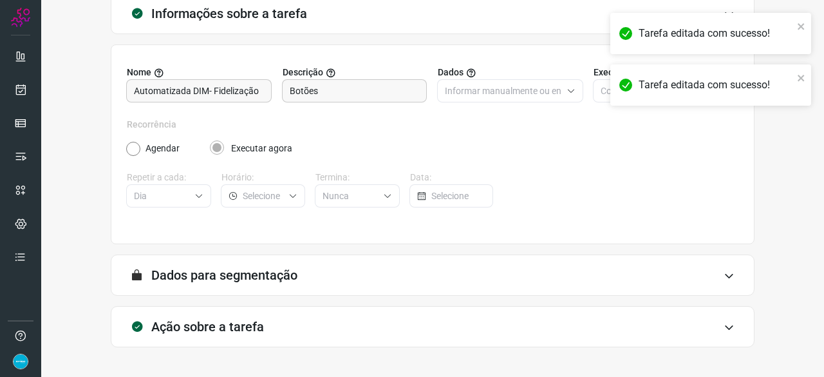
scroll to position [126, 0]
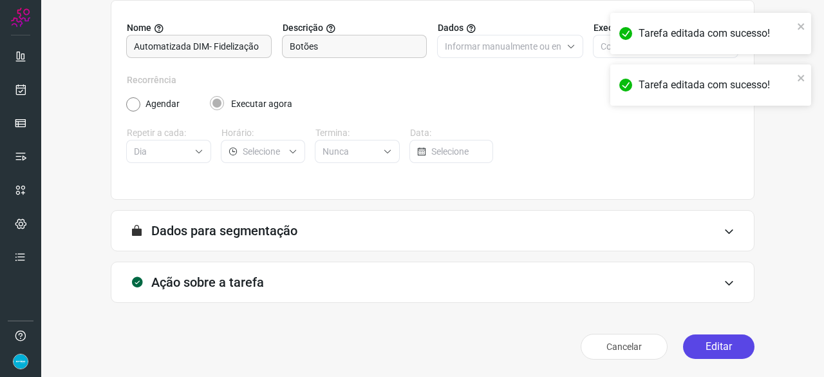
click at [702, 342] on button "Editar" at bounding box center [718, 346] width 71 height 24
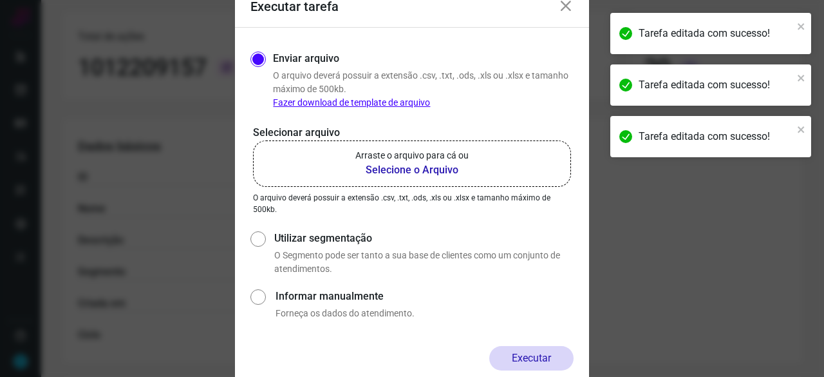
click at [425, 171] on b "Selecione o Arquivo" at bounding box center [411, 169] width 113 height 15
click at [0, 0] on input "Arraste o arquivo para cá ou Selecione o Arquivo" at bounding box center [0, 0] width 0 height 0
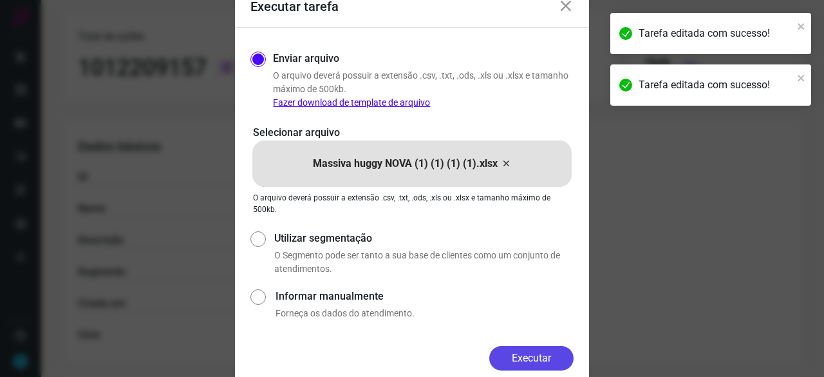
click at [553, 349] on button "Executar" at bounding box center [531, 358] width 84 height 24
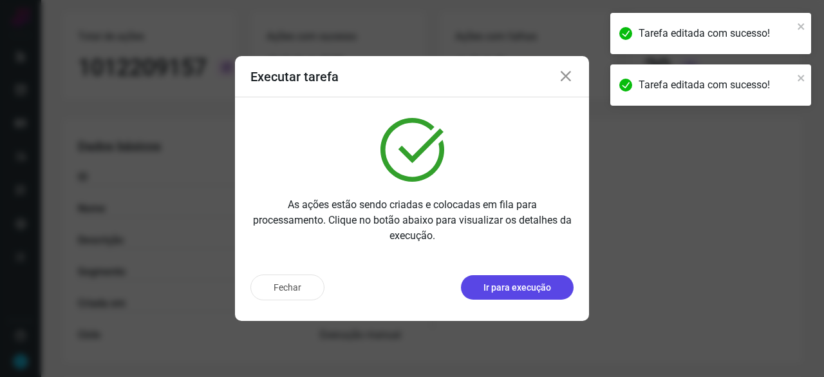
click at [521, 284] on p "Ir para execução" at bounding box center [517, 288] width 68 height 14
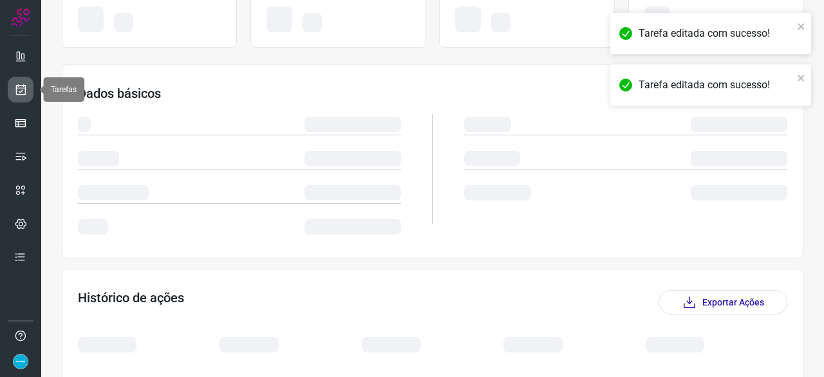
click at [24, 92] on icon at bounding box center [21, 89] width 14 height 13
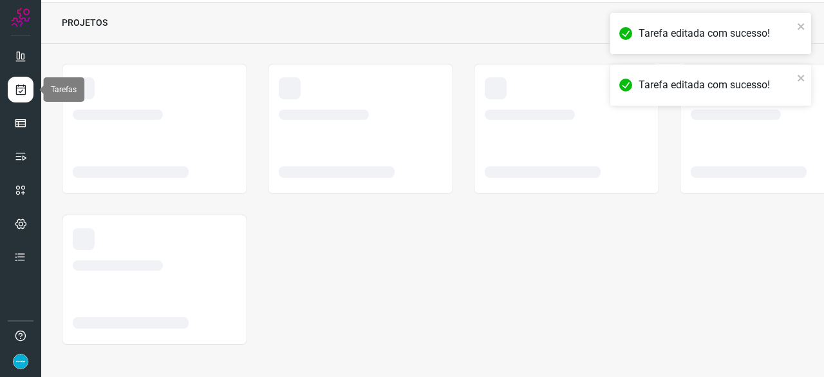
scroll to position [39, 0]
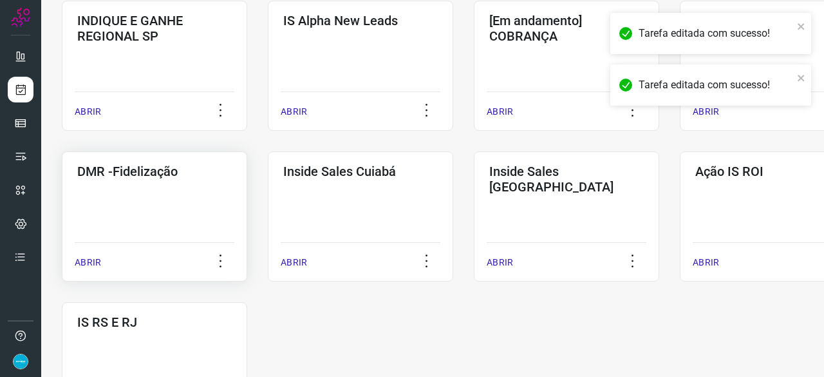
click at [94, 262] on p "ABRIR" at bounding box center [88, 263] width 26 height 14
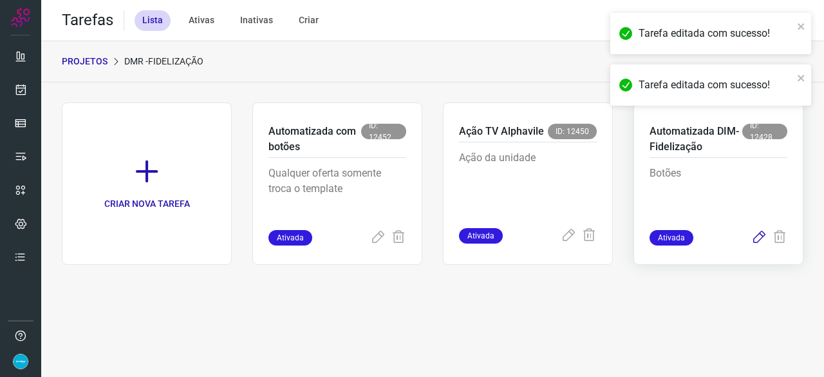
click at [759, 233] on icon at bounding box center [758, 237] width 15 height 15
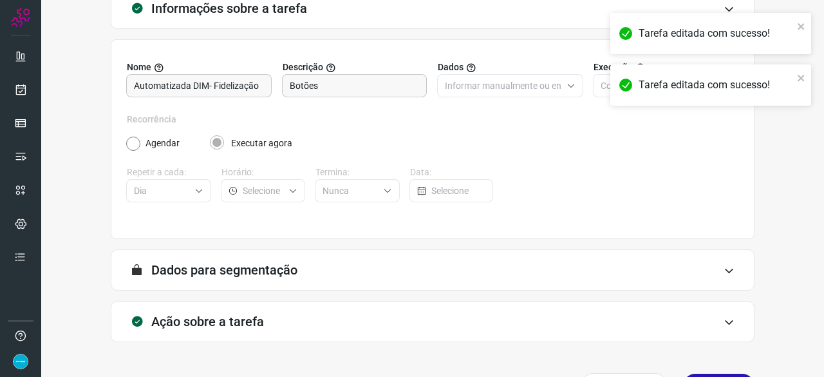
scroll to position [126, 0]
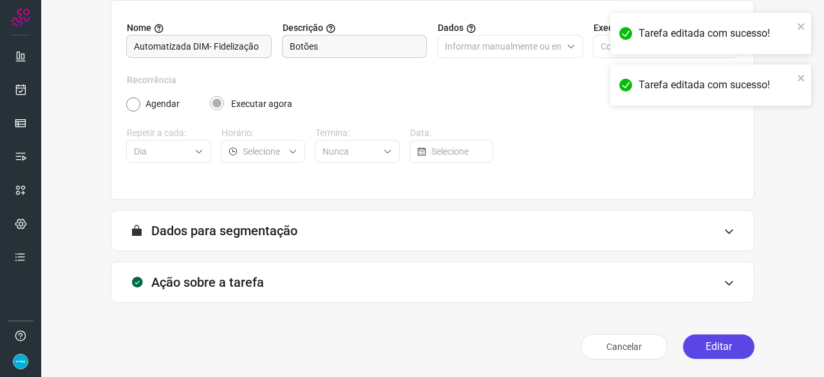
click at [702, 343] on button "Editar" at bounding box center [718, 346] width 71 height 24
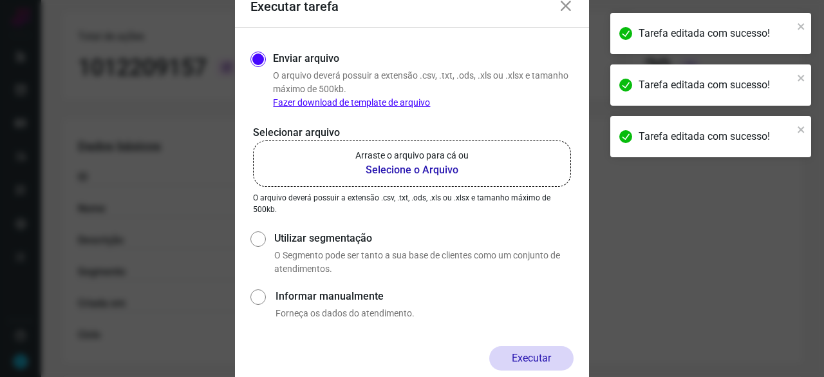
click at [438, 172] on b "Selecione o Arquivo" at bounding box center [411, 169] width 113 height 15
click at [0, 0] on input "Arraste o arquivo para cá ou Selecione o Arquivo" at bounding box center [0, 0] width 0 height 0
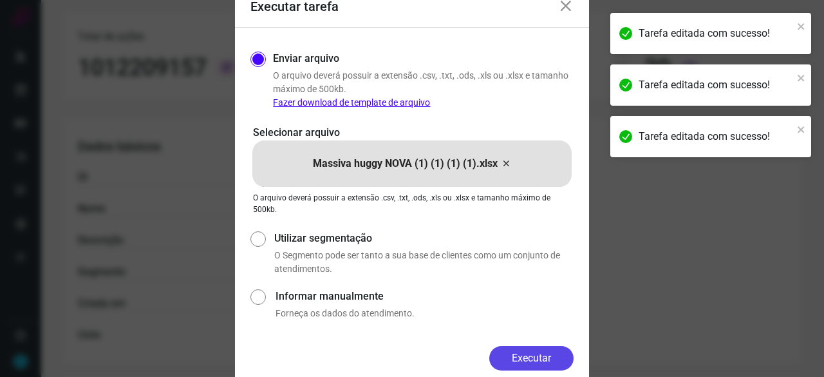
drag, startPoint x: 545, startPoint y: 349, endPoint x: 564, endPoint y: 353, distance: 18.9
click at [545, 350] on button "Executar" at bounding box center [531, 358] width 84 height 24
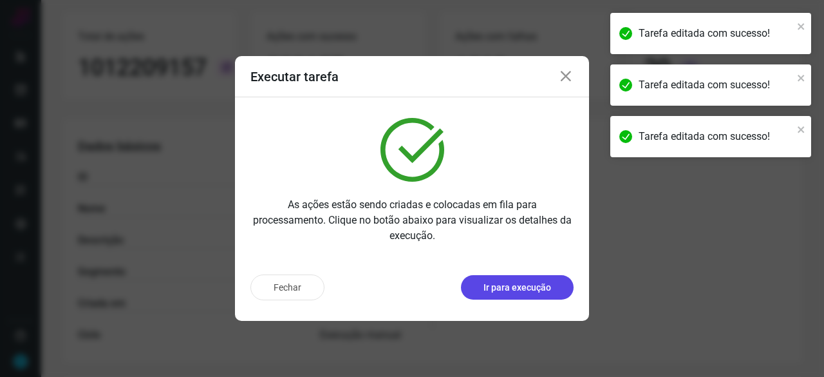
click at [508, 291] on p "Ir para execução" at bounding box center [517, 288] width 68 height 14
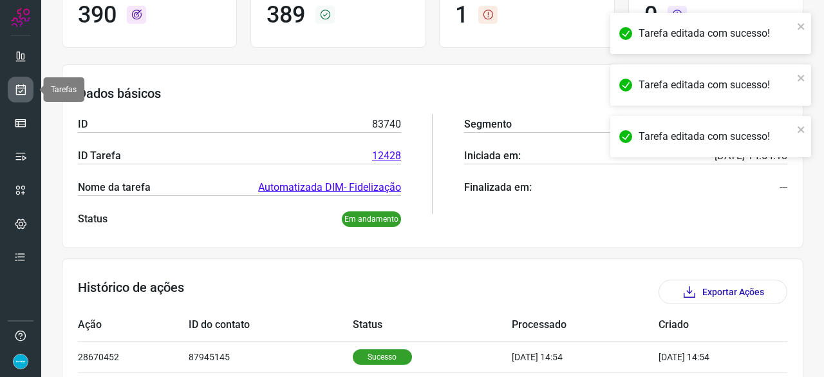
click at [27, 88] on link at bounding box center [21, 90] width 26 height 26
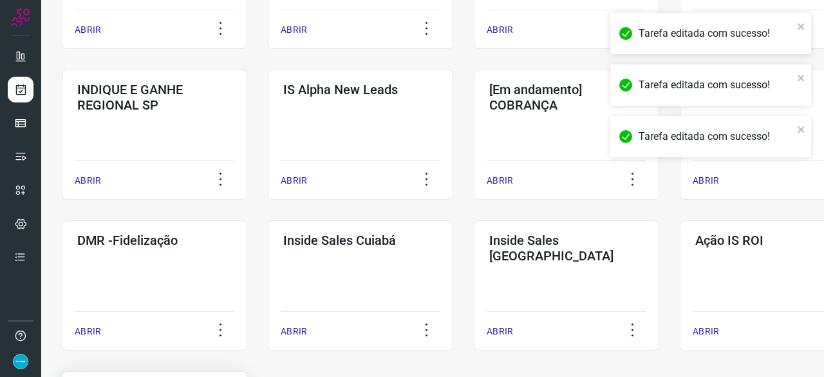
scroll to position [554, 0]
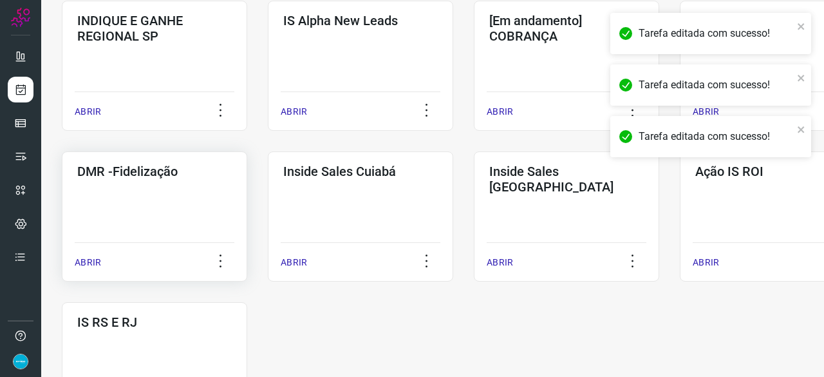
click at [92, 261] on p "ABRIR" at bounding box center [88, 263] width 26 height 14
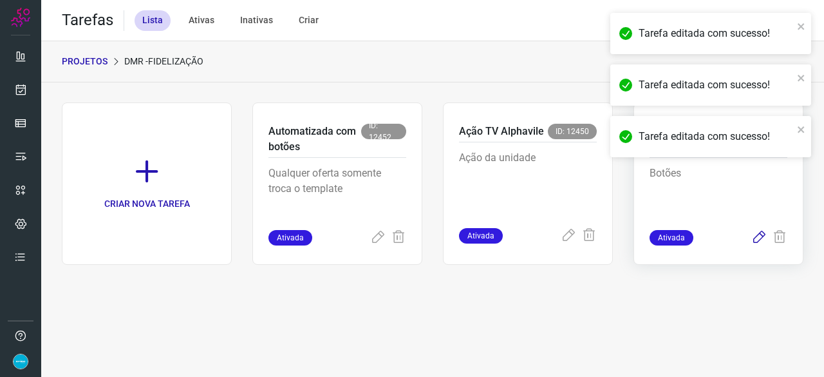
click at [756, 235] on icon at bounding box center [758, 237] width 15 height 15
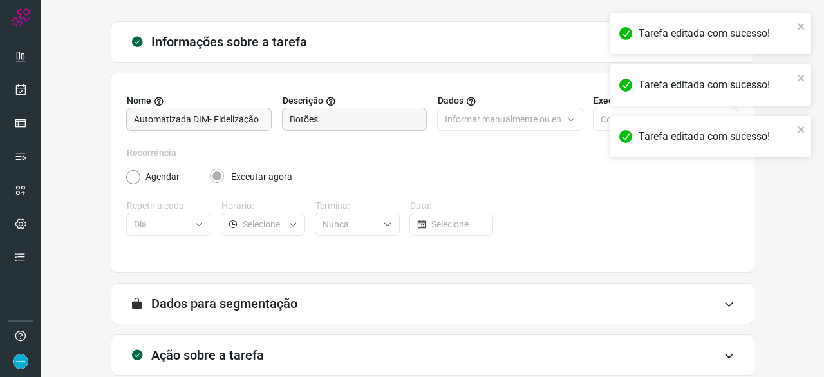
scroll to position [126, 0]
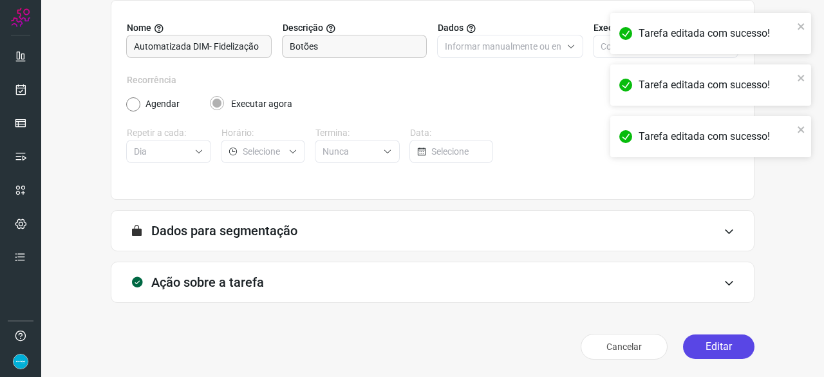
click at [697, 354] on button "Editar" at bounding box center [718, 346] width 71 height 24
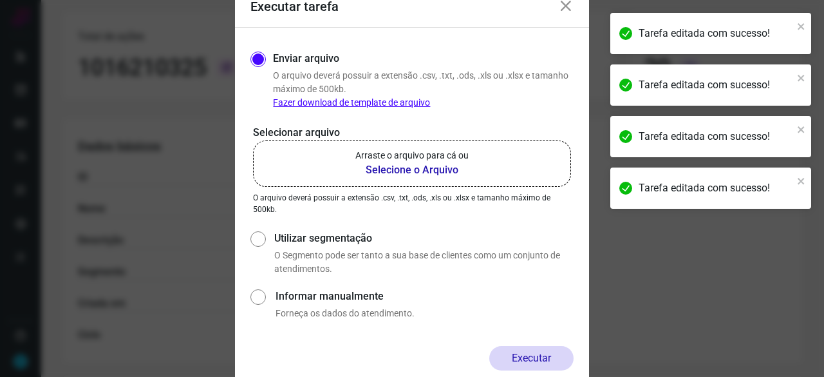
click at [389, 168] on b "Selecione o Arquivo" at bounding box center [411, 169] width 113 height 15
click at [0, 0] on input "Arraste o arquivo para cá ou Selecione o Arquivo" at bounding box center [0, 0] width 0 height 0
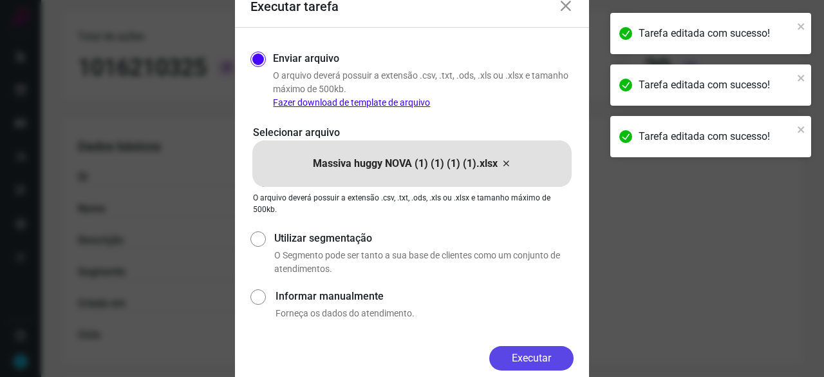
click at [548, 356] on button "Executar" at bounding box center [531, 358] width 84 height 24
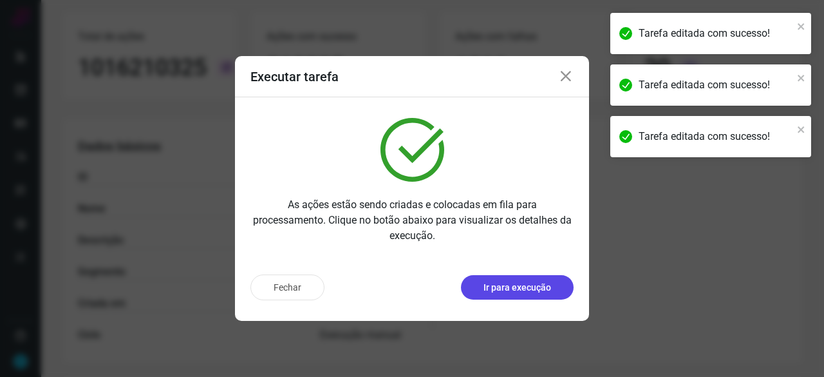
click at [509, 292] on p "Ir para execução" at bounding box center [517, 288] width 68 height 14
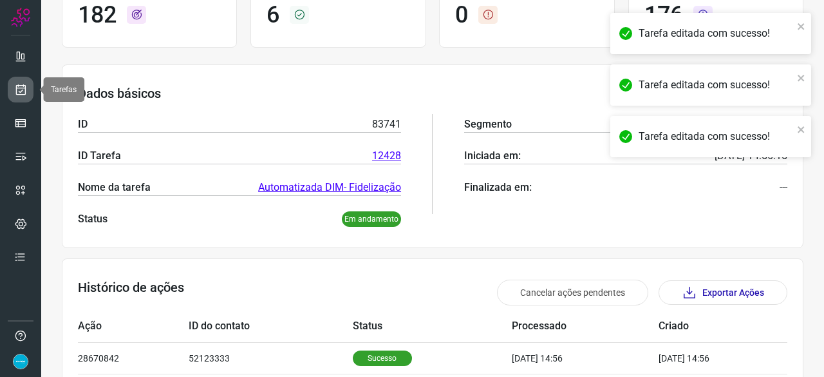
click at [23, 91] on icon at bounding box center [21, 89] width 14 height 13
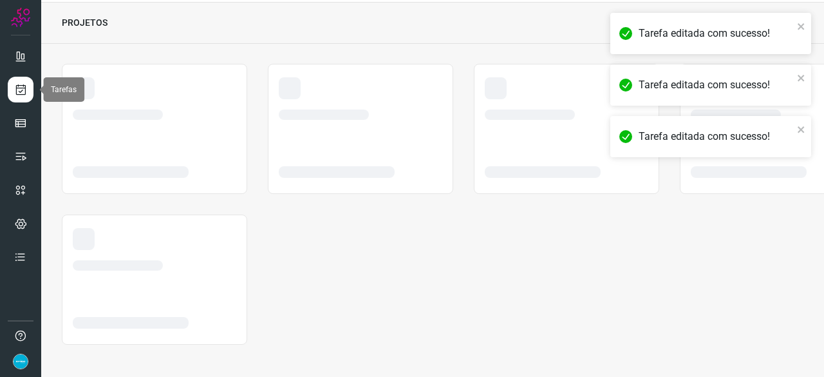
scroll to position [39, 0]
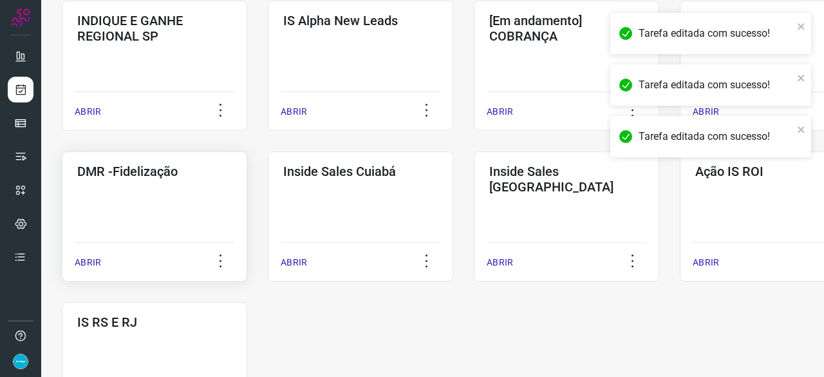
click at [88, 260] on p "ABRIR" at bounding box center [88, 263] width 26 height 14
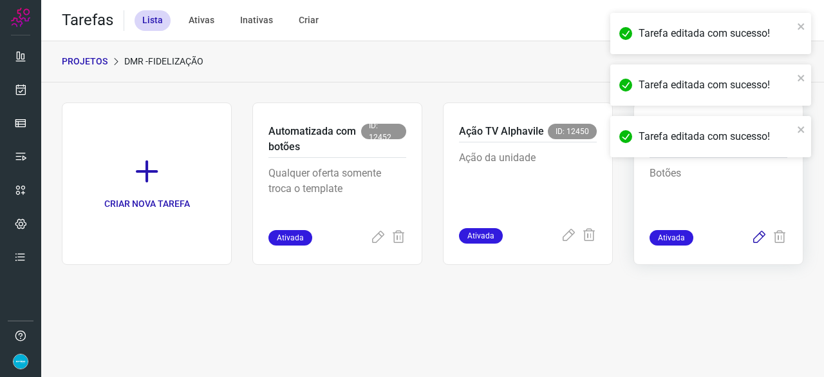
click at [759, 236] on icon at bounding box center [758, 237] width 15 height 15
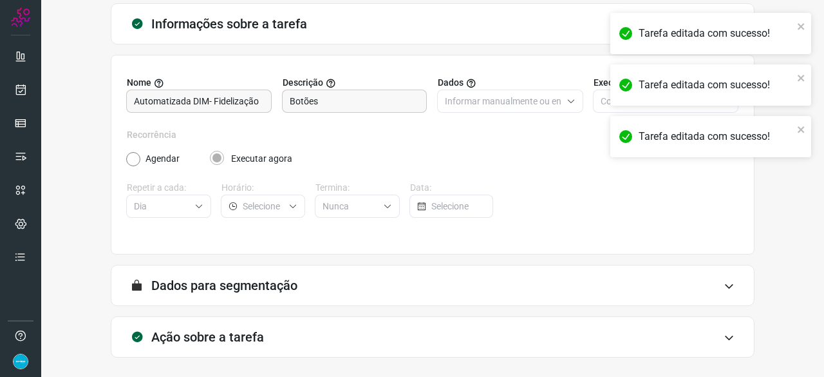
scroll to position [126, 0]
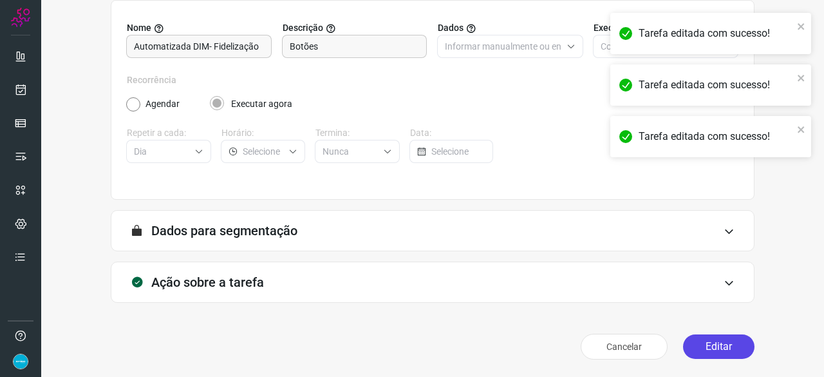
click at [714, 344] on button "Editar" at bounding box center [718, 346] width 71 height 24
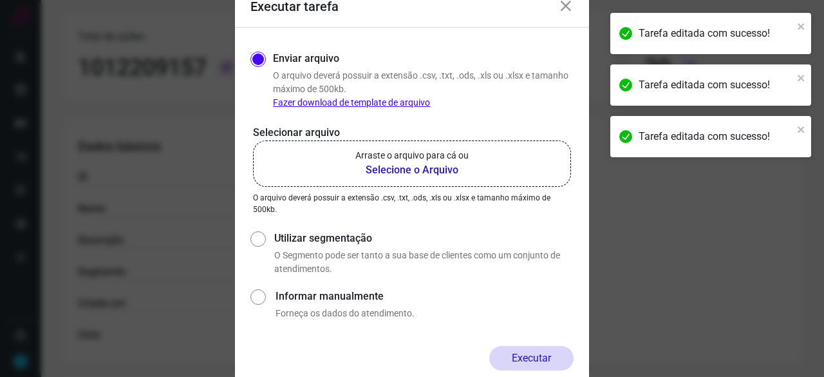
click at [397, 171] on b "Selecione o Arquivo" at bounding box center [411, 169] width 113 height 15
click at [0, 0] on input "Arraste o arquivo para cá ou Selecione o Arquivo" at bounding box center [0, 0] width 0 height 0
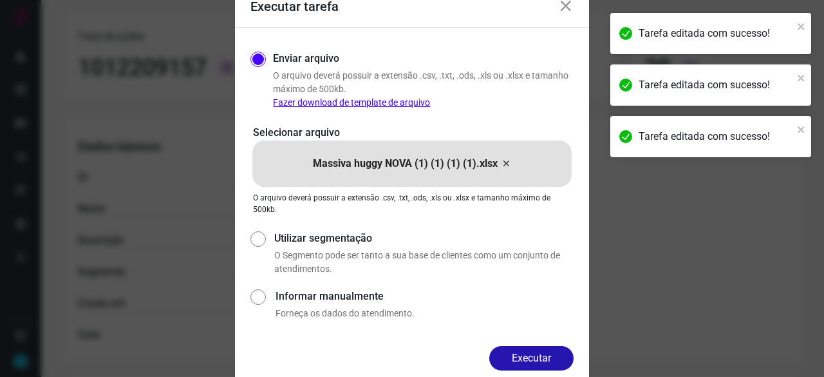
click at [530, 356] on button "Executar" at bounding box center [531, 358] width 84 height 24
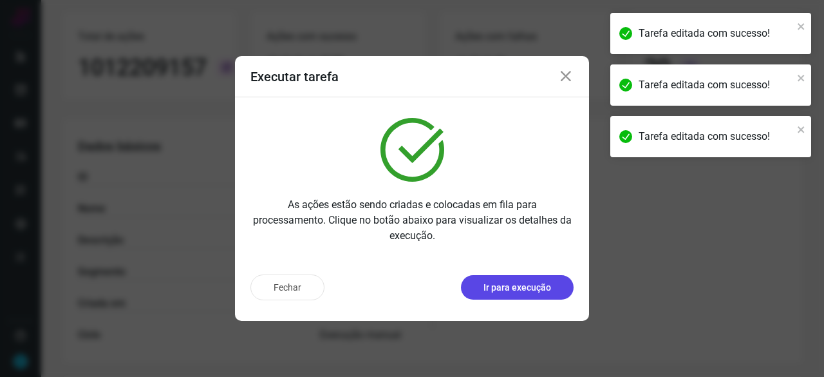
click at [528, 290] on p "Ir para execução" at bounding box center [517, 288] width 68 height 14
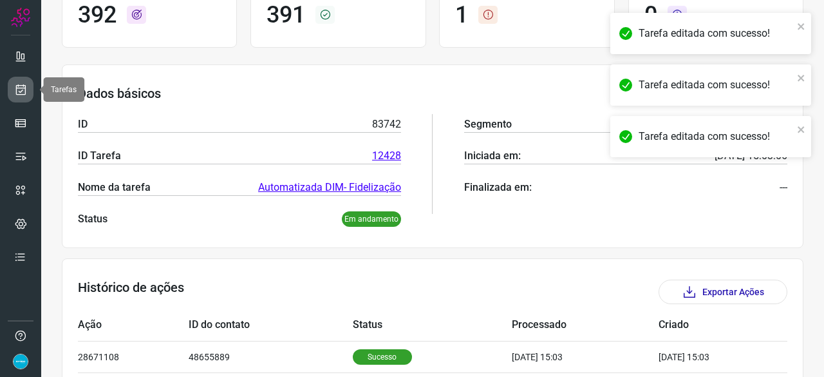
click at [23, 91] on icon at bounding box center [21, 89] width 14 height 13
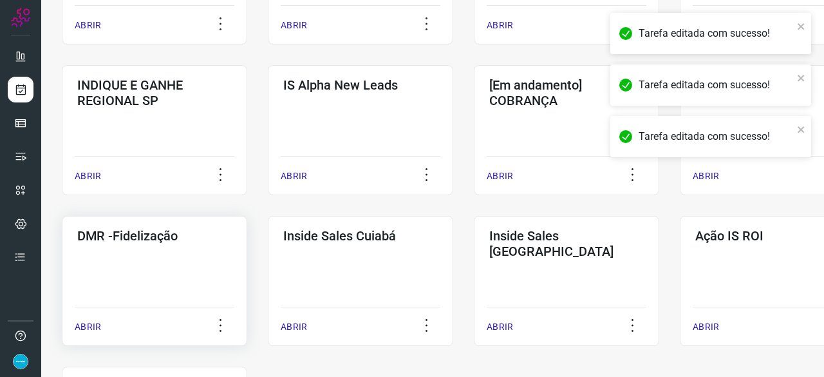
click at [87, 326] on p "ABRIR" at bounding box center [88, 327] width 26 height 14
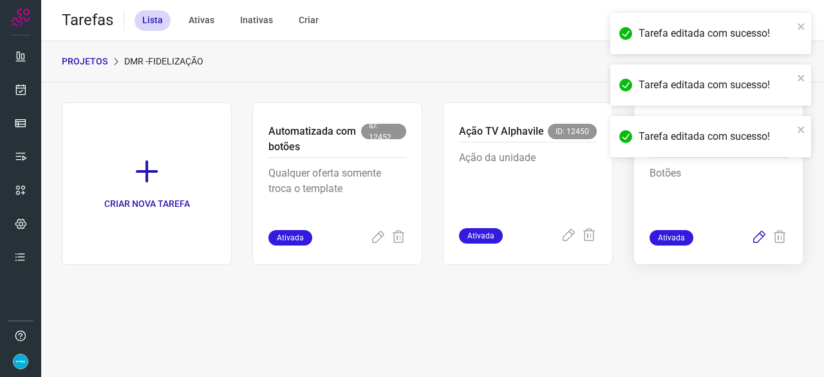
click at [760, 236] on icon at bounding box center [758, 237] width 15 height 15
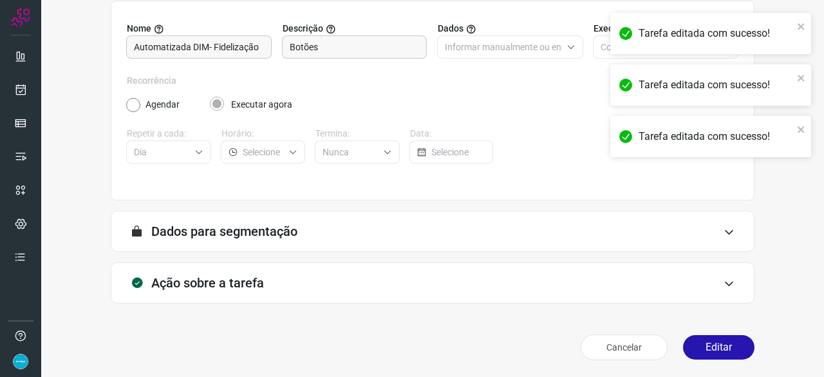
scroll to position [126, 0]
click at [704, 348] on button "Editar" at bounding box center [718, 346] width 71 height 24
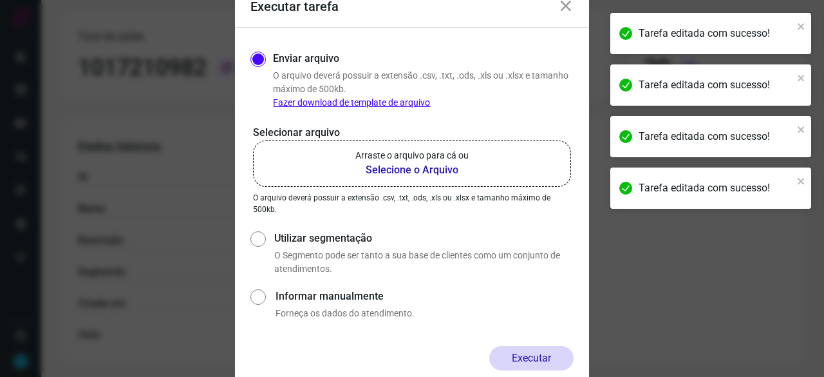
click at [384, 170] on b "Selecione o Arquivo" at bounding box center [411, 169] width 113 height 15
click at [0, 0] on input "Arraste o arquivo para cá ou Selecione o Arquivo" at bounding box center [0, 0] width 0 height 0
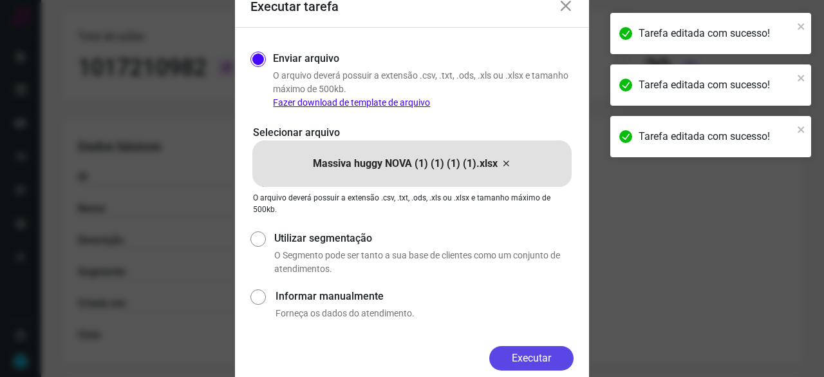
click at [553, 356] on button "Executar" at bounding box center [531, 358] width 84 height 24
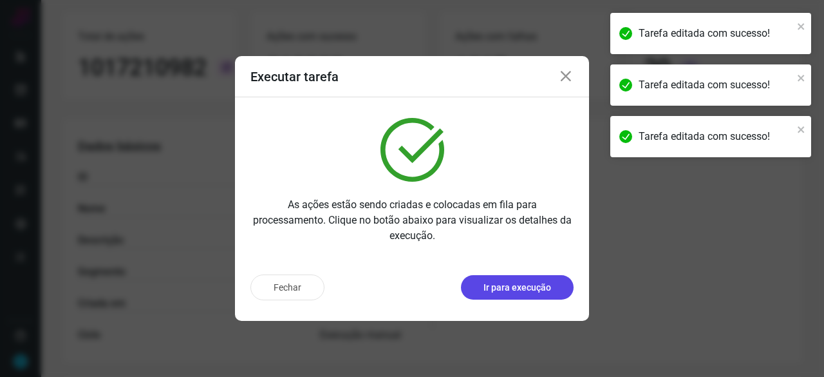
click at [481, 289] on button "Ir para execução" at bounding box center [517, 287] width 113 height 24
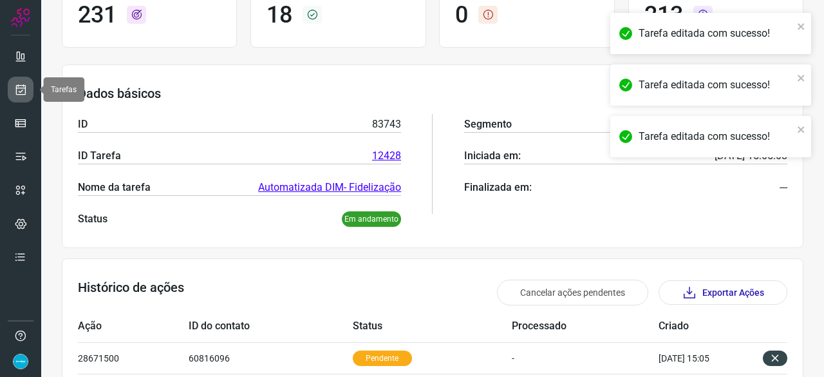
click at [22, 89] on icon at bounding box center [21, 89] width 14 height 13
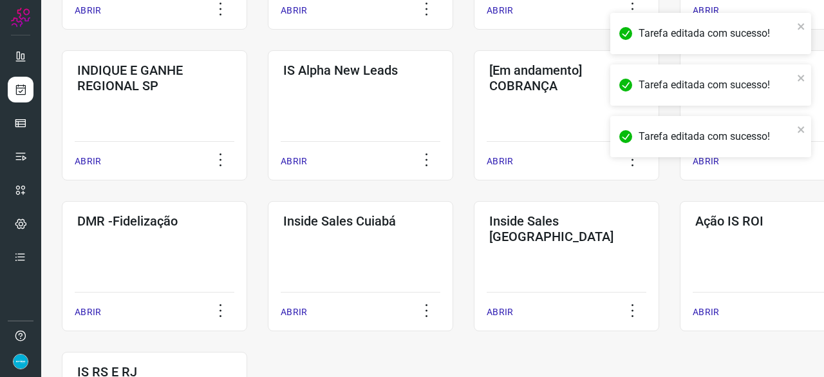
scroll to position [554, 0]
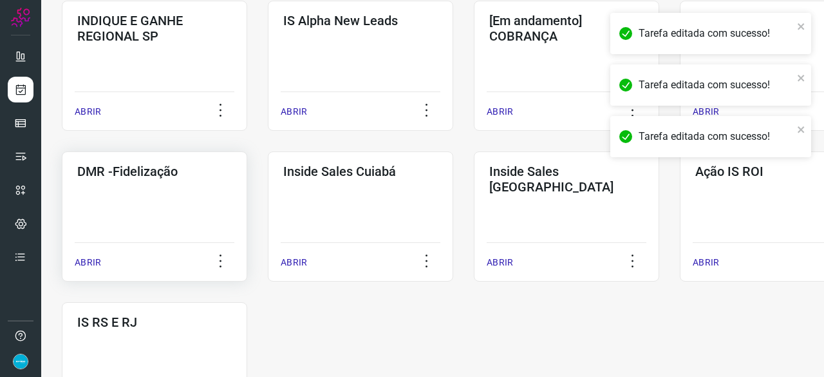
click at [84, 262] on p "ABRIR" at bounding box center [88, 263] width 26 height 14
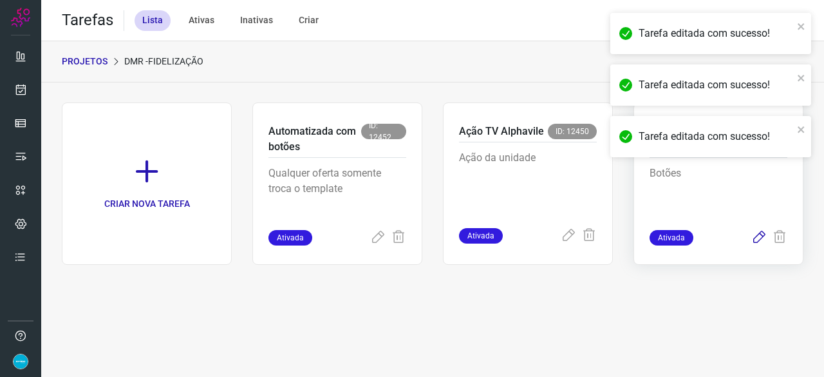
click at [762, 232] on icon at bounding box center [758, 237] width 15 height 15
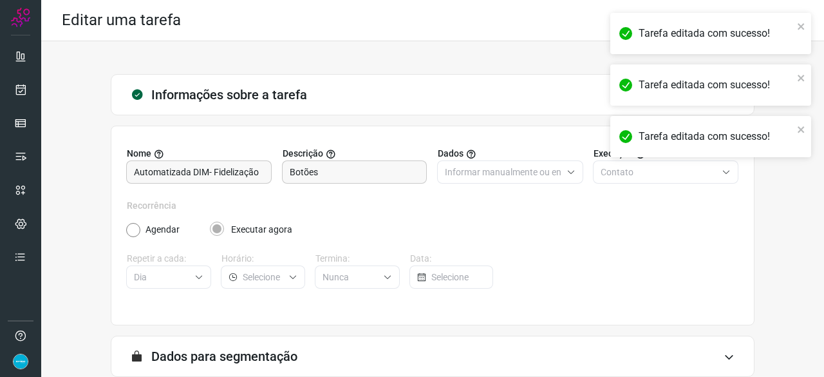
scroll to position [126, 0]
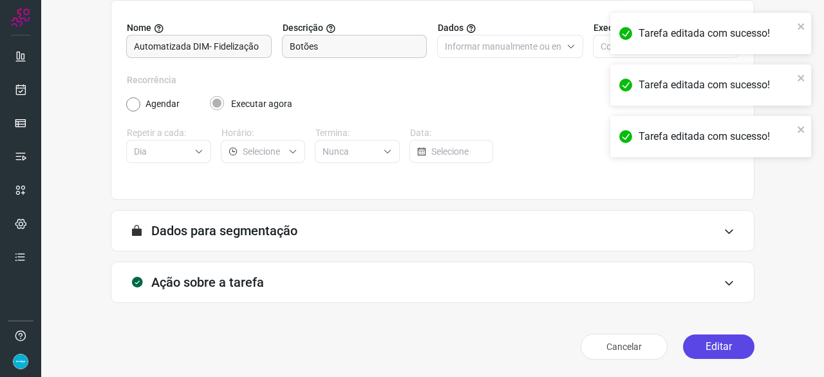
click at [687, 348] on button "Editar" at bounding box center [718, 346] width 71 height 24
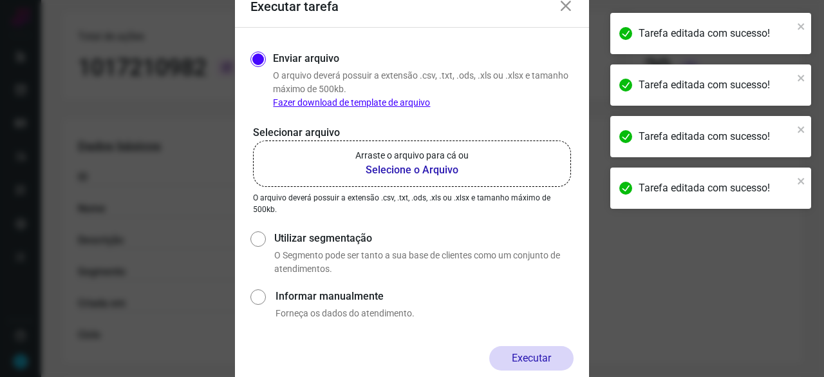
click at [390, 168] on b "Selecione o Arquivo" at bounding box center [411, 169] width 113 height 15
click at [0, 0] on input "Arraste o arquivo para cá ou Selecione o Arquivo" at bounding box center [0, 0] width 0 height 0
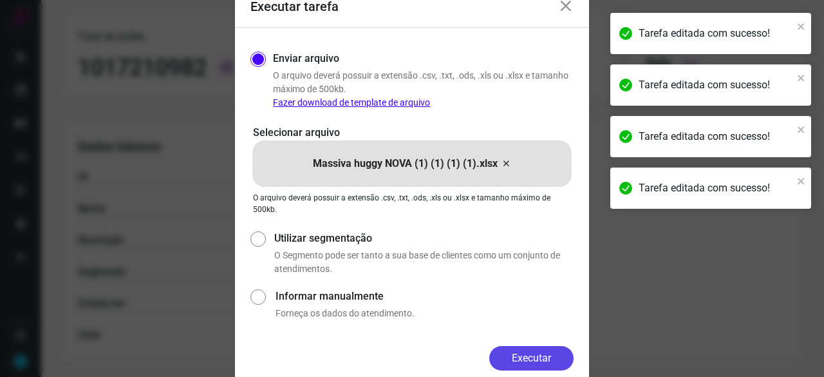
click at [537, 358] on button "Executar" at bounding box center [531, 358] width 84 height 24
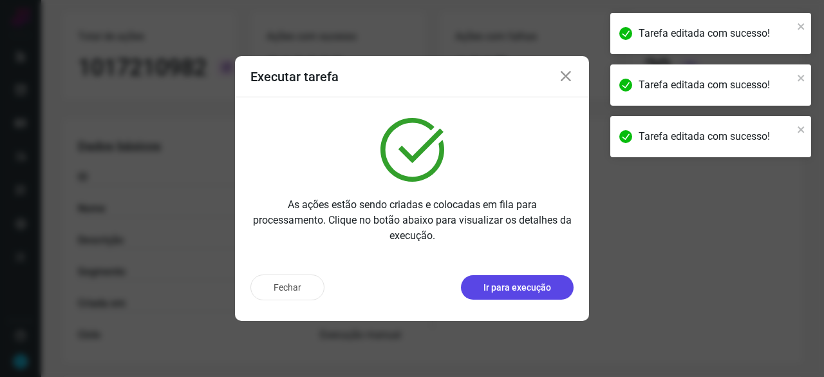
click at [510, 286] on p "Ir para execução" at bounding box center [517, 288] width 68 height 14
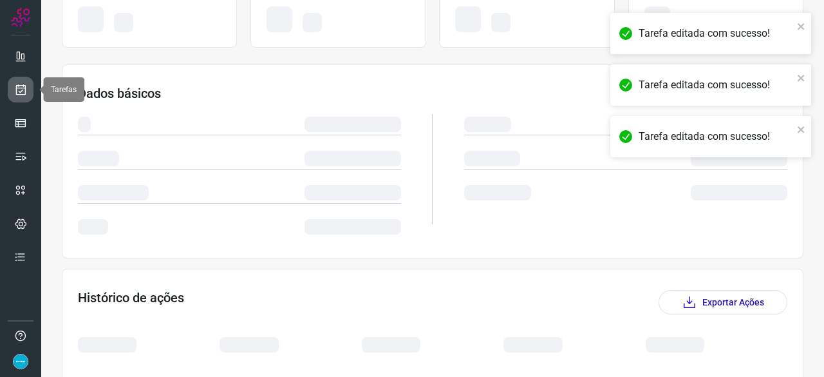
click at [20, 90] on icon at bounding box center [21, 89] width 14 height 13
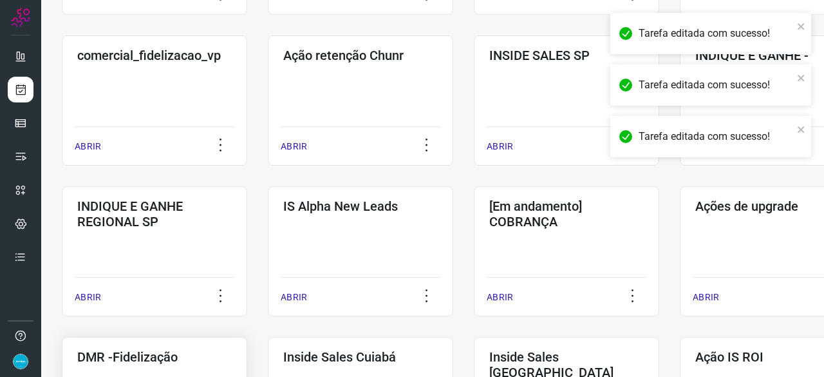
scroll to position [489, 0]
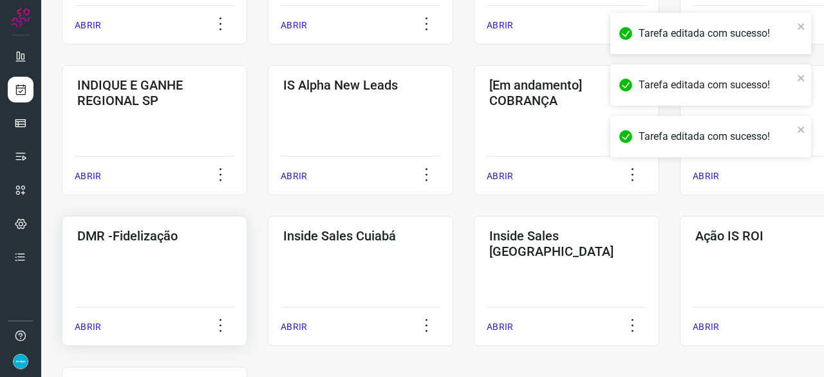
click at [87, 328] on p "ABRIR" at bounding box center [88, 327] width 26 height 14
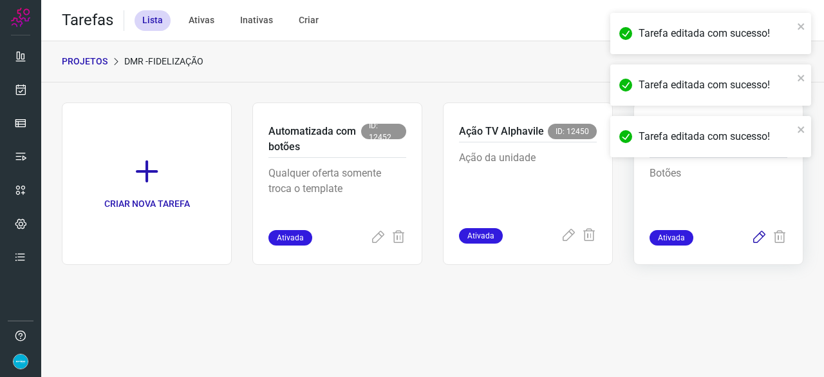
click at [759, 235] on icon at bounding box center [758, 237] width 15 height 15
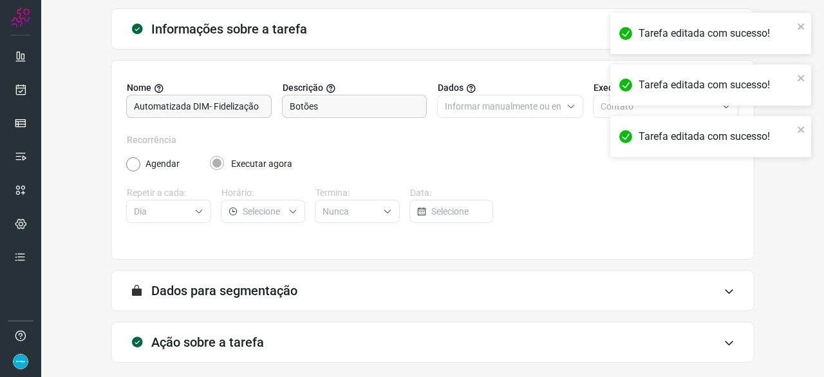
scroll to position [126, 0]
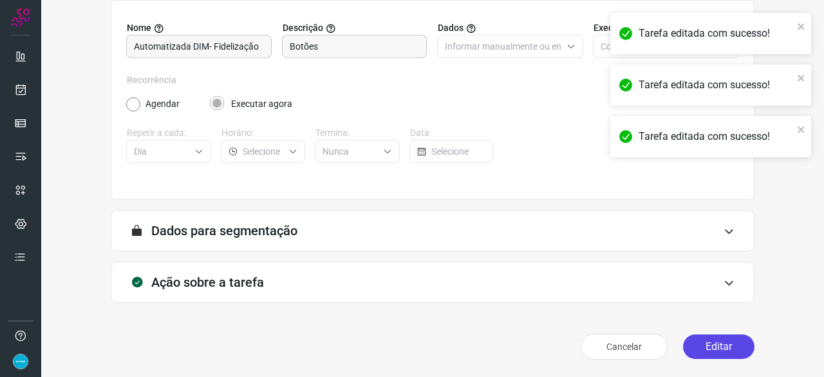
click at [705, 344] on button "Editar" at bounding box center [718, 346] width 71 height 24
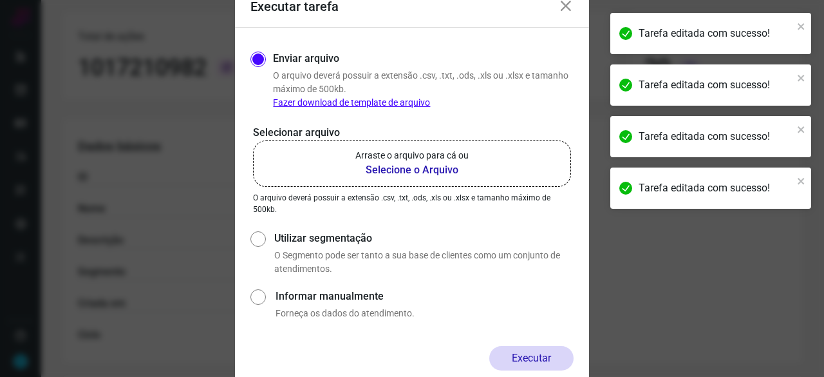
click at [422, 172] on b "Selecione o Arquivo" at bounding box center [411, 169] width 113 height 15
click at [0, 0] on input "Arraste o arquivo para cá ou Selecione o Arquivo" at bounding box center [0, 0] width 0 height 0
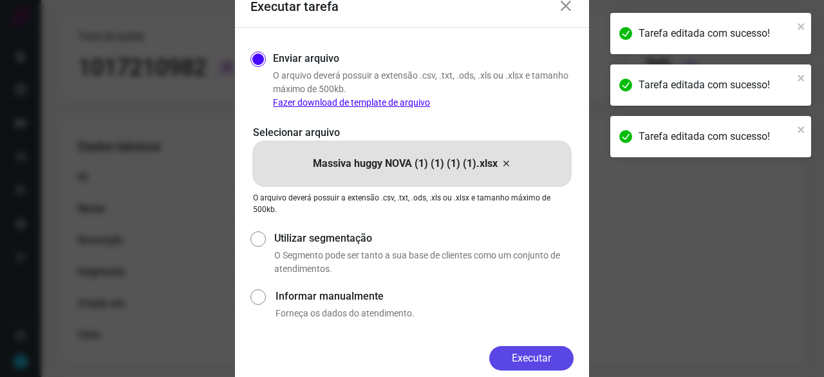
drag, startPoint x: 510, startPoint y: 364, endPoint x: 499, endPoint y: 357, distance: 13.0
click at [510, 364] on button "Executar" at bounding box center [531, 358] width 84 height 24
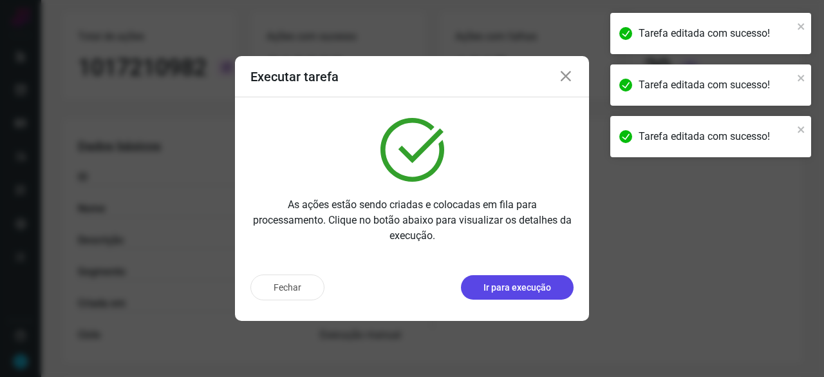
click at [514, 291] on p "Ir para execução" at bounding box center [517, 288] width 68 height 14
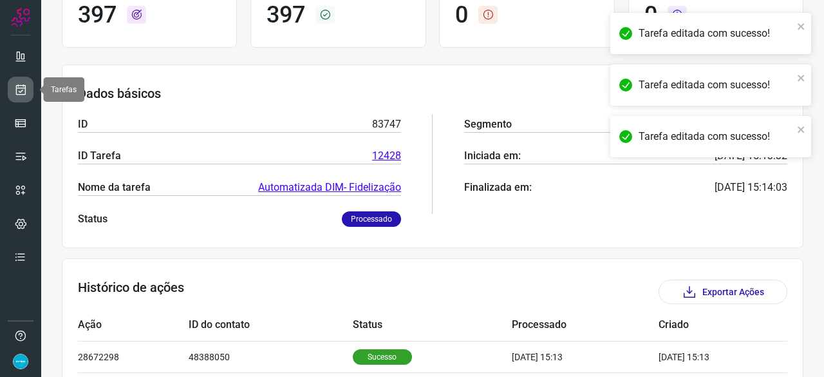
click at [24, 89] on icon at bounding box center [21, 89] width 14 height 13
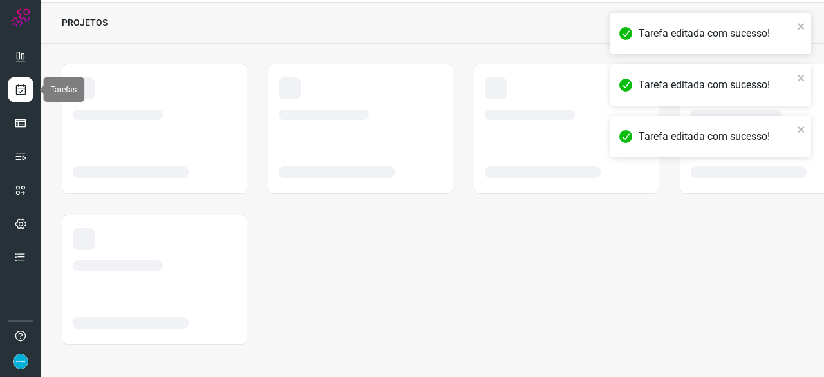
scroll to position [39, 0]
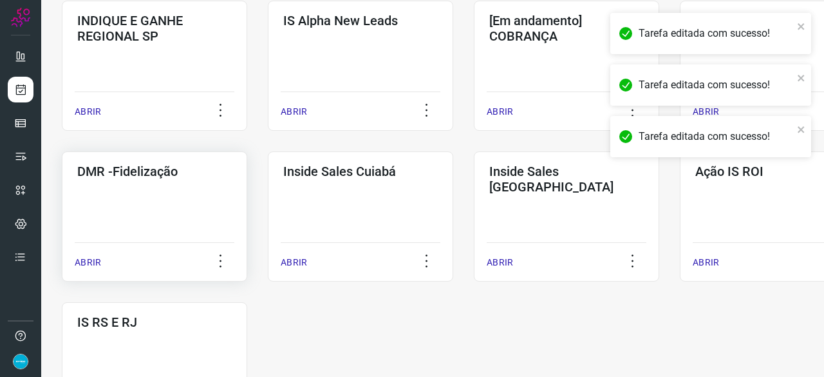
click at [89, 263] on p "ABRIR" at bounding box center [88, 263] width 26 height 14
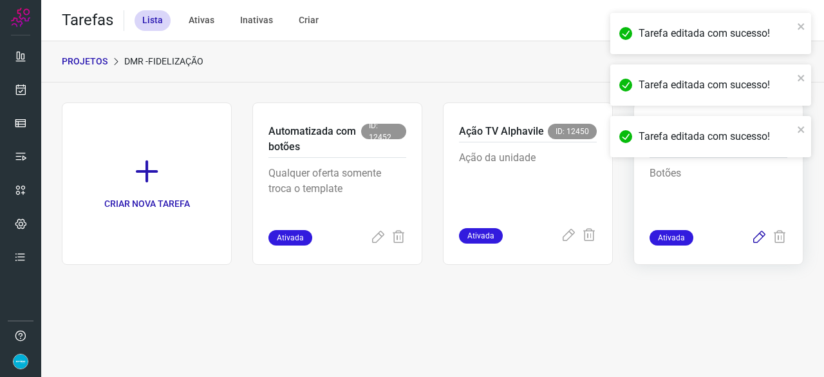
click at [759, 237] on icon at bounding box center [758, 237] width 15 height 15
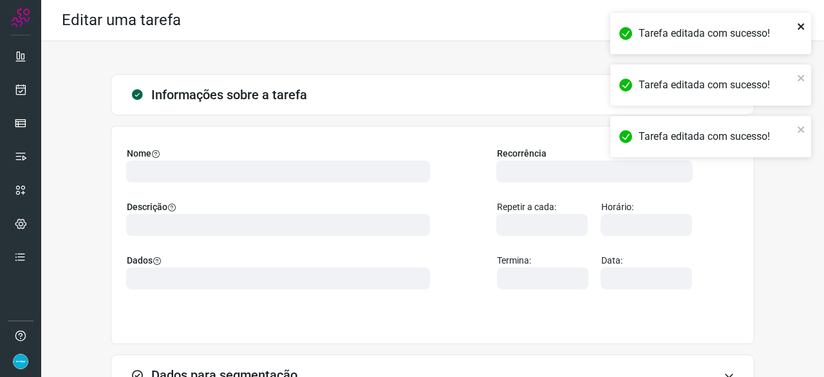
click at [801, 24] on icon "close" at bounding box center [801, 26] width 9 height 10
click at [801, 25] on icon "close" at bounding box center [800, 26] width 6 height 6
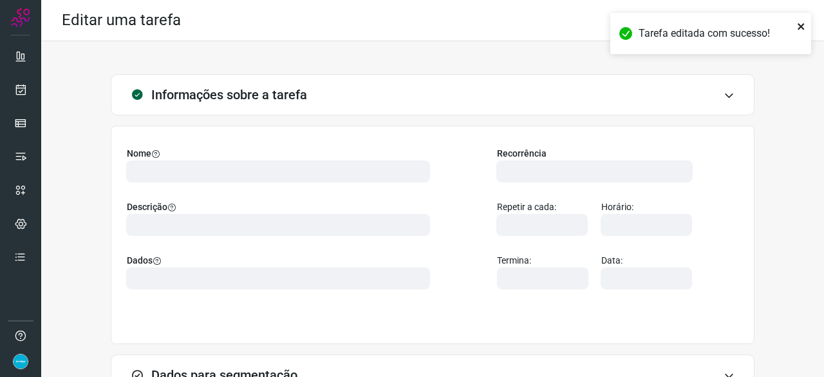
click at [803, 26] on icon "close" at bounding box center [801, 26] width 9 height 10
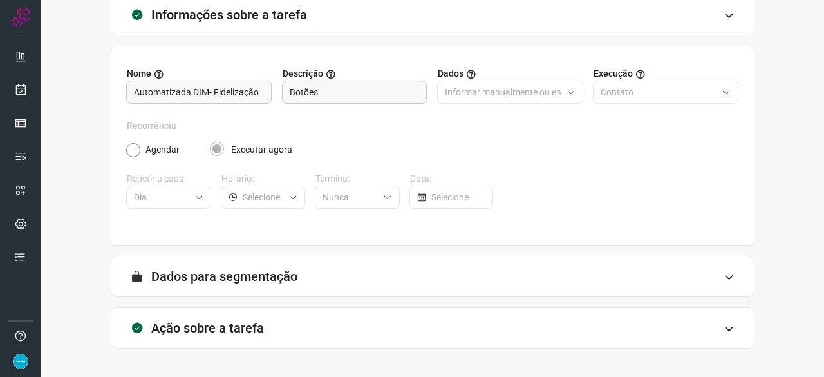
scroll to position [126, 0]
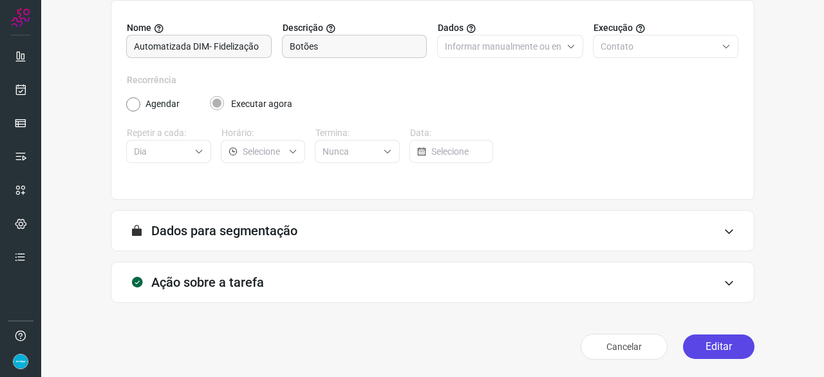
click at [696, 339] on button "Editar" at bounding box center [718, 346] width 71 height 24
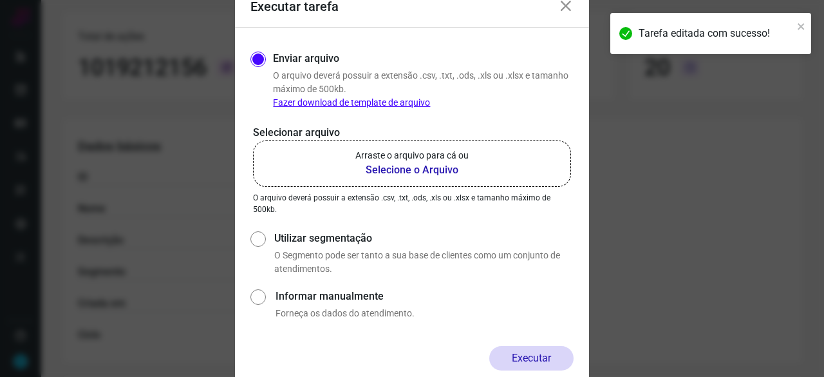
click at [387, 166] on b "Selecione o Arquivo" at bounding box center [411, 169] width 113 height 15
click at [0, 0] on input "Arraste o arquivo para cá ou Selecione o Arquivo" at bounding box center [0, 0] width 0 height 0
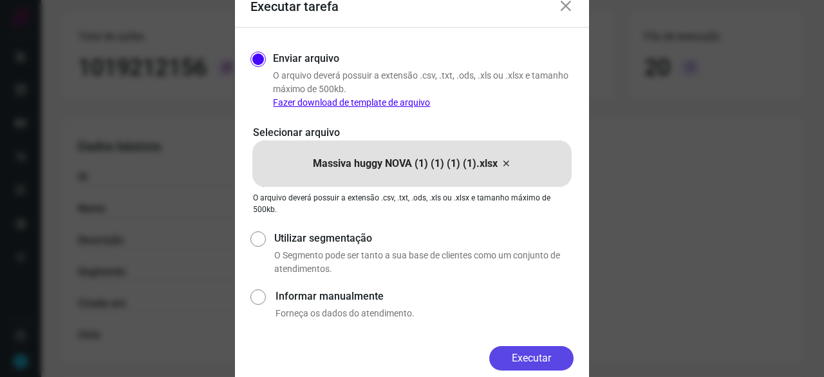
click at [505, 357] on button "Executar" at bounding box center [531, 358] width 84 height 24
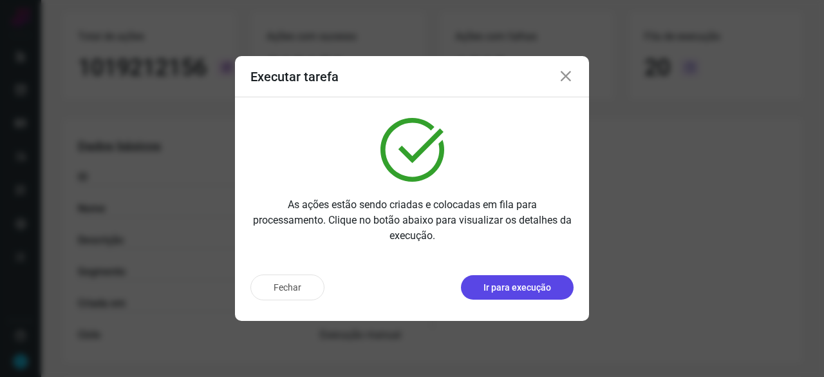
click at [503, 292] on p "Ir para execução" at bounding box center [517, 288] width 68 height 14
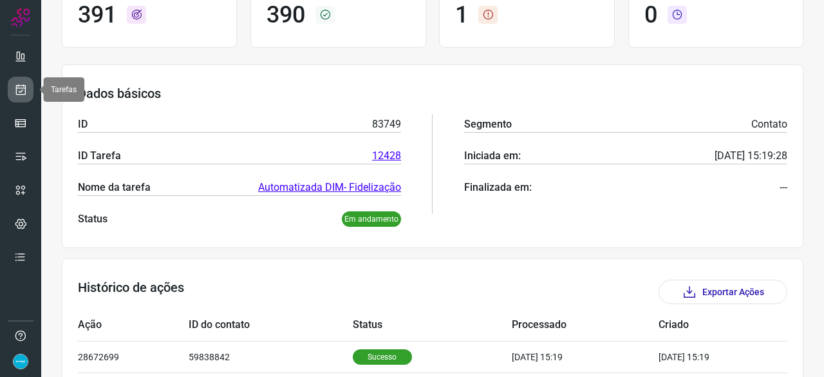
click at [25, 91] on icon at bounding box center [21, 89] width 14 height 13
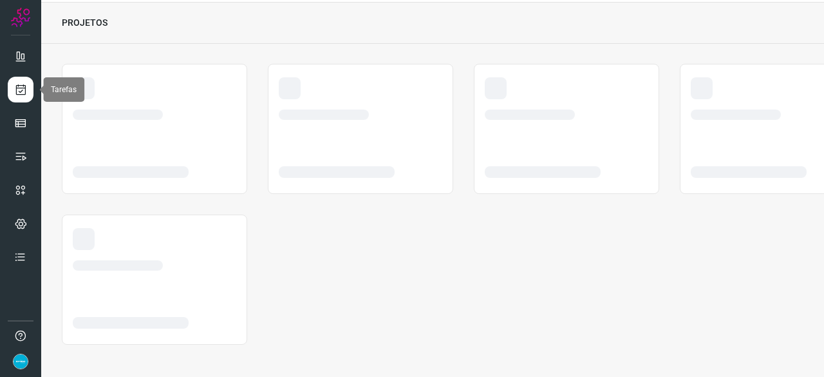
scroll to position [39, 0]
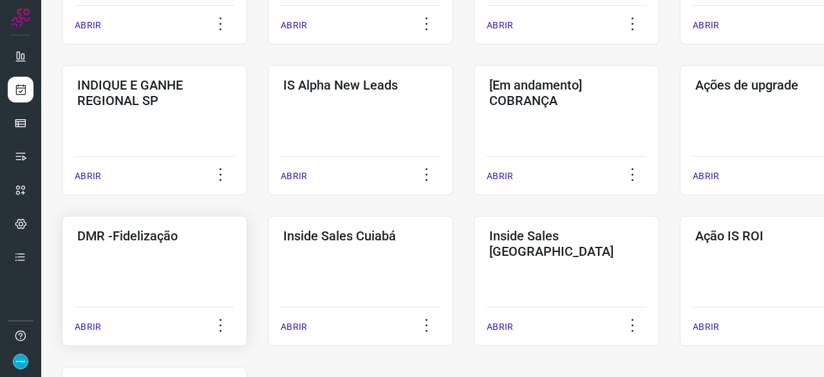
click at [90, 322] on p "ABRIR" at bounding box center [88, 327] width 26 height 14
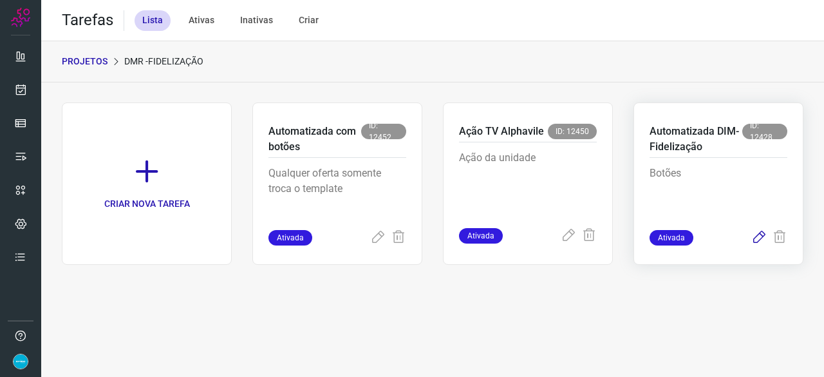
click at [758, 237] on icon at bounding box center [758, 237] width 15 height 15
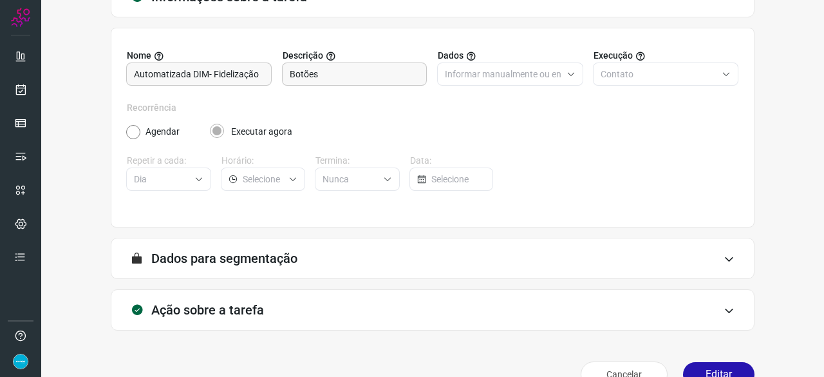
scroll to position [126, 0]
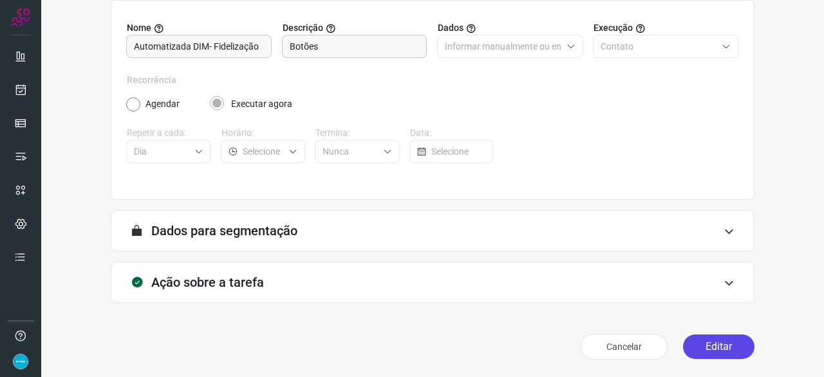
click at [708, 338] on button "Editar" at bounding box center [718, 346] width 71 height 24
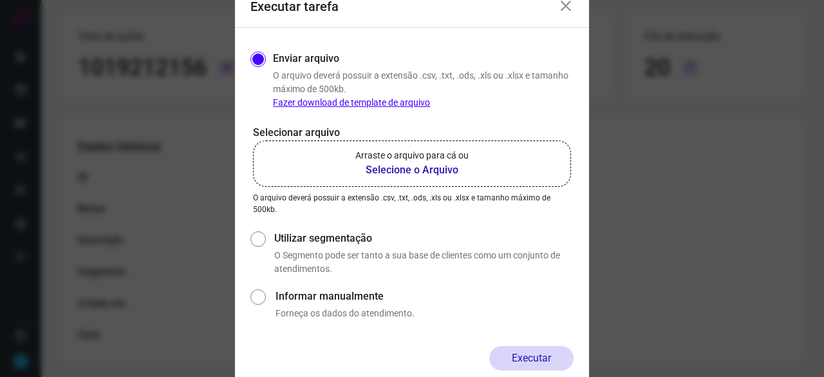
click at [401, 172] on b "Selecione o Arquivo" at bounding box center [411, 169] width 113 height 15
click at [0, 0] on input "Arraste o arquivo para cá ou Selecione o Arquivo" at bounding box center [0, 0] width 0 height 0
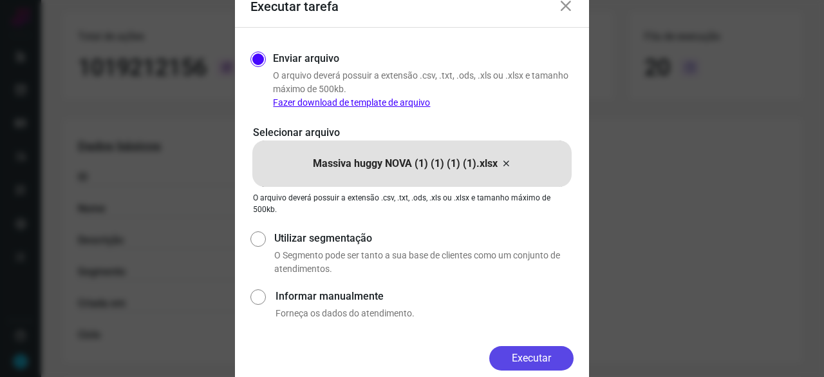
click at [528, 357] on button "Executar" at bounding box center [531, 358] width 84 height 24
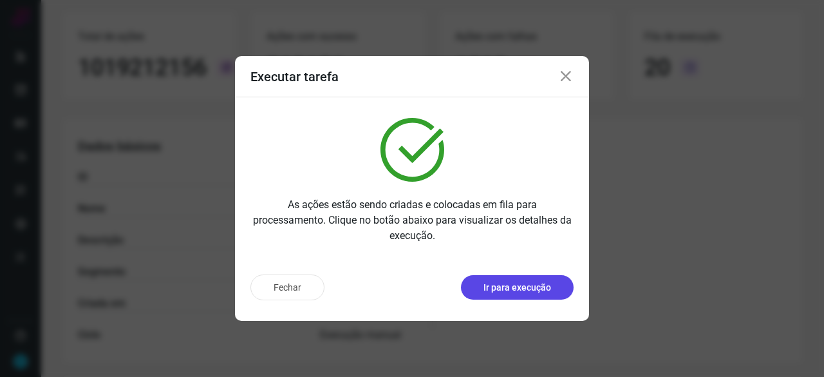
click at [516, 281] on p "Ir para execução" at bounding box center [517, 288] width 68 height 14
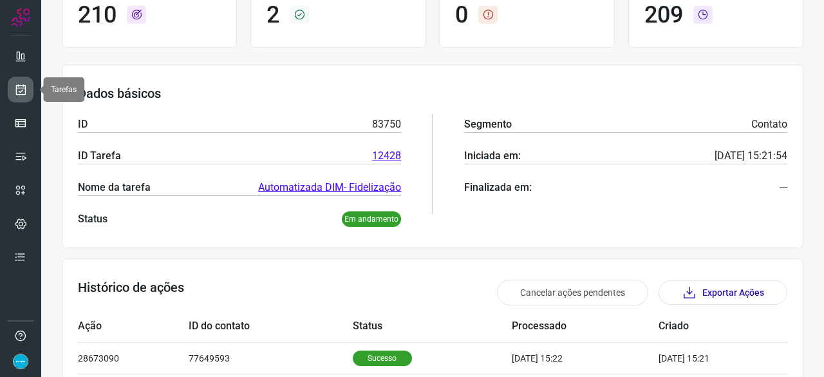
click at [19, 83] on icon at bounding box center [21, 89] width 14 height 13
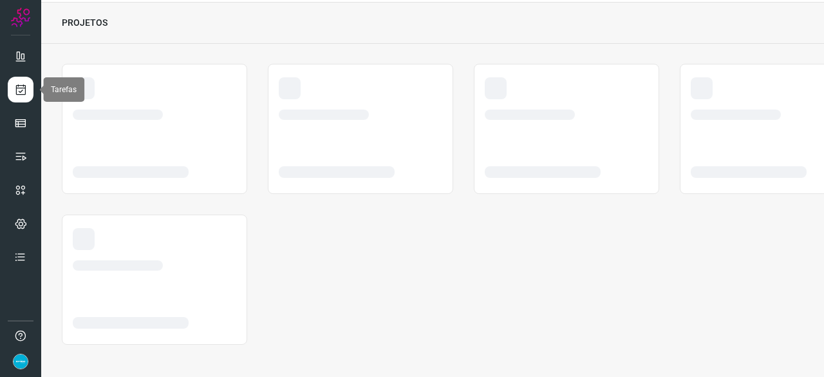
scroll to position [39, 0]
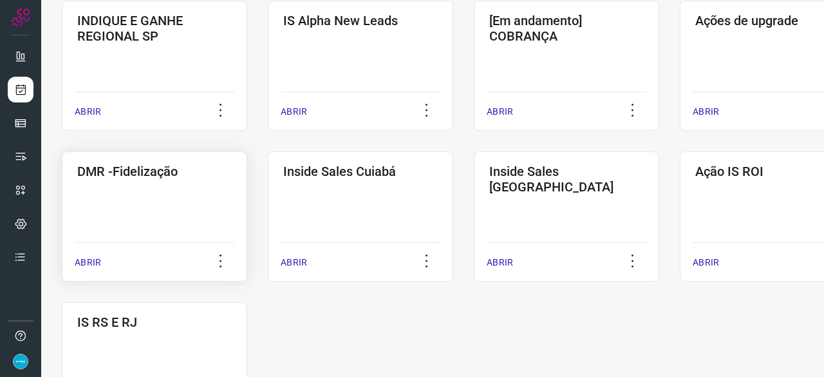
click at [84, 260] on p "ABRIR" at bounding box center [88, 263] width 26 height 14
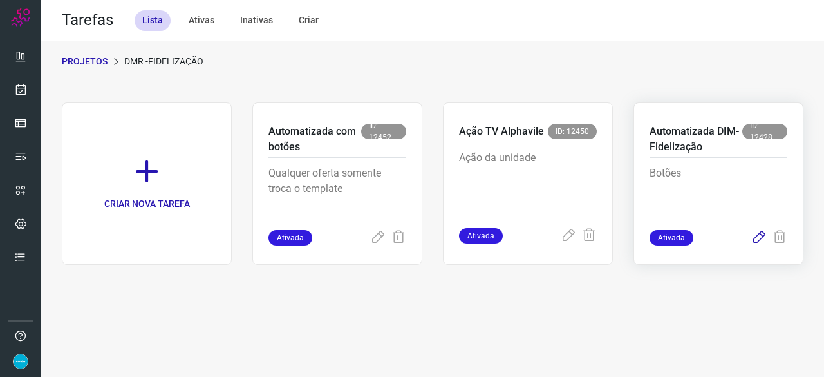
click at [759, 235] on icon at bounding box center [758, 237] width 15 height 15
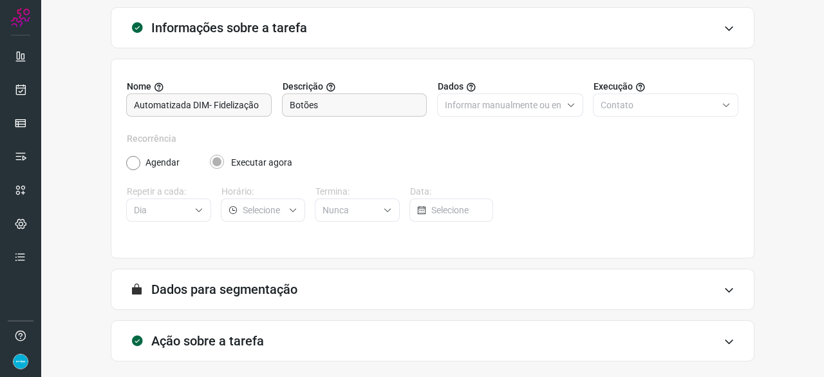
scroll to position [126, 0]
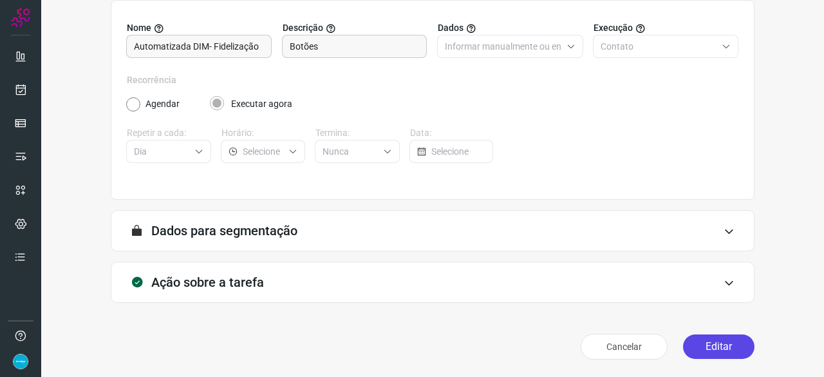
click at [698, 351] on button "Editar" at bounding box center [718, 346] width 71 height 24
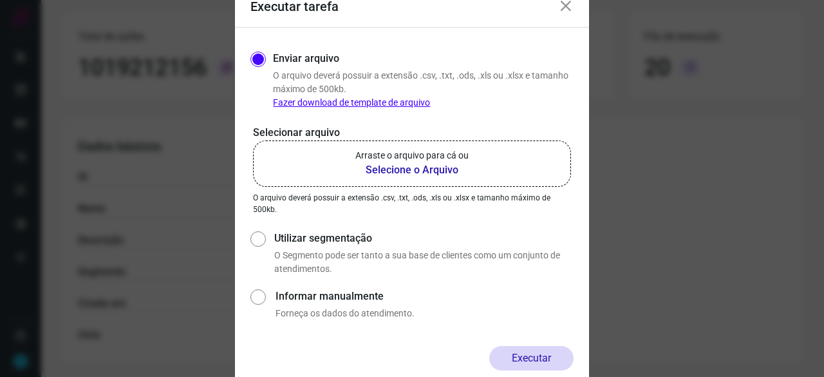
click at [398, 168] on b "Selecione o Arquivo" at bounding box center [411, 169] width 113 height 15
click at [0, 0] on input "Arraste o arquivo para cá ou Selecione o Arquivo" at bounding box center [0, 0] width 0 height 0
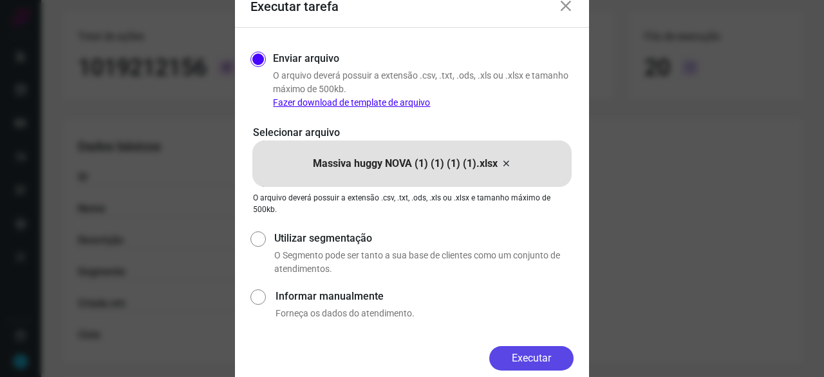
click at [541, 354] on button "Executar" at bounding box center [531, 358] width 84 height 24
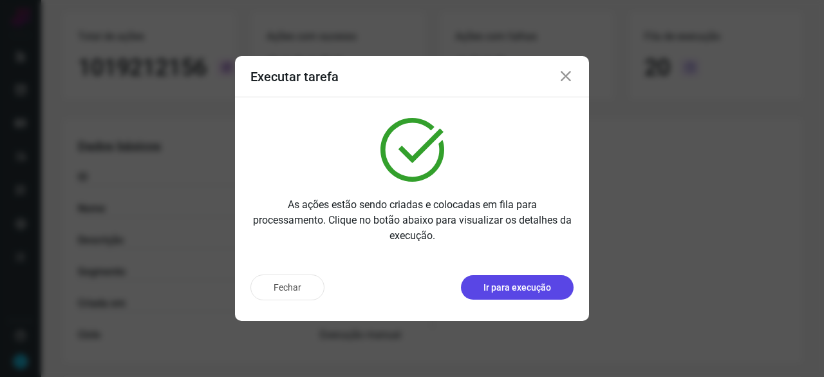
click at [544, 286] on p "Ir para execução" at bounding box center [517, 288] width 68 height 14
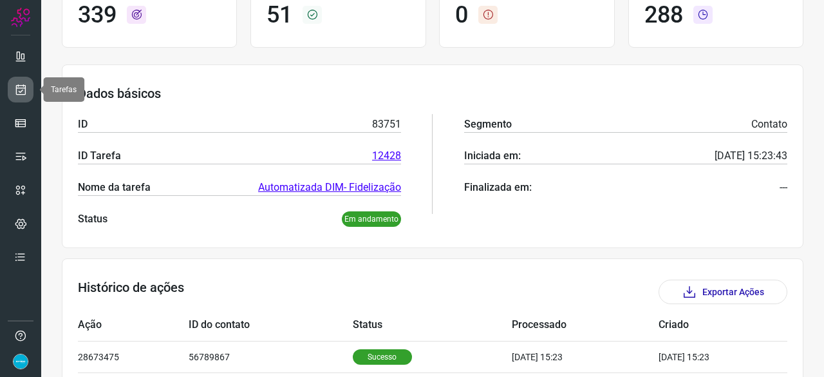
click at [17, 88] on icon at bounding box center [21, 89] width 14 height 13
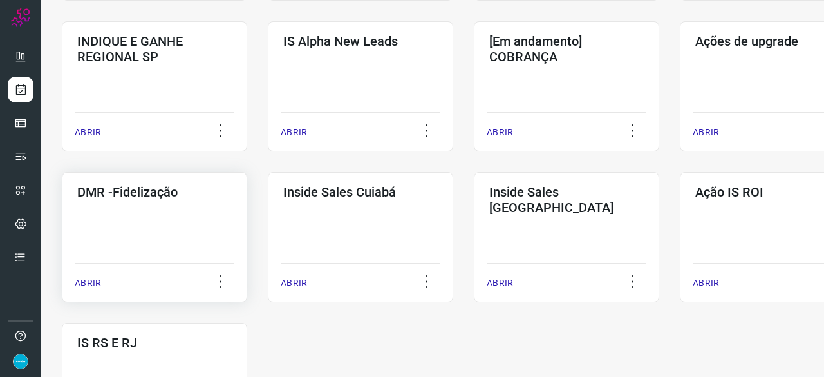
scroll to position [554, 0]
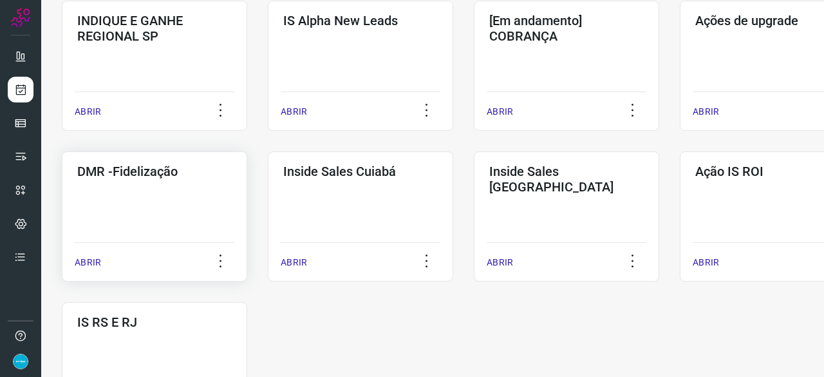
click at [89, 263] on p "ABRIR" at bounding box center [88, 263] width 26 height 14
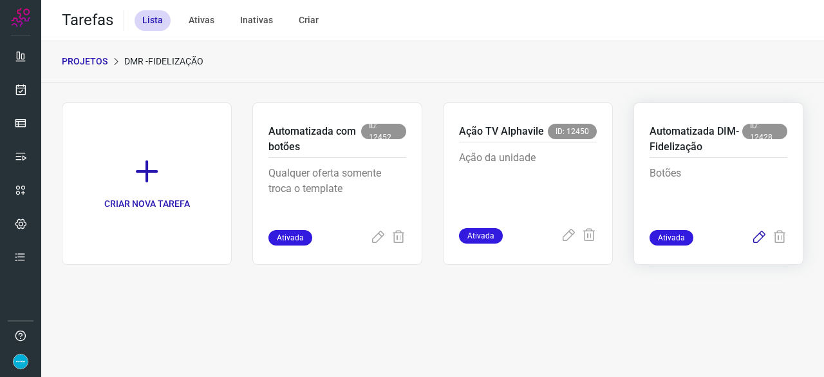
click at [759, 237] on icon at bounding box center [758, 237] width 15 height 15
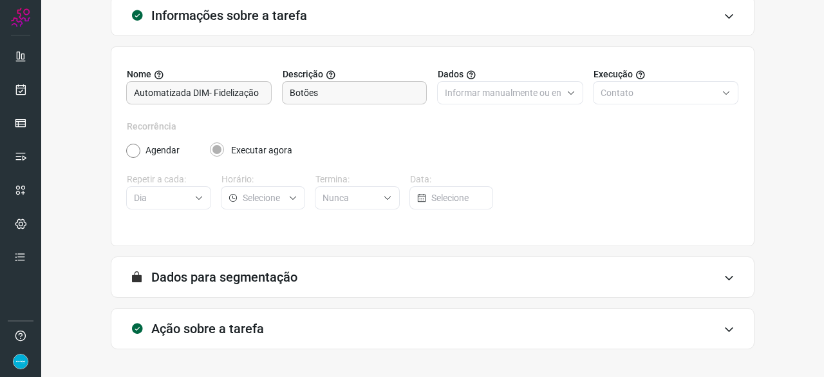
scroll to position [126, 0]
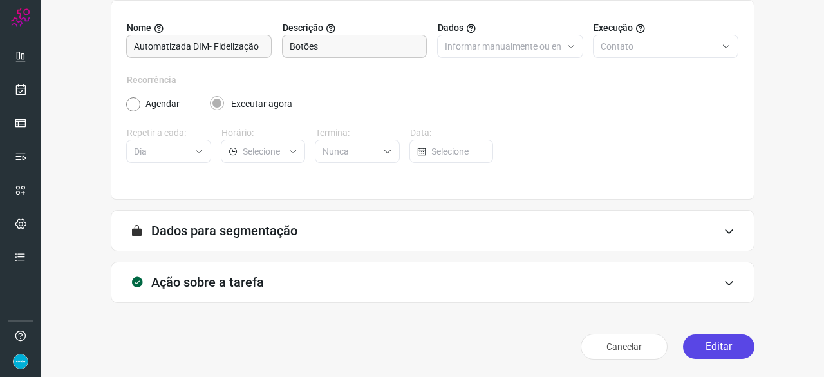
click at [689, 347] on button "Editar" at bounding box center [718, 346] width 71 height 24
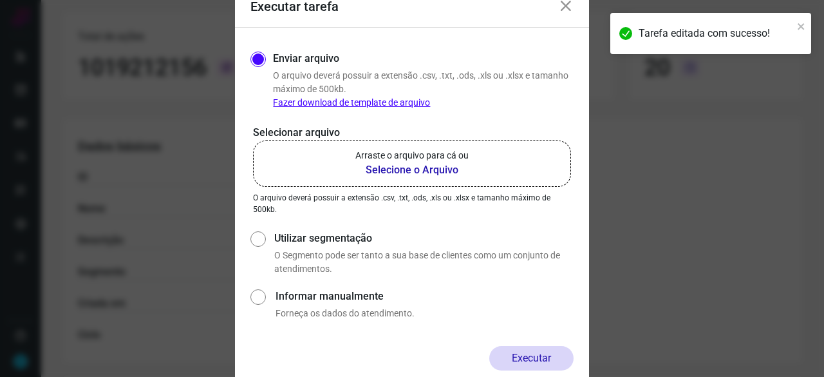
click at [398, 169] on b "Selecione o Arquivo" at bounding box center [411, 169] width 113 height 15
click at [0, 0] on input "Arraste o arquivo para cá ou Selecione o Arquivo" at bounding box center [0, 0] width 0 height 0
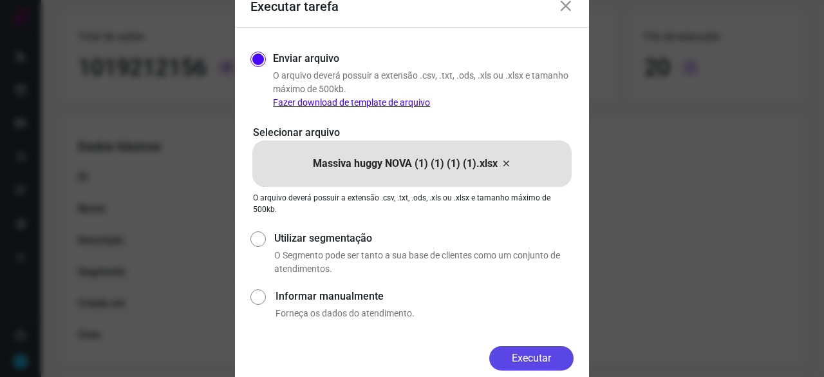
click at [506, 349] on button "Executar" at bounding box center [531, 358] width 84 height 24
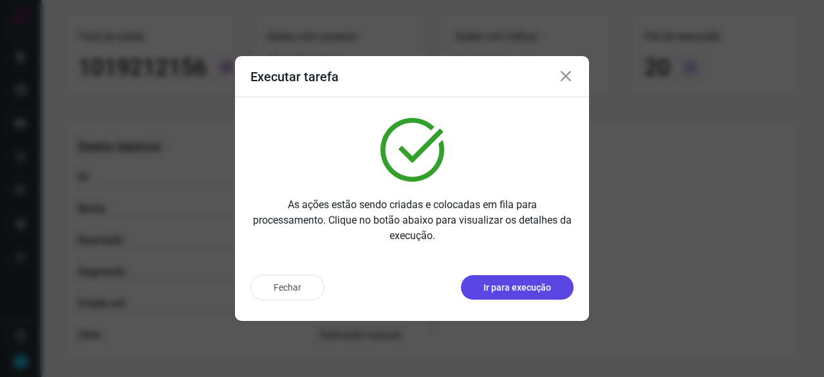
click at [561, 285] on button "Ir para execução" at bounding box center [517, 287] width 113 height 24
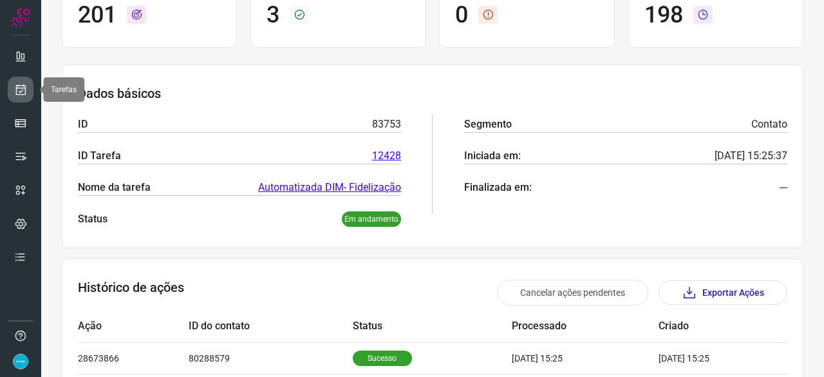
click at [26, 89] on icon at bounding box center [21, 89] width 14 height 13
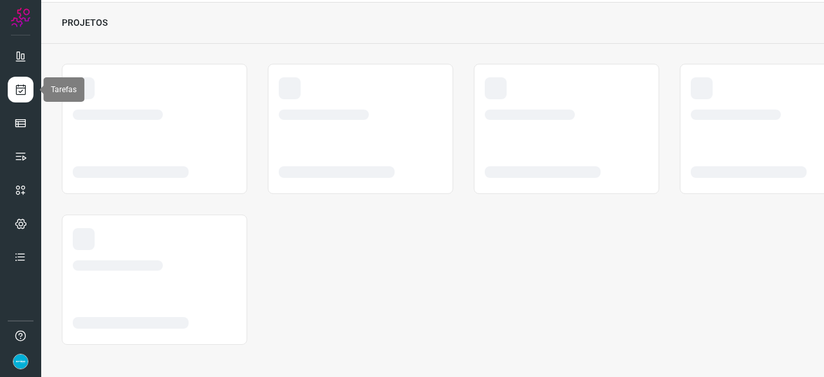
scroll to position [39, 0]
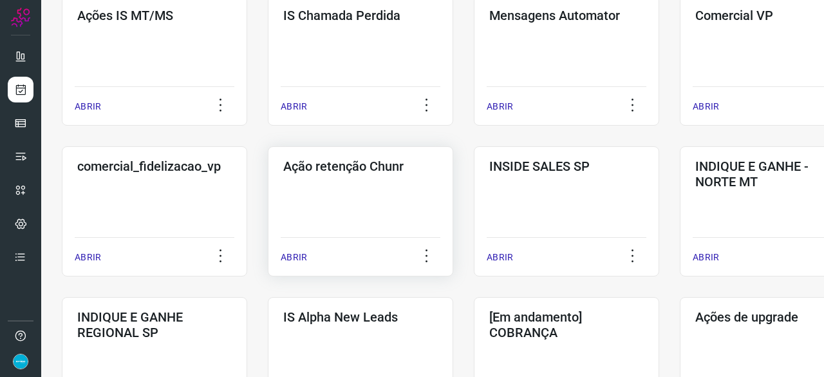
scroll to position [322, 0]
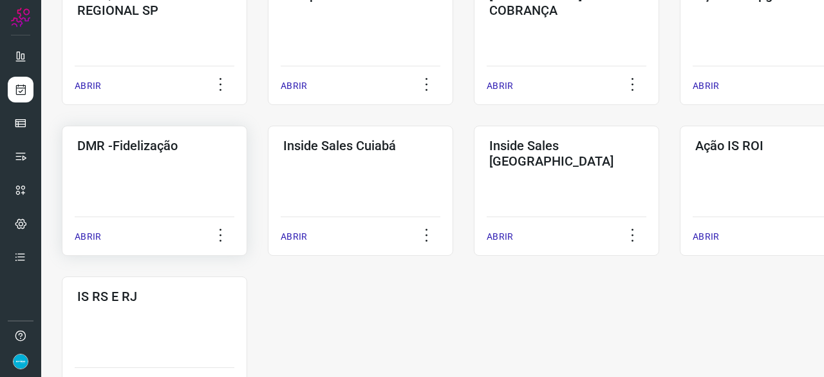
click at [91, 241] on p "ABRIR" at bounding box center [88, 237] width 26 height 14
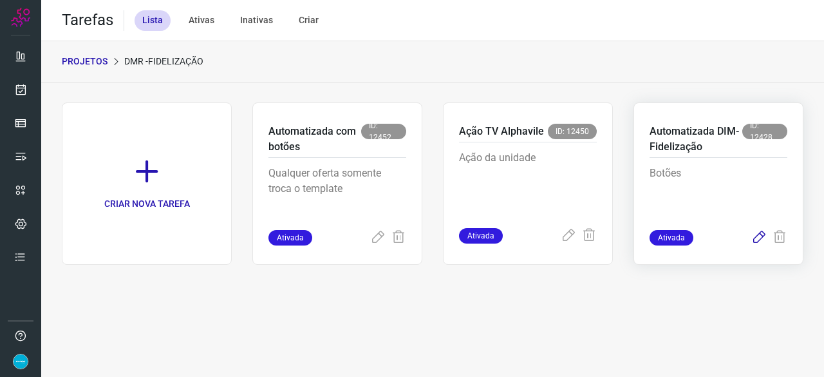
click at [756, 239] on icon at bounding box center [758, 237] width 15 height 15
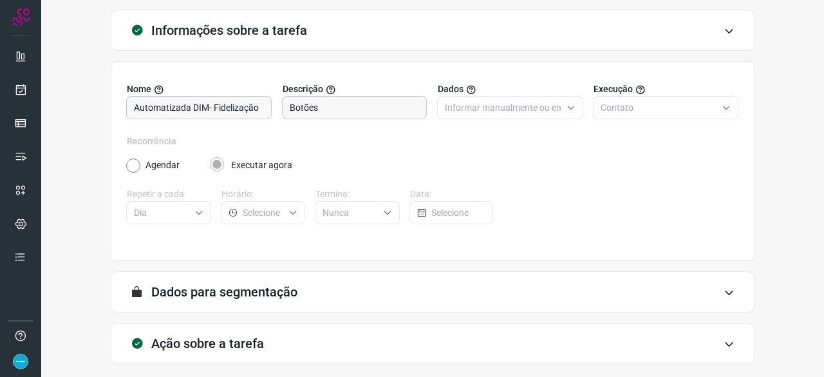
scroll to position [126, 0]
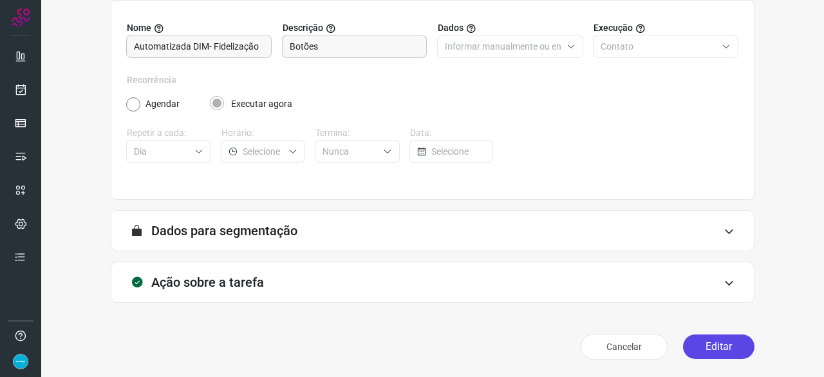
click at [708, 342] on button "Editar" at bounding box center [718, 346] width 71 height 24
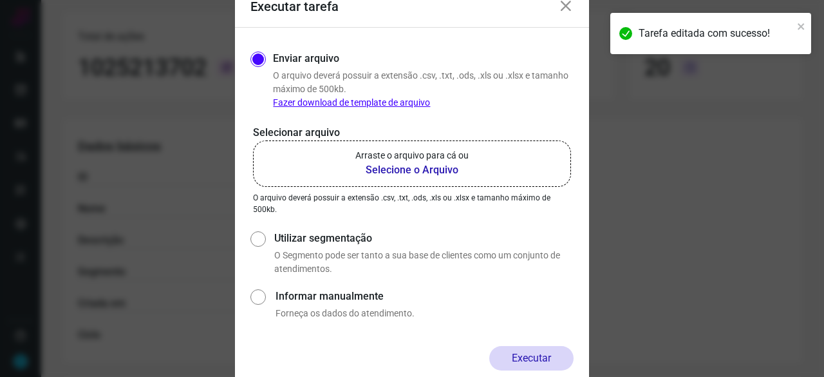
click at [422, 169] on b "Selecione o Arquivo" at bounding box center [411, 169] width 113 height 15
click at [0, 0] on input "Arraste o arquivo para cá ou Selecione o Arquivo" at bounding box center [0, 0] width 0 height 0
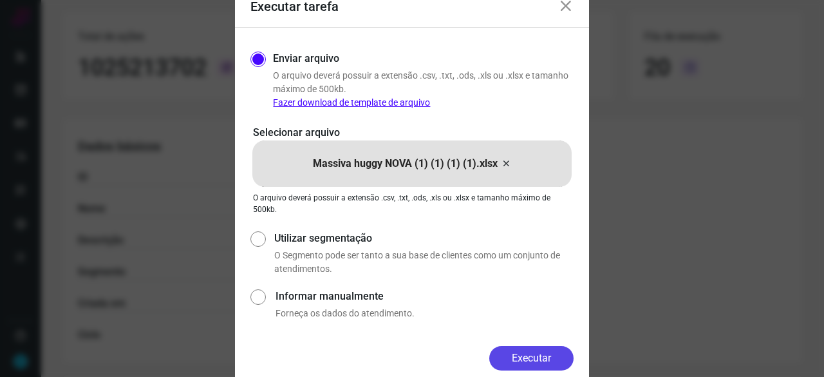
click at [546, 356] on button "Executar" at bounding box center [531, 358] width 84 height 24
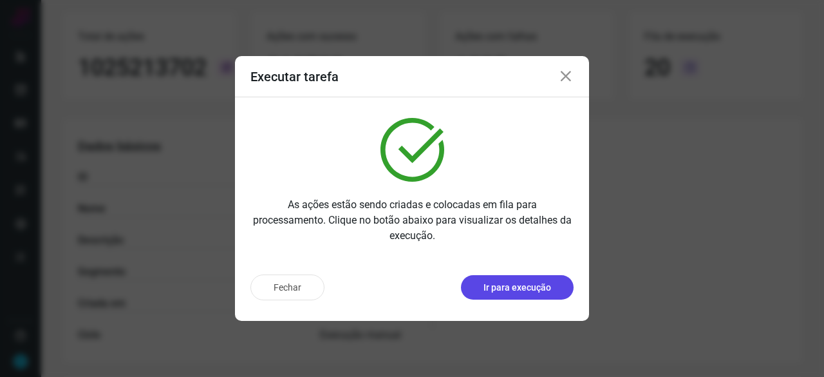
click at [517, 286] on p "Ir para execução" at bounding box center [517, 288] width 68 height 14
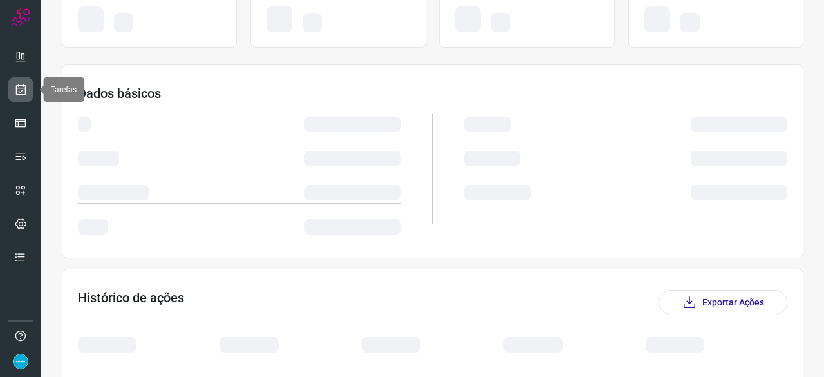
click at [23, 95] on icon at bounding box center [21, 89] width 14 height 13
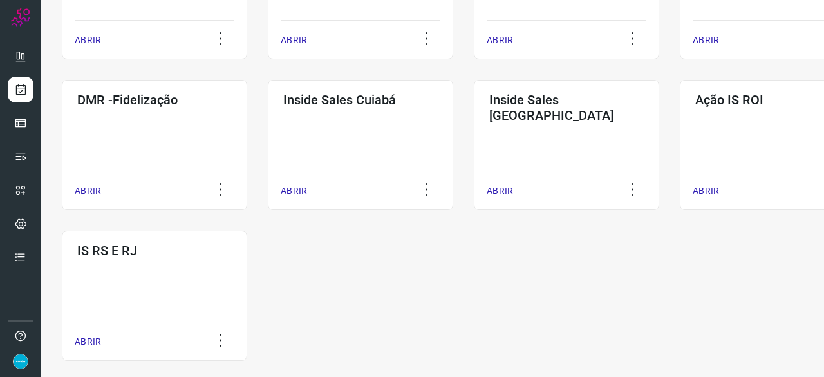
scroll to position [672, 0]
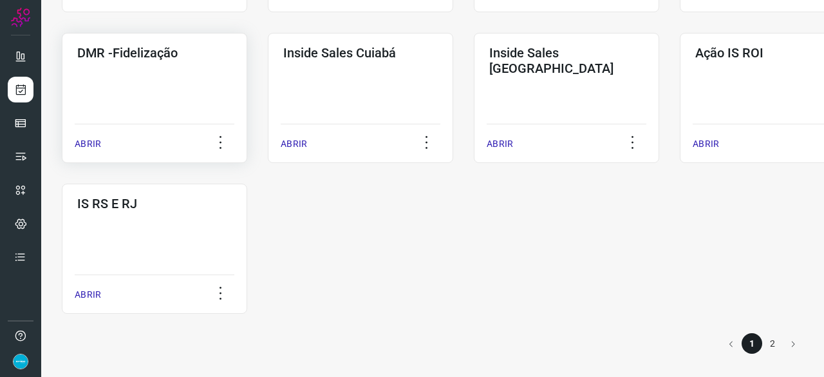
click at [84, 141] on p "ABRIR" at bounding box center [88, 144] width 26 height 14
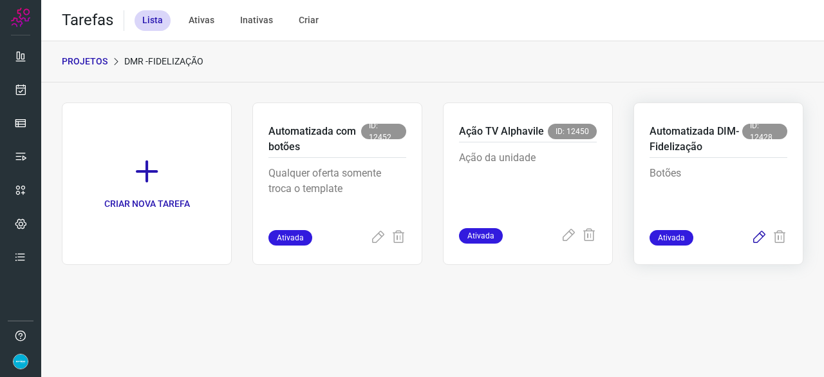
click at [759, 237] on icon at bounding box center [758, 237] width 15 height 15
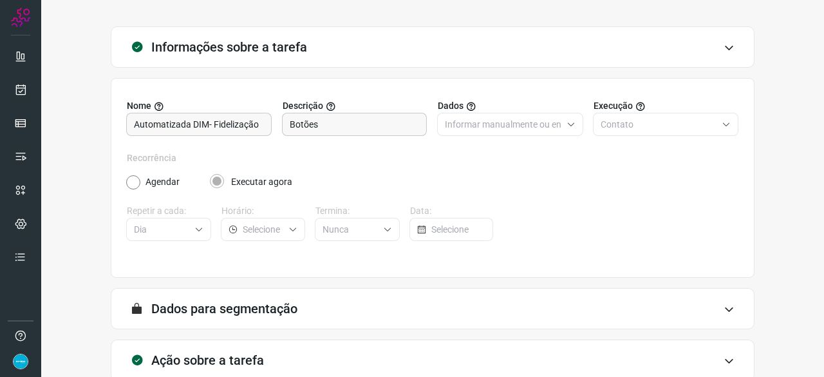
scroll to position [126, 0]
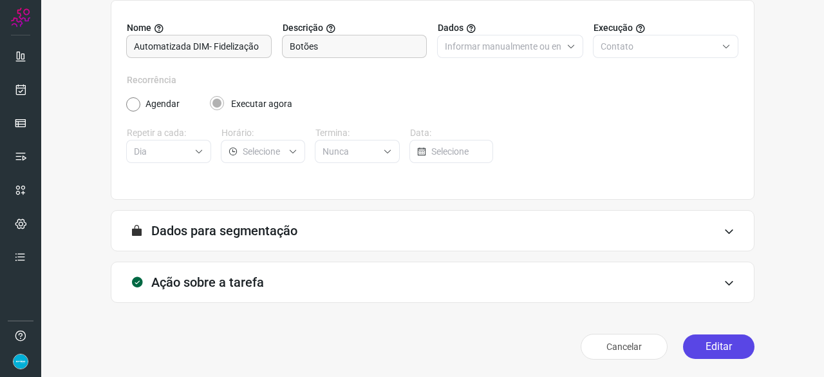
click at [707, 342] on button "Editar" at bounding box center [718, 346] width 71 height 24
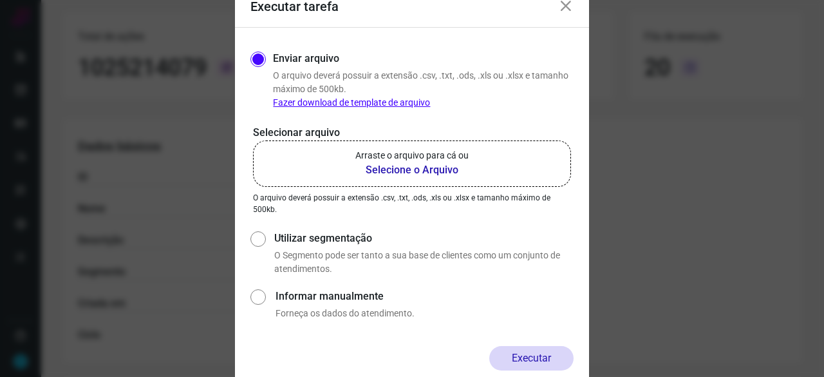
click at [395, 168] on b "Selecione o Arquivo" at bounding box center [411, 169] width 113 height 15
click at [0, 0] on input "Arraste o arquivo para cá ou Selecione o Arquivo" at bounding box center [0, 0] width 0 height 0
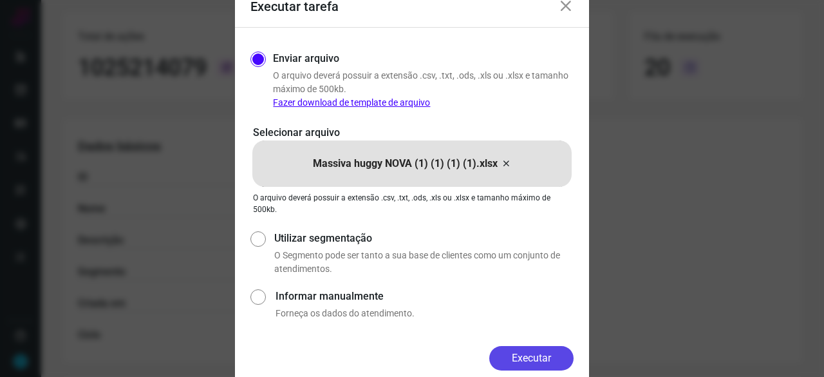
click at [539, 356] on button "Executar" at bounding box center [531, 358] width 84 height 24
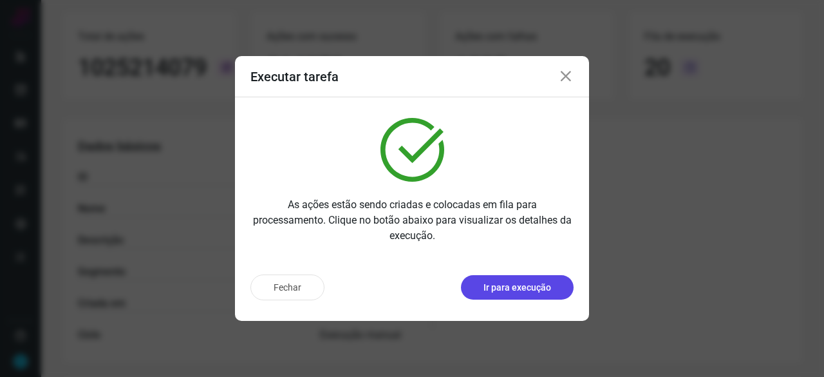
click at [541, 286] on p "Ir para execução" at bounding box center [517, 288] width 68 height 14
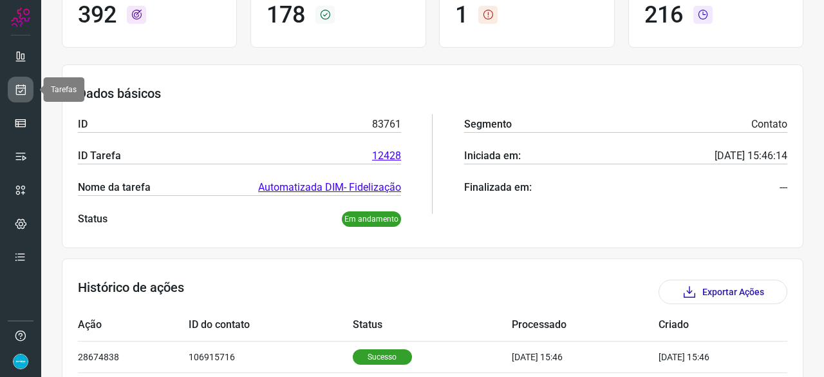
click at [22, 91] on icon at bounding box center [21, 89] width 14 height 13
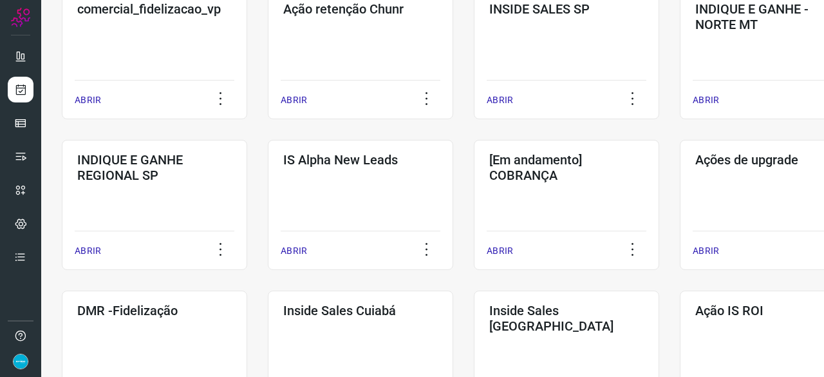
scroll to position [414, 0]
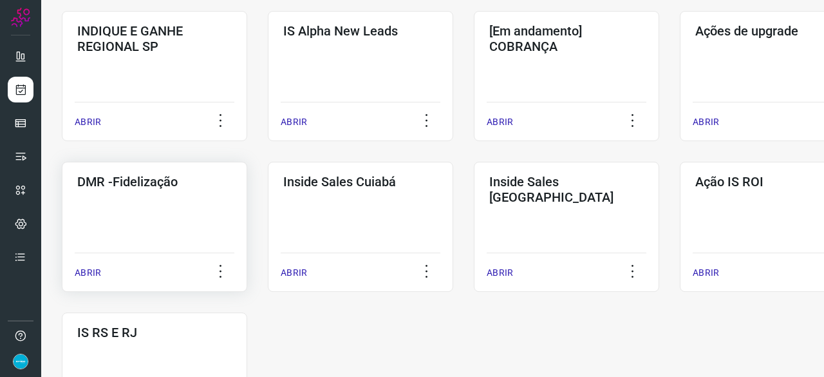
click at [89, 272] on p "ABRIR" at bounding box center [88, 273] width 26 height 14
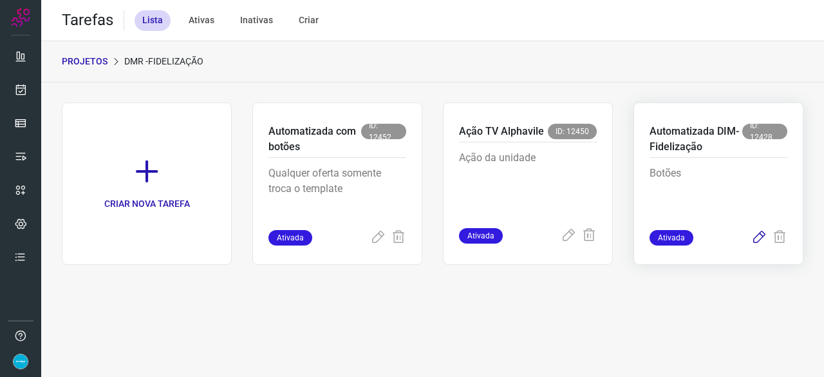
click at [761, 236] on icon at bounding box center [758, 237] width 15 height 15
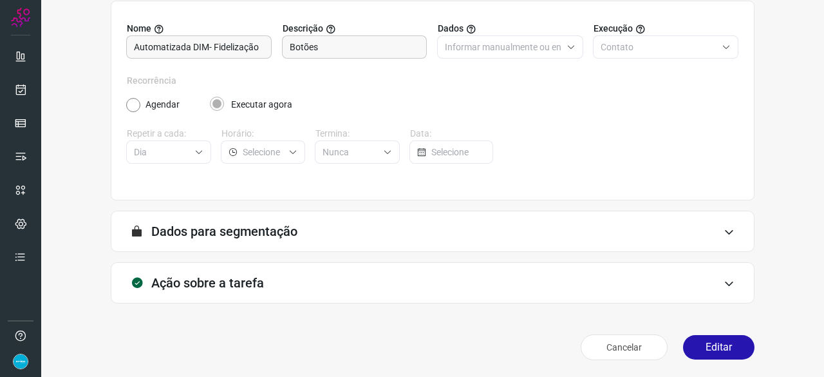
scroll to position [126, 0]
click at [714, 347] on button "Editar" at bounding box center [718, 346] width 71 height 24
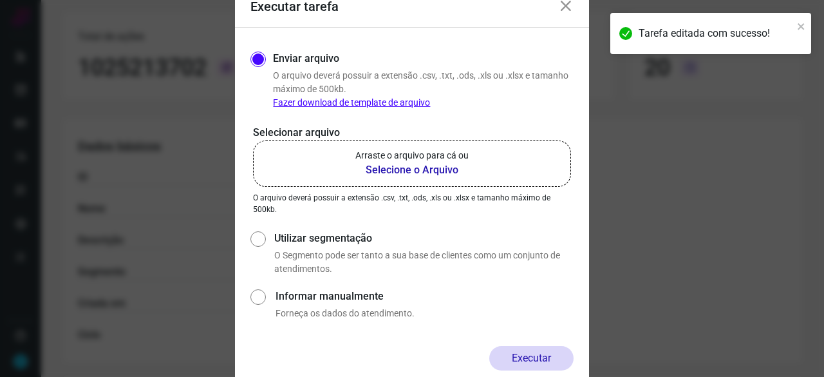
click at [387, 169] on b "Selecione o Arquivo" at bounding box center [411, 169] width 113 height 15
click at [0, 0] on input "Arraste o arquivo para cá ou Selecione o Arquivo" at bounding box center [0, 0] width 0 height 0
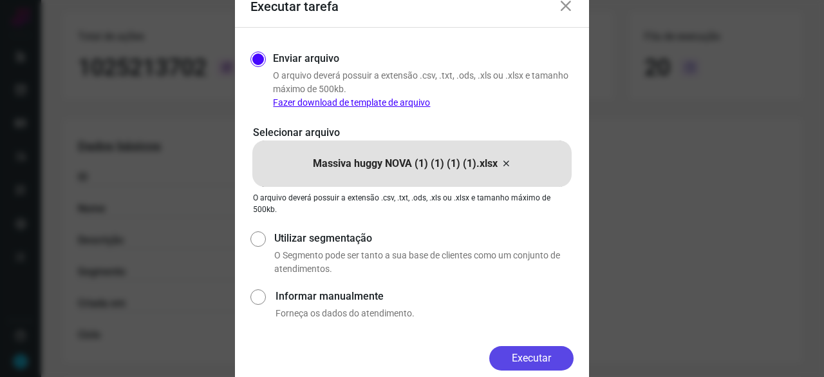
click at [552, 352] on button "Executar" at bounding box center [531, 358] width 84 height 24
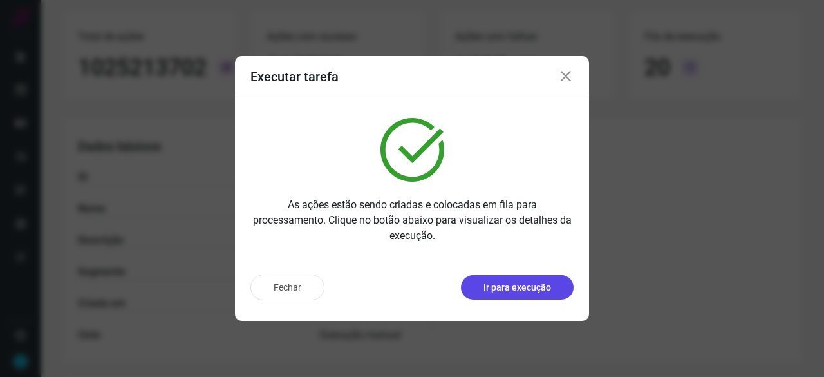
click at [528, 289] on p "Ir para execução" at bounding box center [517, 288] width 68 height 14
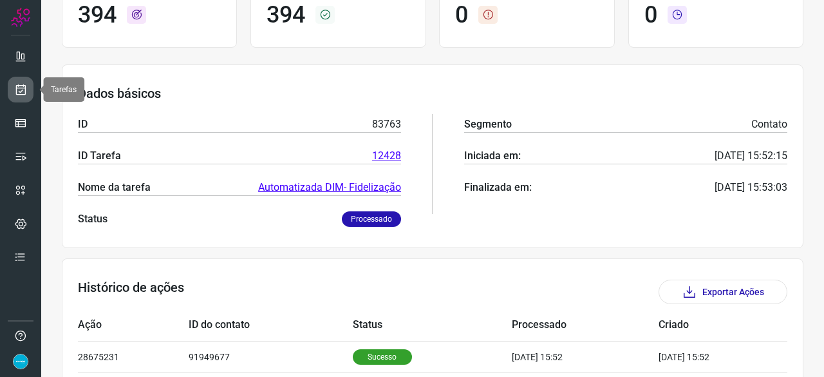
click at [21, 89] on icon at bounding box center [21, 89] width 14 height 13
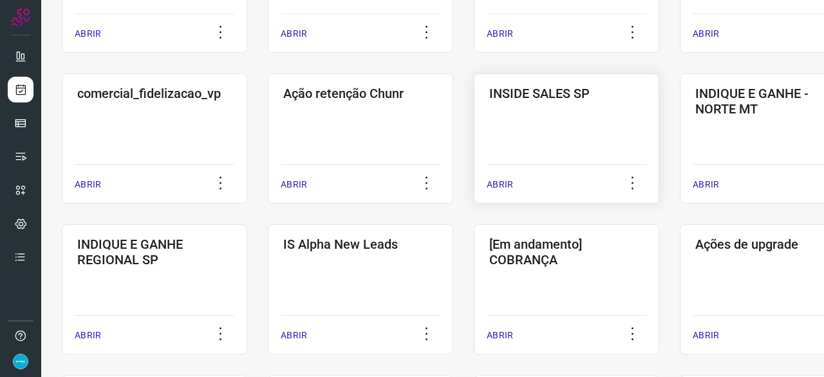
scroll to position [425, 0]
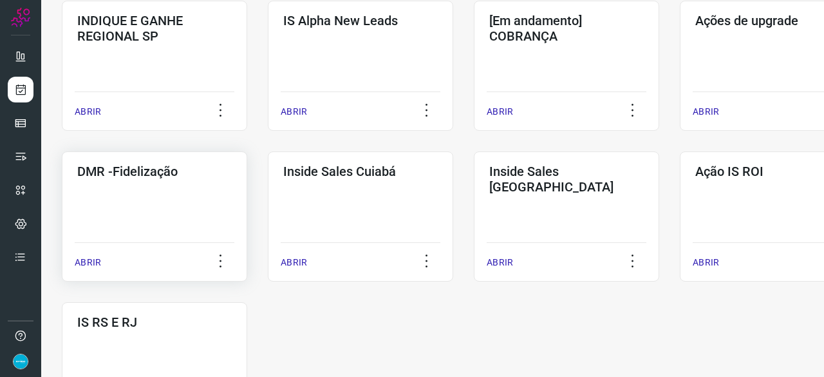
click at [89, 263] on p "ABRIR" at bounding box center [88, 263] width 26 height 14
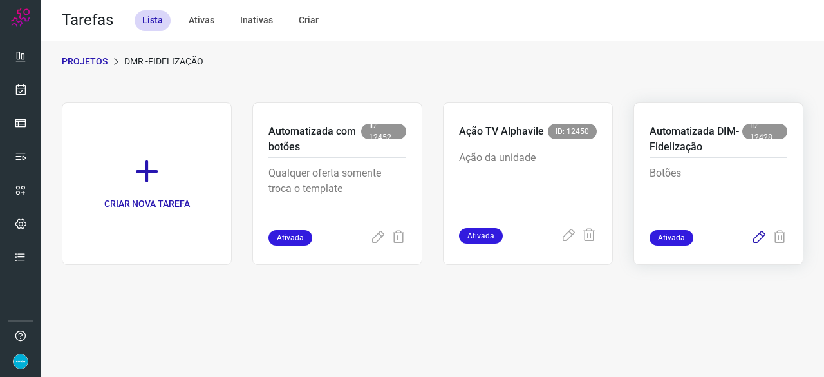
click at [758, 234] on icon at bounding box center [758, 237] width 15 height 15
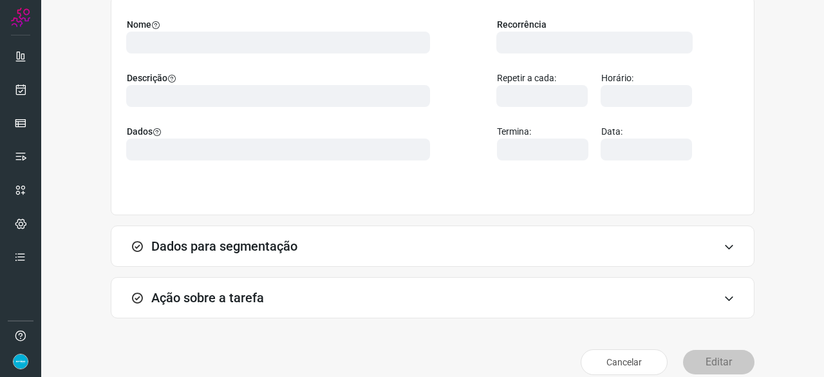
scroll to position [126, 0]
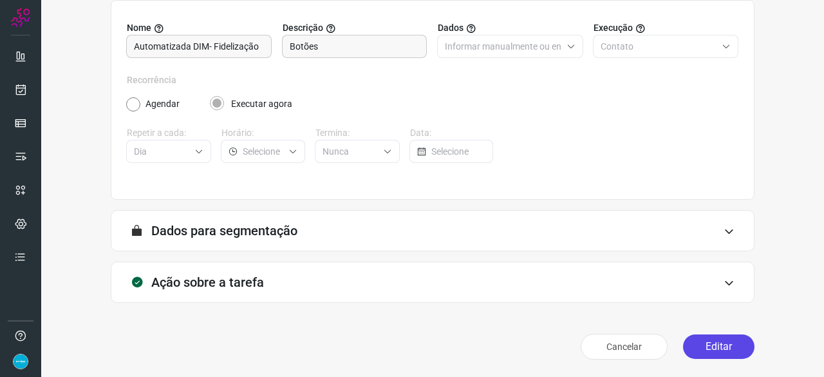
click at [720, 346] on button "Editar" at bounding box center [718, 346] width 71 height 24
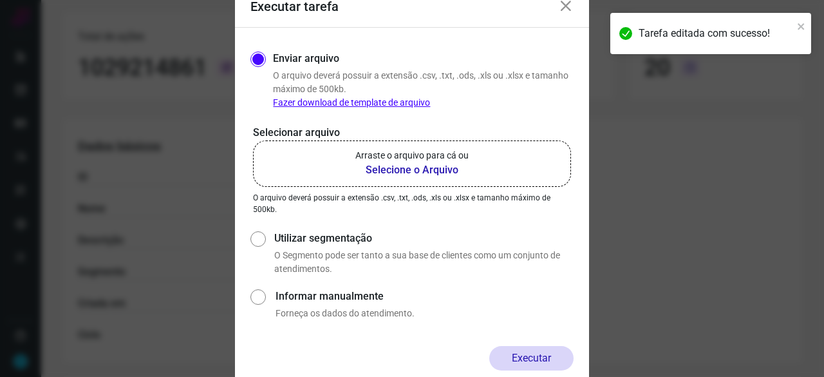
click at [410, 169] on b "Selecione o Arquivo" at bounding box center [411, 169] width 113 height 15
click at [0, 0] on input "Arraste o arquivo para cá ou Selecione o Arquivo" at bounding box center [0, 0] width 0 height 0
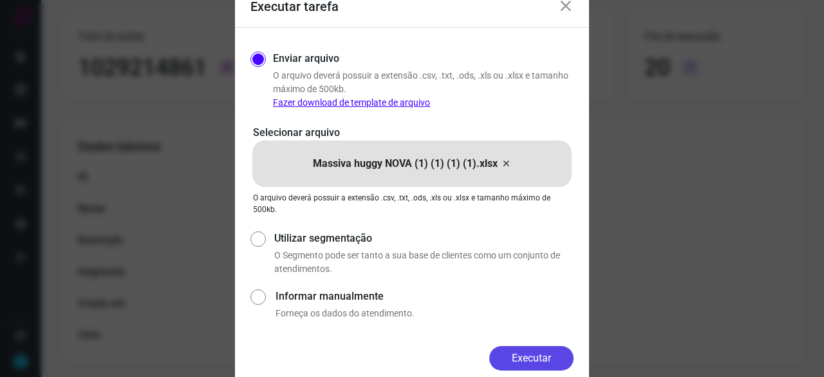
click at [550, 355] on button "Executar" at bounding box center [531, 358] width 84 height 24
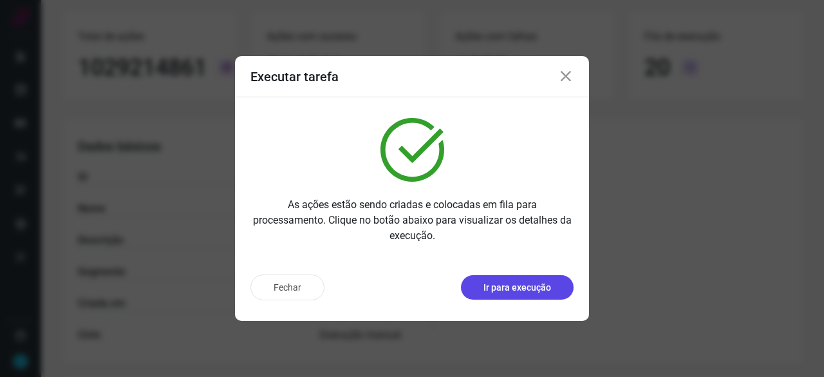
click at [523, 282] on p "Ir para execução" at bounding box center [517, 288] width 68 height 14
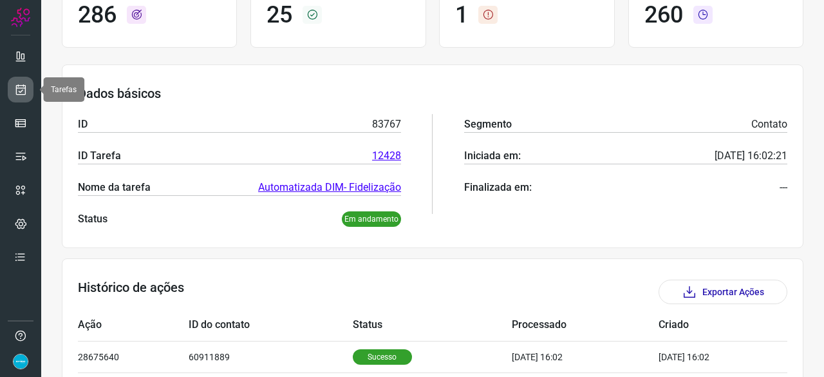
click at [17, 86] on icon at bounding box center [21, 89] width 14 height 13
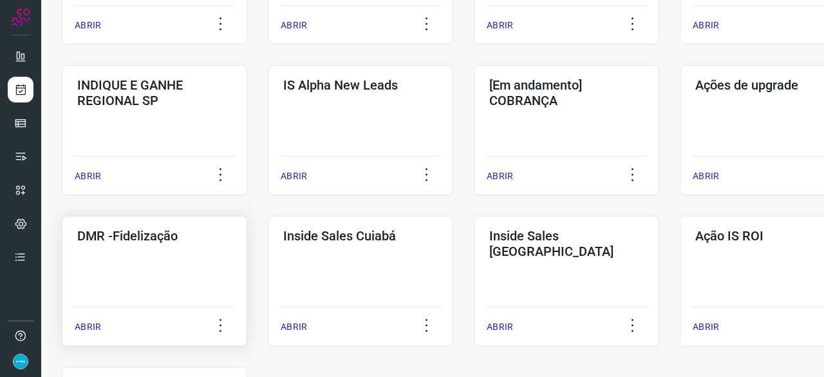
click at [94, 323] on p "ABRIR" at bounding box center [88, 327] width 26 height 14
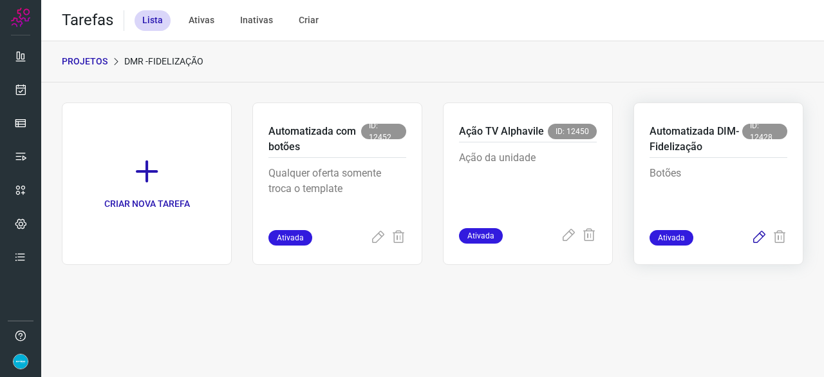
click at [756, 236] on icon at bounding box center [758, 237] width 15 height 15
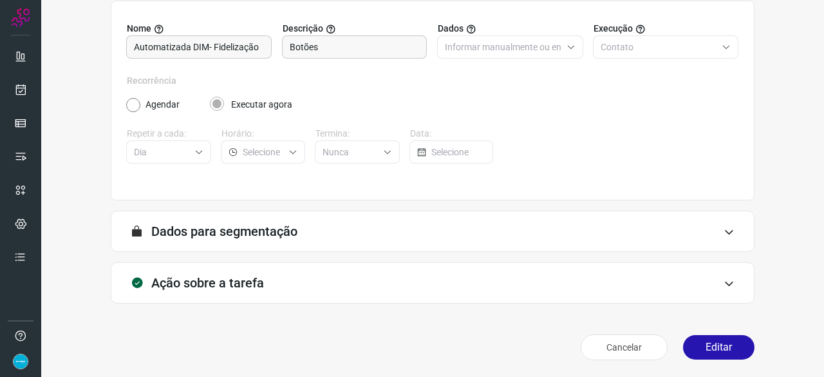
scroll to position [126, 0]
click at [709, 348] on button "Editar" at bounding box center [718, 346] width 71 height 24
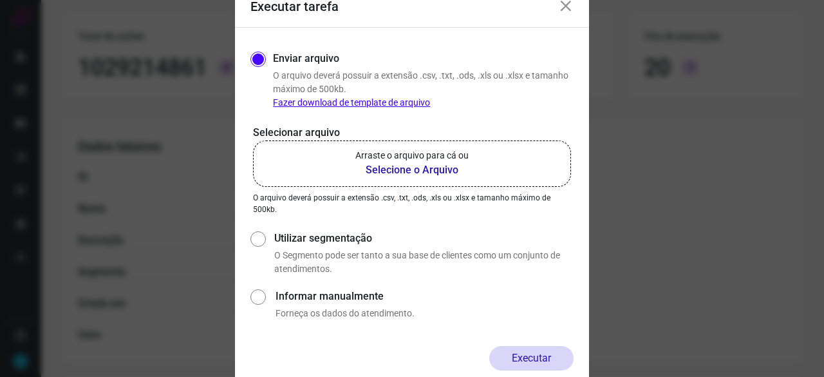
click at [406, 169] on b "Selecione o Arquivo" at bounding box center [411, 169] width 113 height 15
click at [0, 0] on input "Arraste o arquivo para cá ou Selecione o Arquivo" at bounding box center [0, 0] width 0 height 0
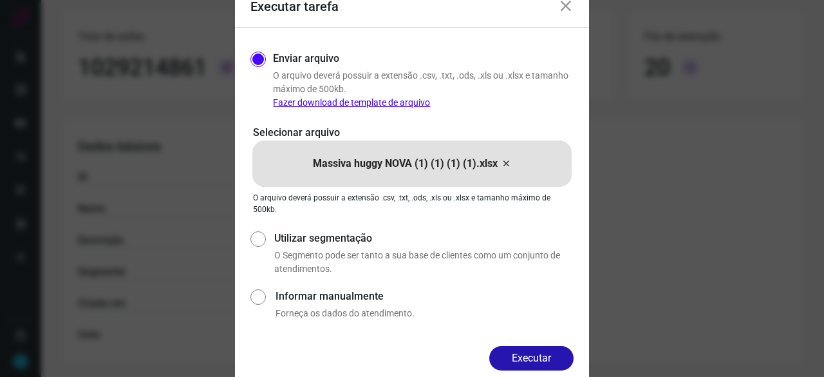
drag, startPoint x: 535, startPoint y: 351, endPoint x: 573, endPoint y: 374, distance: 43.6
click at [537, 351] on button "Executar" at bounding box center [531, 358] width 84 height 24
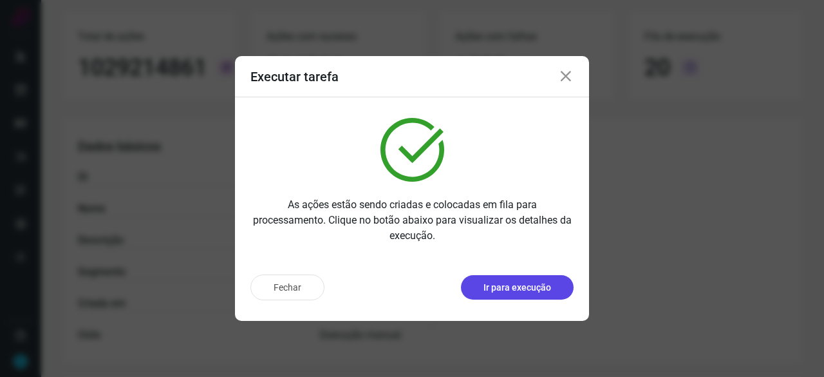
click at [523, 288] on p "Ir para execução" at bounding box center [517, 288] width 68 height 14
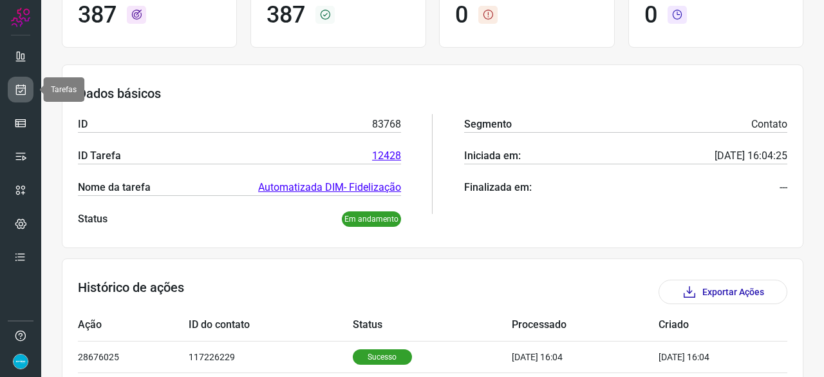
click at [21, 90] on icon at bounding box center [21, 89] width 14 height 13
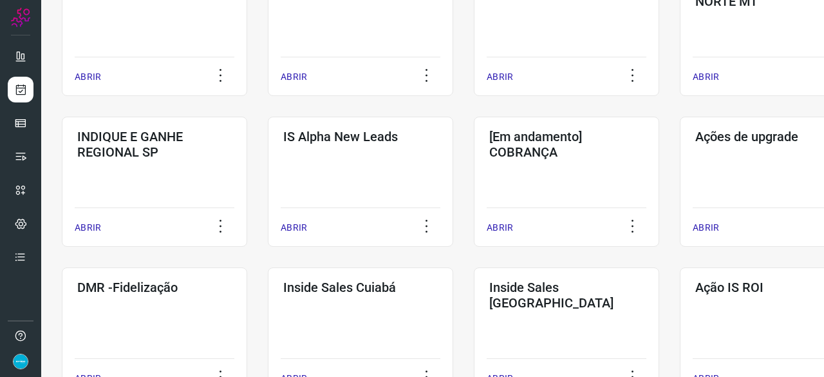
scroll to position [489, 0]
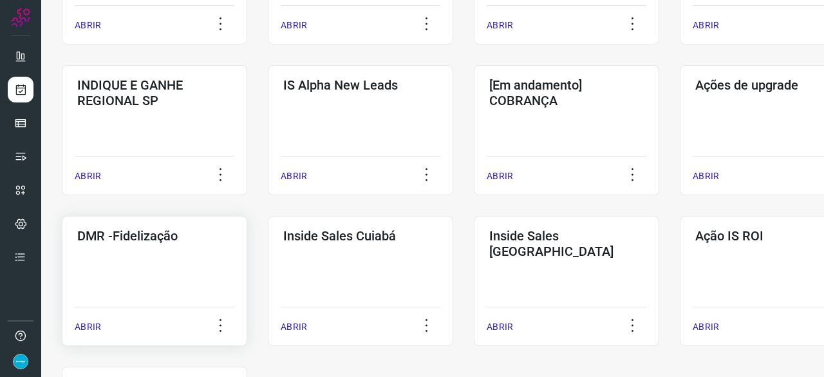
click at [81, 329] on p "ABRIR" at bounding box center [88, 327] width 26 height 14
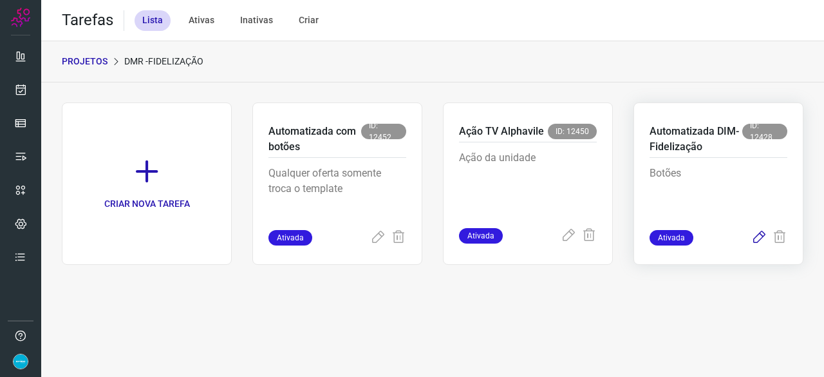
click at [760, 235] on icon at bounding box center [758, 237] width 15 height 15
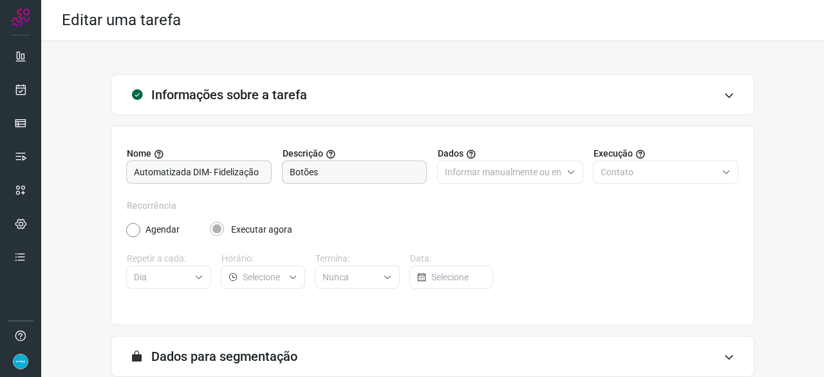
scroll to position [126, 0]
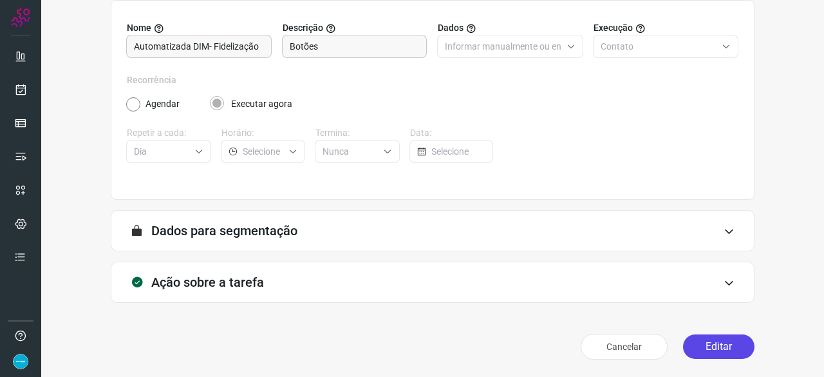
click at [705, 344] on button "Editar" at bounding box center [718, 346] width 71 height 24
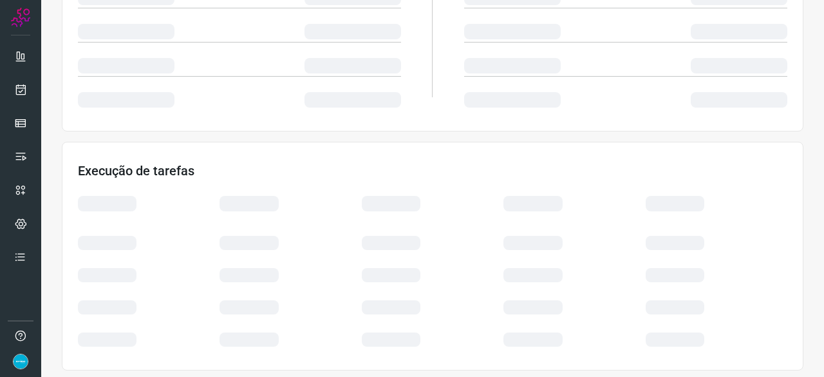
scroll to position [308, 0]
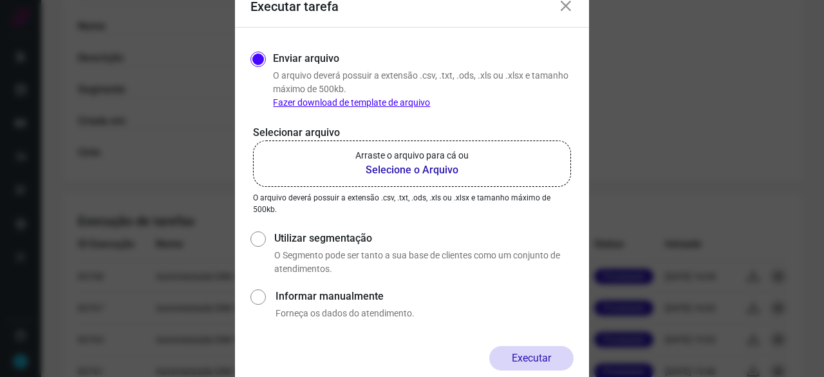
click at [412, 171] on b "Selecione o Arquivo" at bounding box center [411, 169] width 113 height 15
click at [0, 0] on input "Arraste o arquivo para cá ou Selecione o Arquivo" at bounding box center [0, 0] width 0 height 0
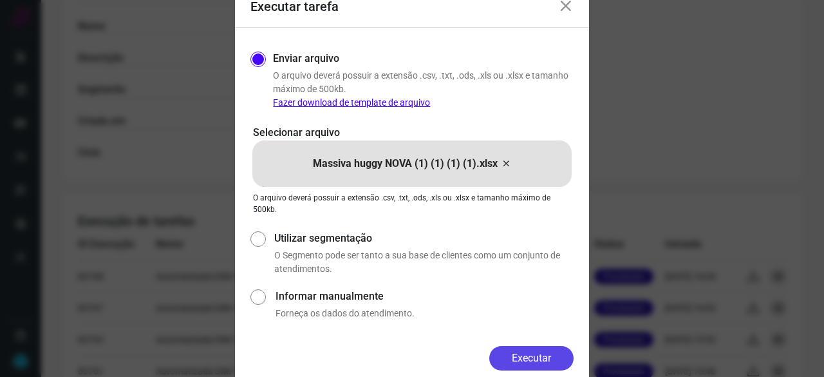
click at [535, 355] on button "Executar" at bounding box center [531, 358] width 84 height 24
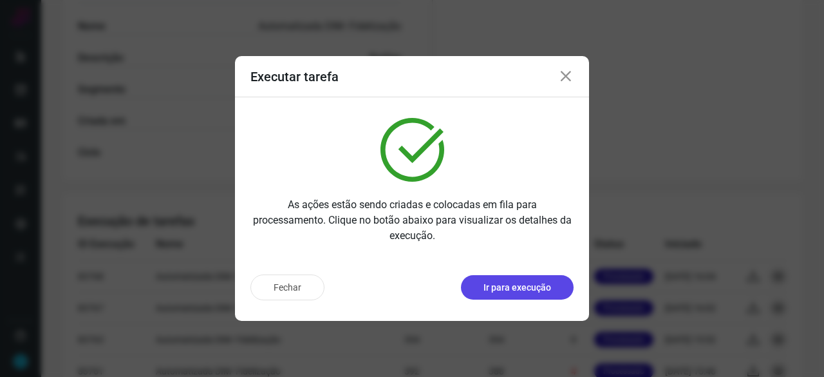
click at [483, 283] on button "Ir para execução" at bounding box center [517, 287] width 113 height 24
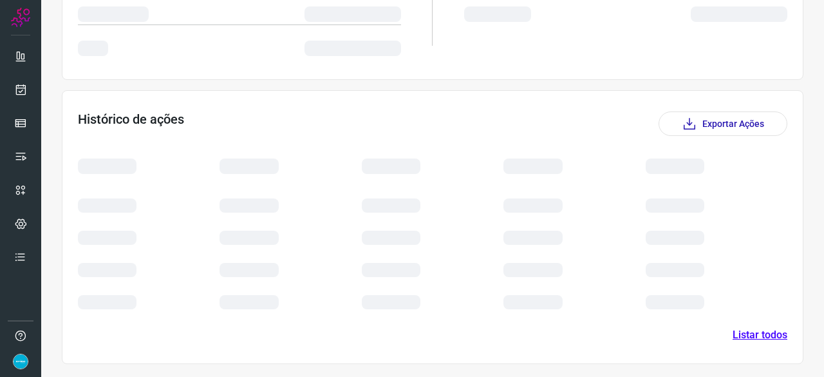
scroll to position [300, 0]
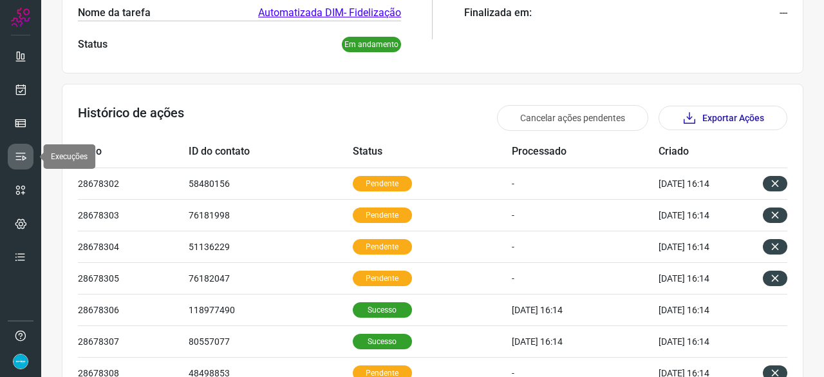
click at [25, 148] on link at bounding box center [21, 157] width 26 height 26
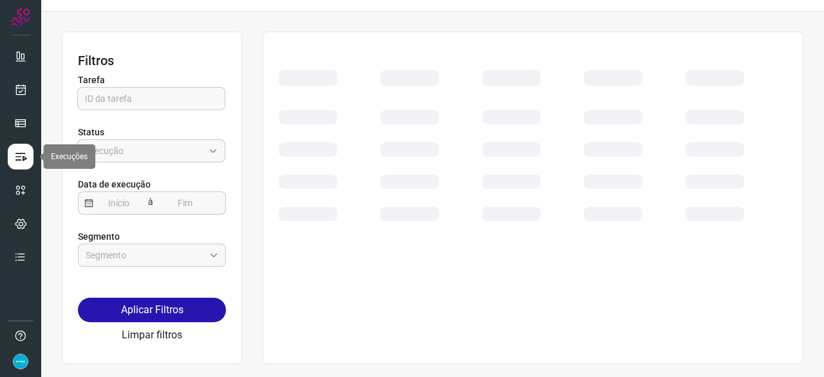
scroll to position [29, 0]
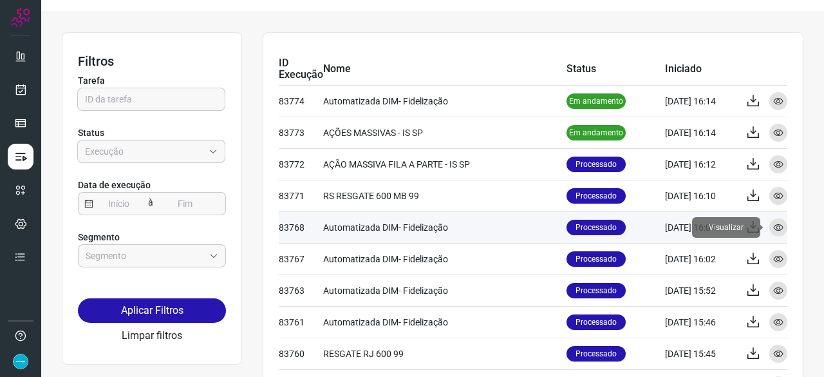
click at [773, 224] on icon at bounding box center [778, 227] width 10 height 10
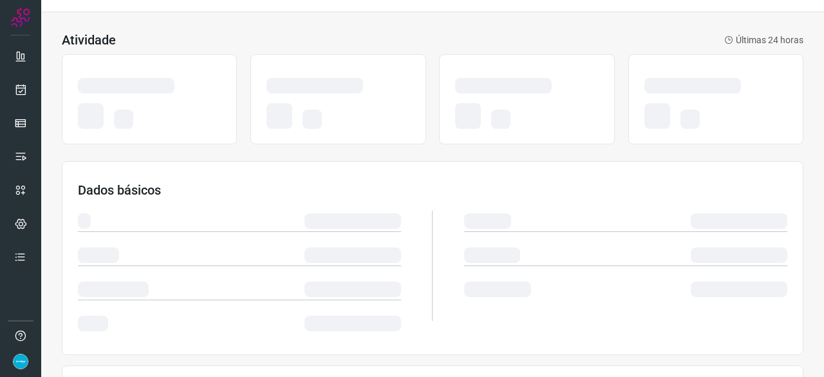
scroll to position [31, 0]
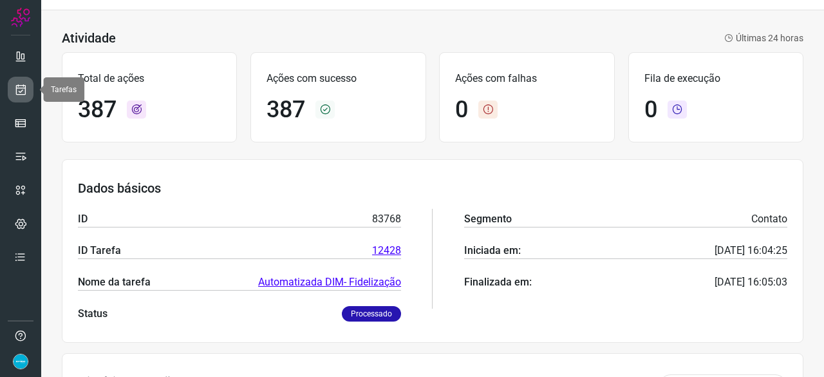
click at [22, 84] on icon at bounding box center [21, 89] width 14 height 13
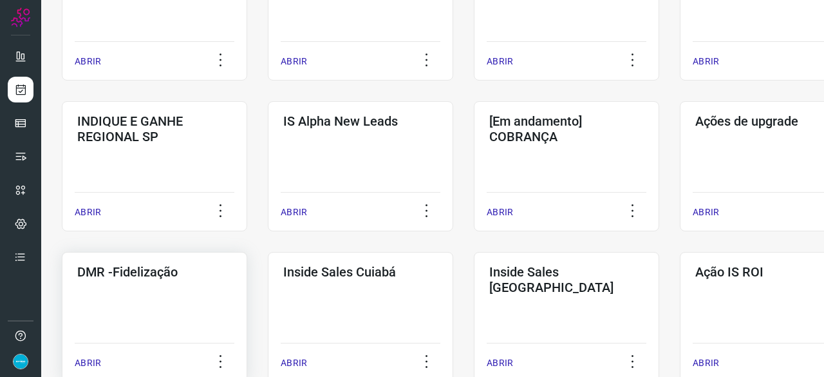
scroll to position [481, 0]
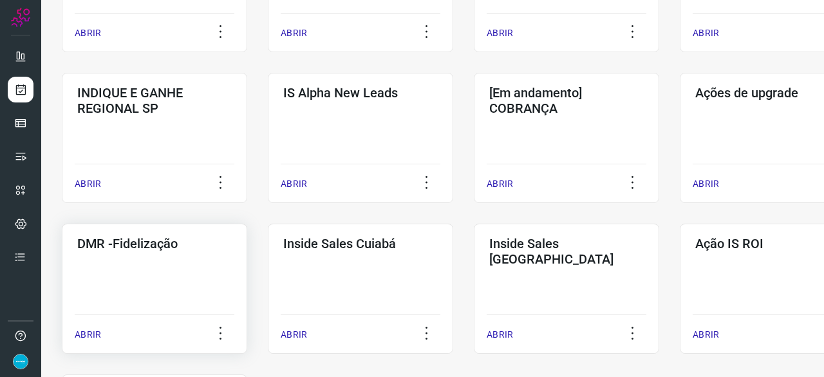
click at [93, 335] on p "ABRIR" at bounding box center [88, 335] width 26 height 14
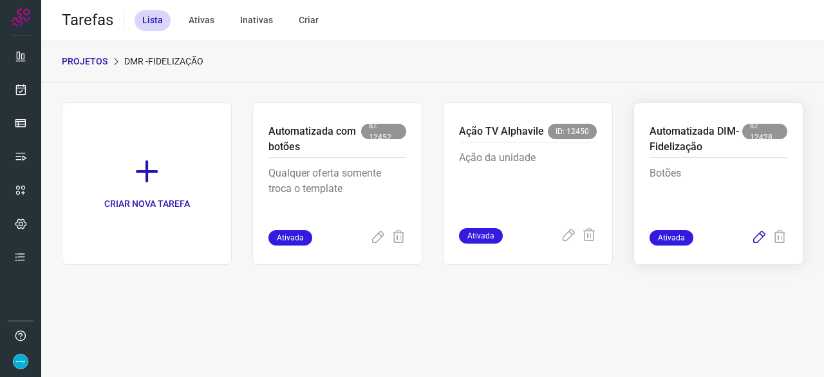
click at [757, 240] on icon at bounding box center [758, 237] width 15 height 15
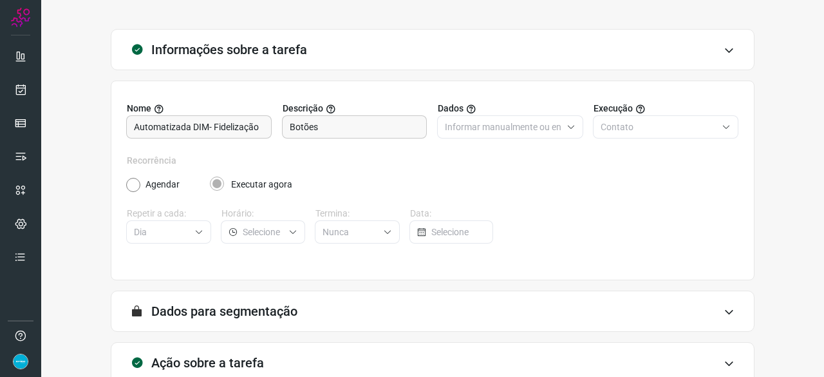
scroll to position [126, 0]
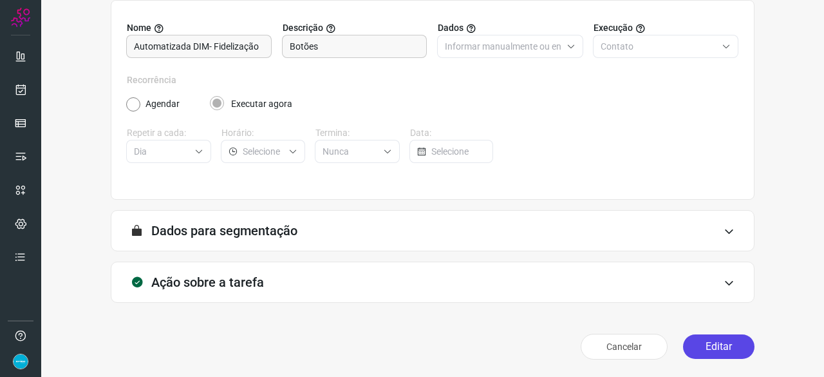
click at [720, 342] on button "Editar" at bounding box center [718, 346] width 71 height 24
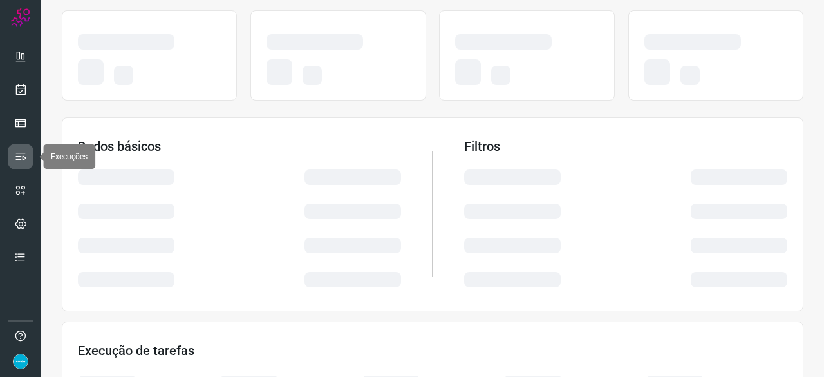
click at [20, 154] on icon at bounding box center [20, 156] width 13 height 13
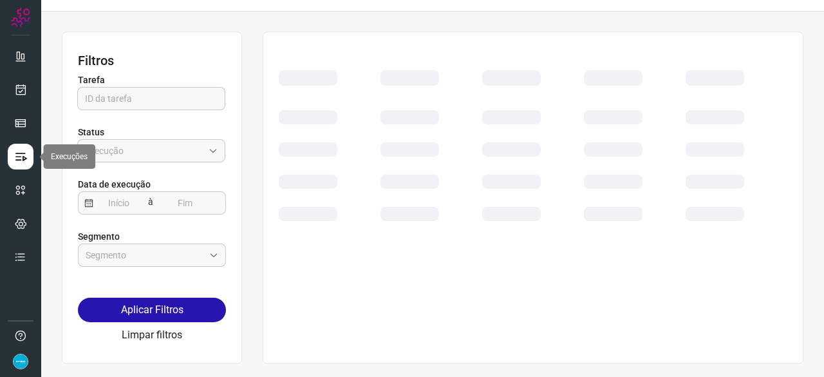
scroll to position [29, 0]
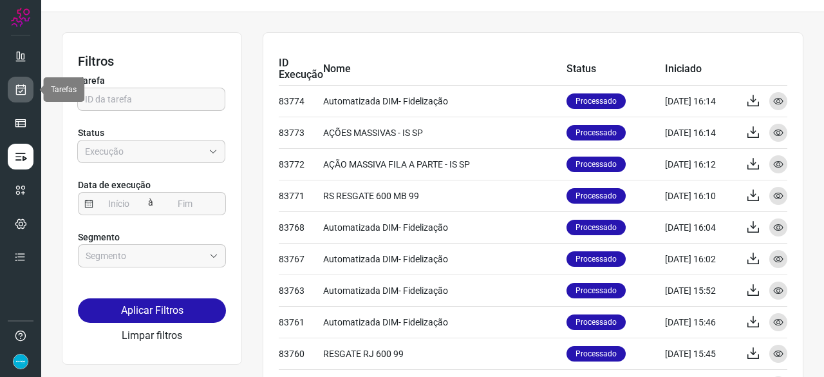
click at [22, 91] on icon at bounding box center [21, 89] width 14 height 13
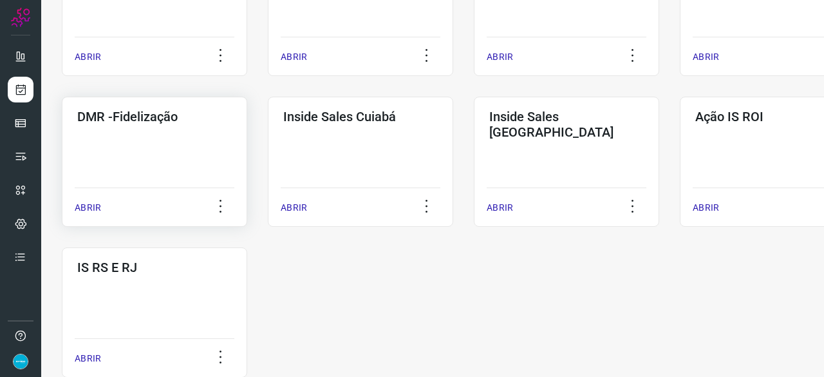
click at [91, 205] on p "ABRIR" at bounding box center [88, 208] width 26 height 14
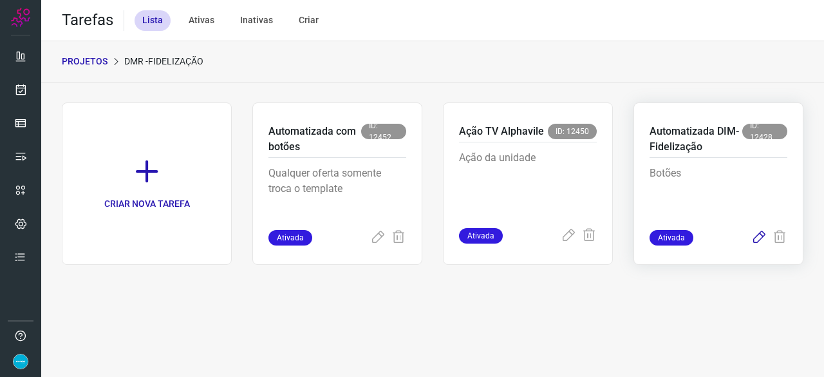
click at [758, 237] on icon at bounding box center [758, 237] width 15 height 15
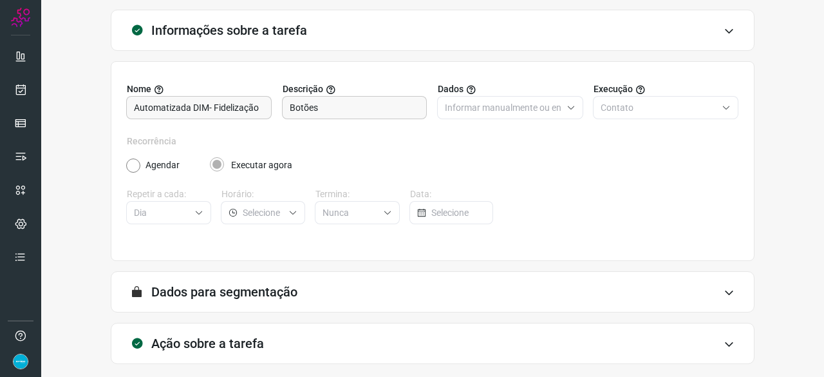
scroll to position [126, 0]
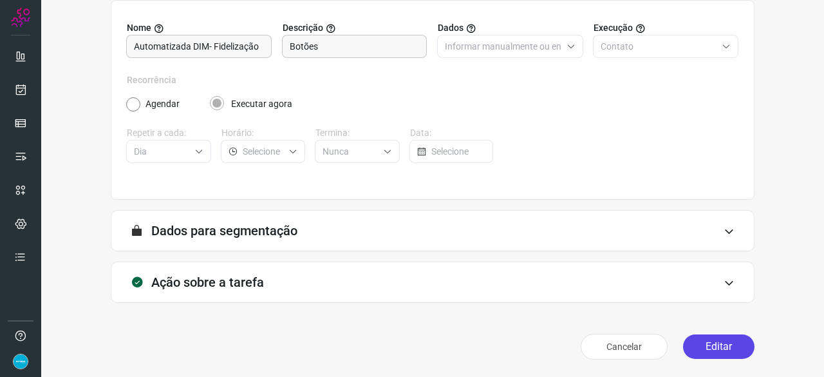
click at [707, 341] on button "Editar" at bounding box center [718, 346] width 71 height 24
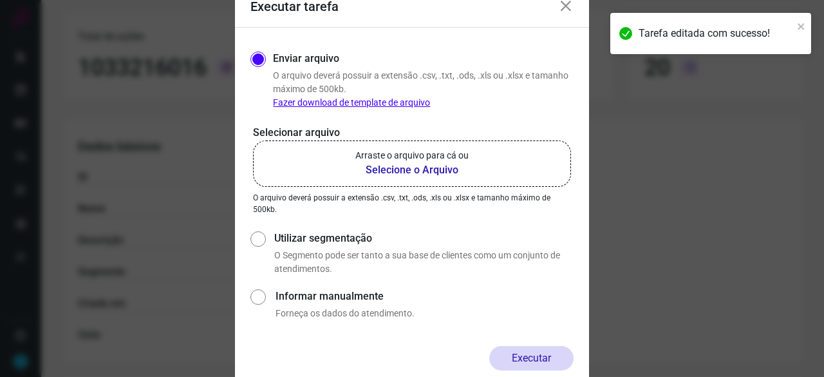
click at [389, 169] on b "Selecione o Arquivo" at bounding box center [411, 169] width 113 height 15
click at [0, 0] on input "Arraste o arquivo para cá ou Selecione o Arquivo" at bounding box center [0, 0] width 0 height 0
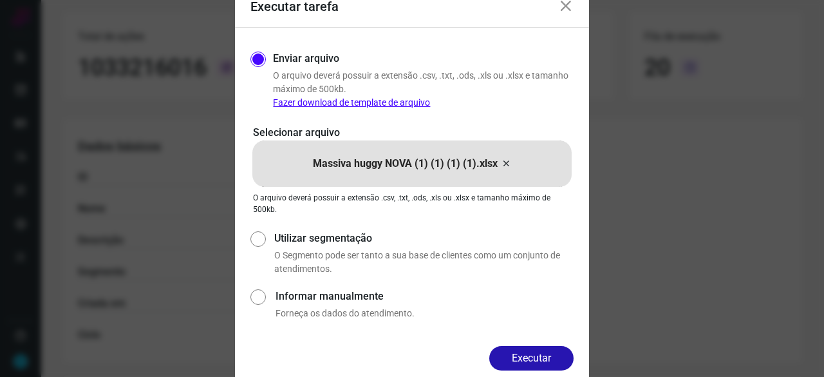
click at [550, 353] on button "Executar" at bounding box center [531, 358] width 84 height 24
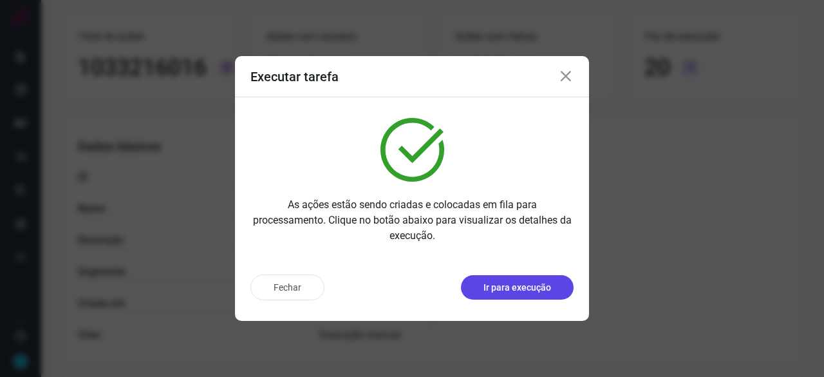
click at [553, 288] on button "Ir para execução" at bounding box center [517, 287] width 113 height 24
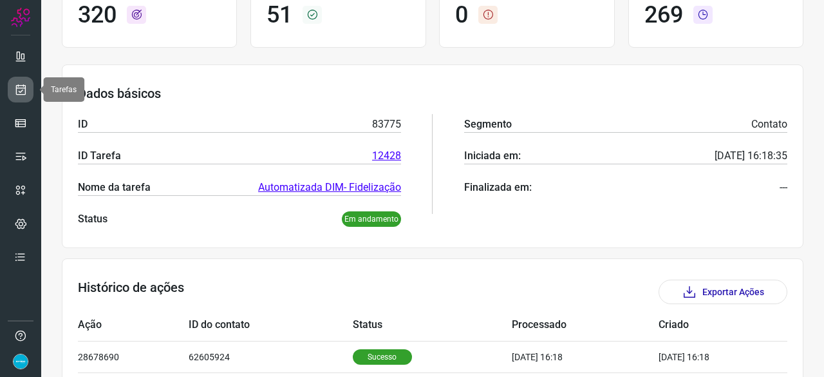
click at [12, 81] on link at bounding box center [21, 90] width 26 height 26
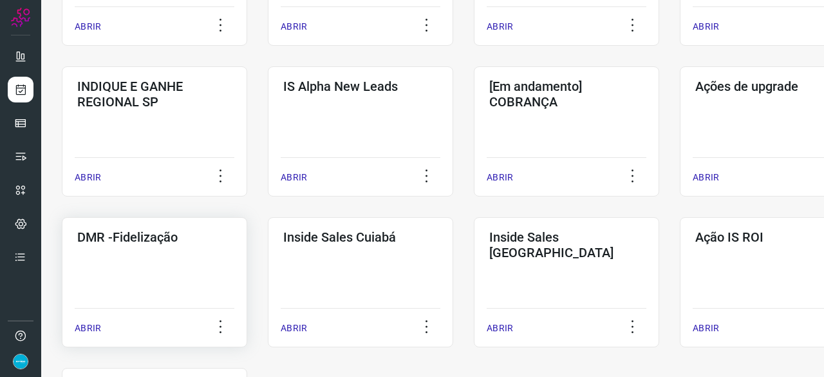
scroll to position [489, 0]
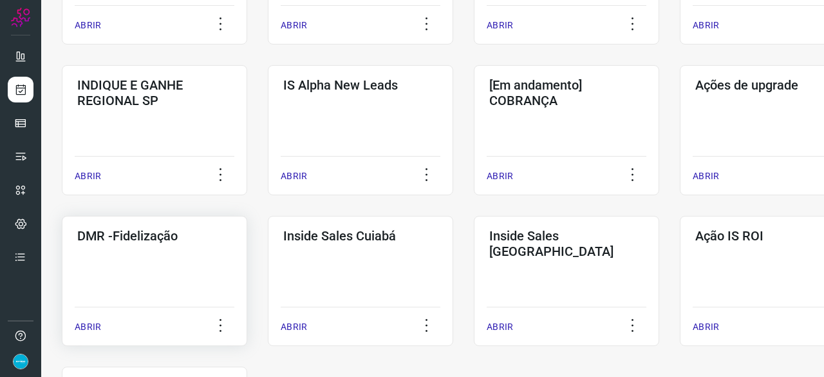
click at [91, 322] on p "ABRIR" at bounding box center [88, 327] width 26 height 14
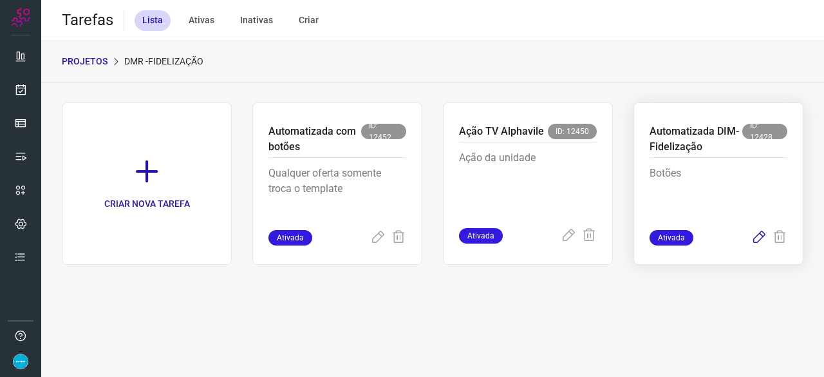
click at [763, 235] on icon at bounding box center [758, 237] width 15 height 15
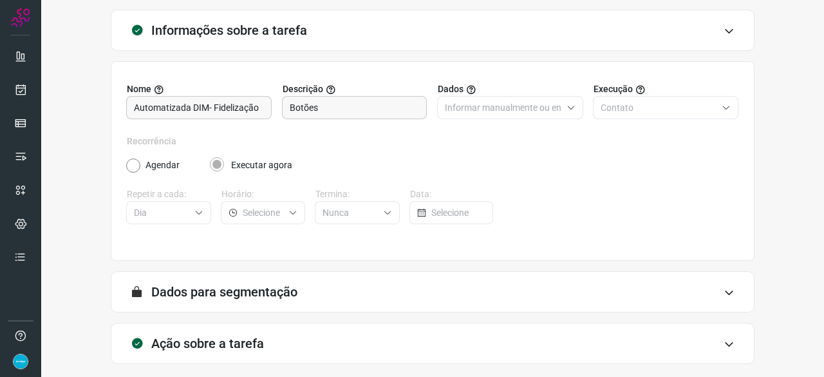
scroll to position [126, 0]
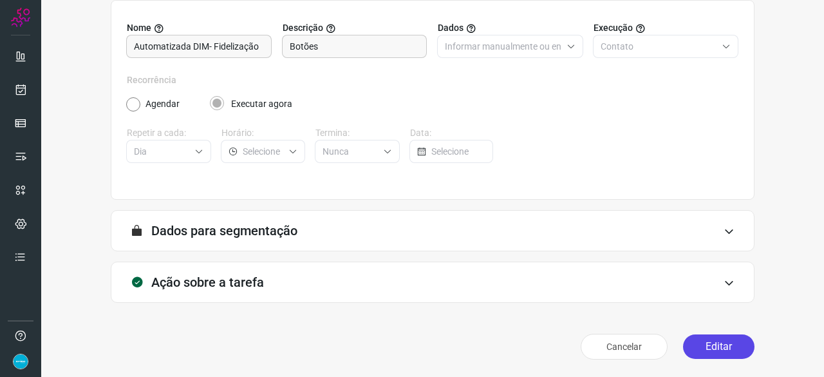
click at [698, 344] on button "Editar" at bounding box center [718, 346] width 71 height 24
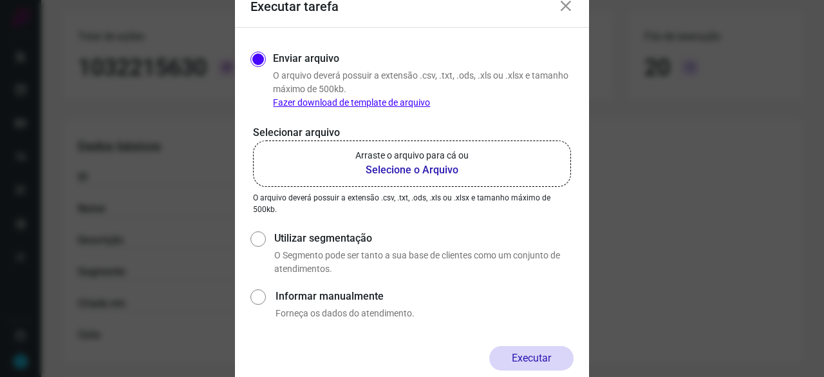
click at [411, 169] on b "Selecione o Arquivo" at bounding box center [411, 169] width 113 height 15
click at [0, 0] on input "Arraste o arquivo para cá ou Selecione o Arquivo" at bounding box center [0, 0] width 0 height 0
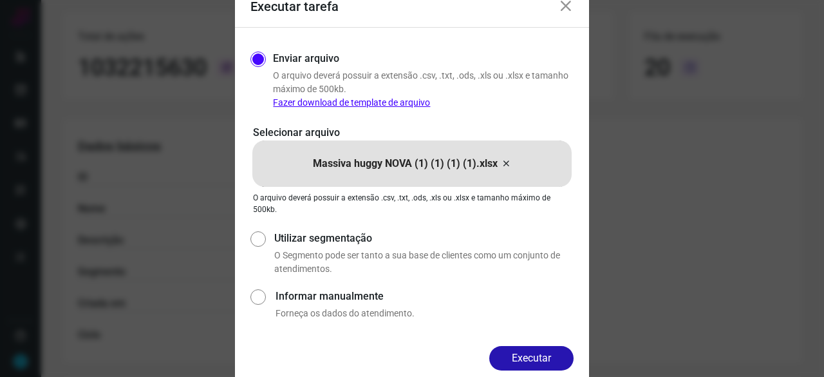
drag, startPoint x: 532, startPoint y: 353, endPoint x: 522, endPoint y: 346, distance: 12.0
click at [532, 352] on button "Executar" at bounding box center [531, 358] width 84 height 24
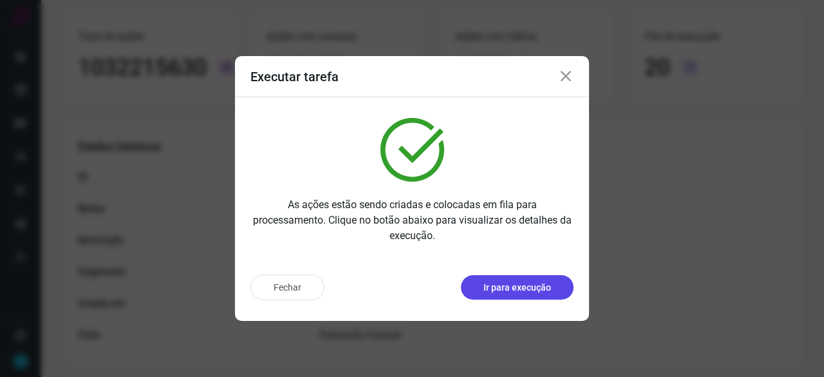
click at [498, 286] on p "Ir para execução" at bounding box center [517, 288] width 68 height 14
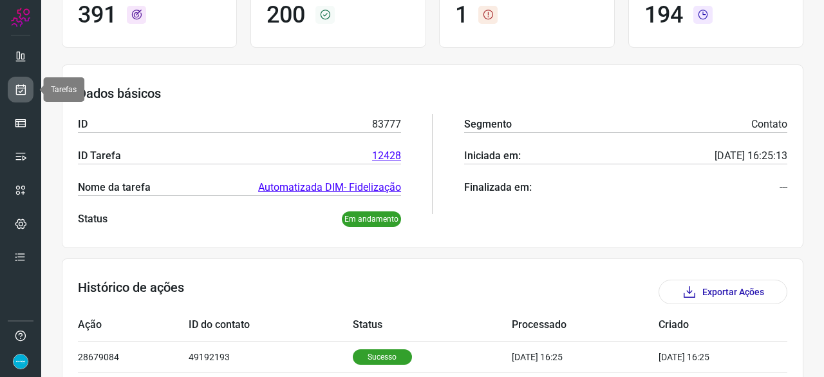
click at [26, 84] on icon at bounding box center [21, 89] width 14 height 13
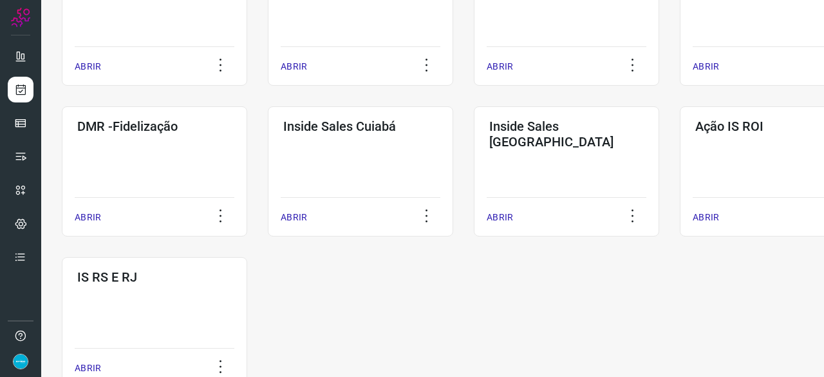
scroll to position [618, 0]
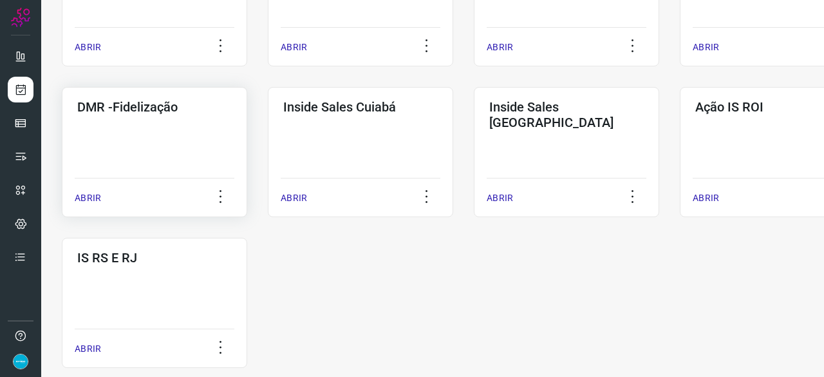
click at [93, 196] on p "ABRIR" at bounding box center [88, 198] width 26 height 14
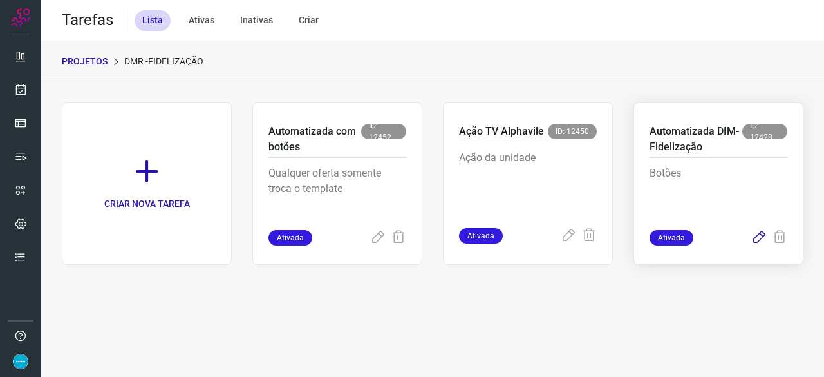
click at [758, 234] on icon at bounding box center [758, 237] width 15 height 15
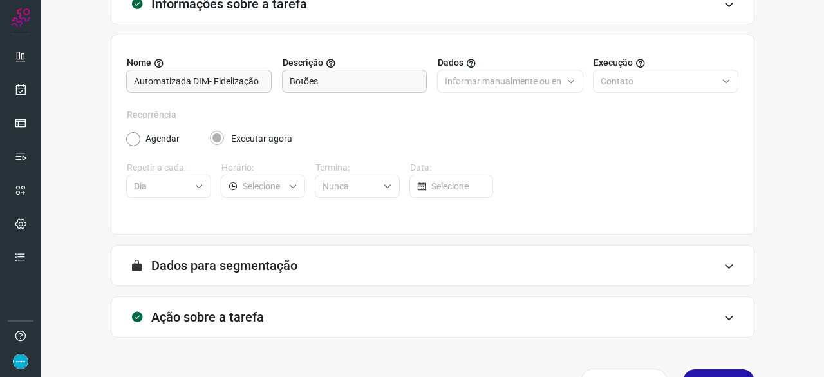
scroll to position [126, 0]
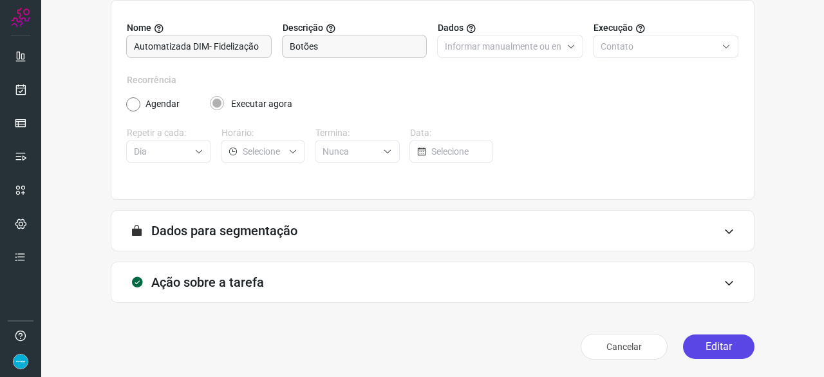
click at [712, 344] on button "Editar" at bounding box center [718, 346] width 71 height 24
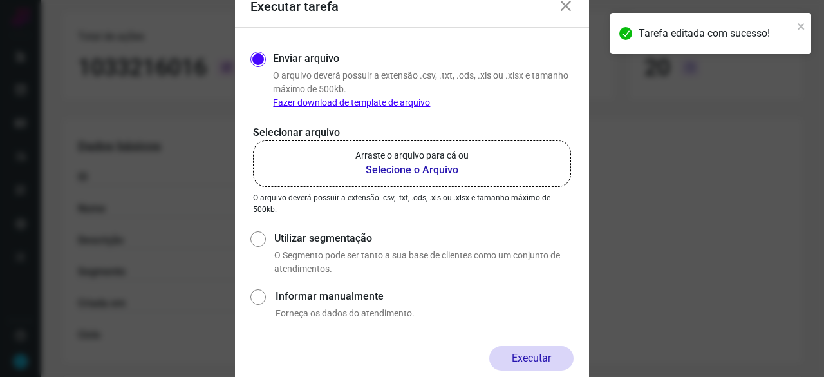
click at [394, 171] on b "Selecione o Arquivo" at bounding box center [411, 169] width 113 height 15
click at [0, 0] on input "Arraste o arquivo para cá ou Selecione o Arquivo" at bounding box center [0, 0] width 0 height 0
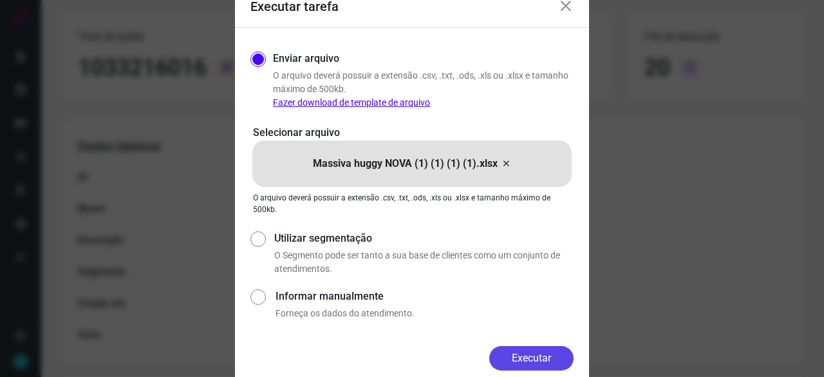
click at [555, 362] on button "Executar" at bounding box center [531, 358] width 84 height 24
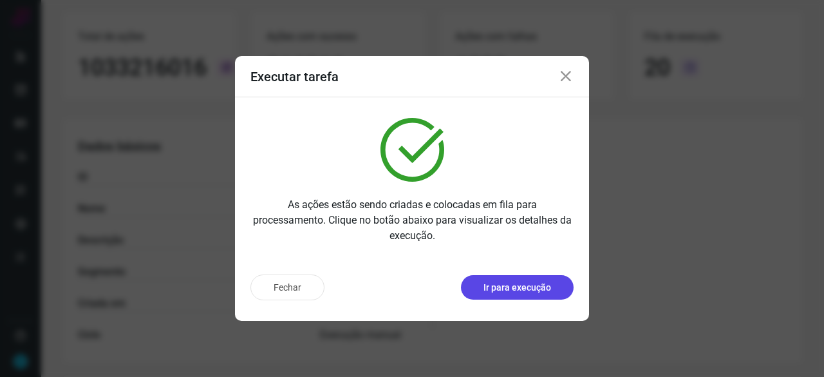
click at [516, 295] on button "Ir para execução" at bounding box center [517, 287] width 113 height 24
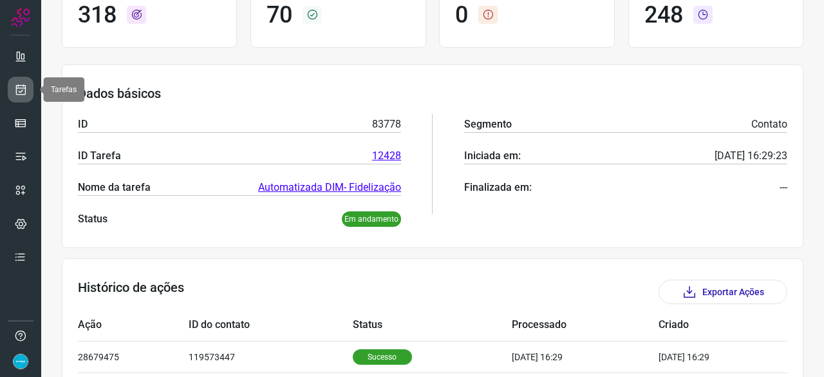
click at [22, 91] on icon at bounding box center [21, 89] width 14 height 13
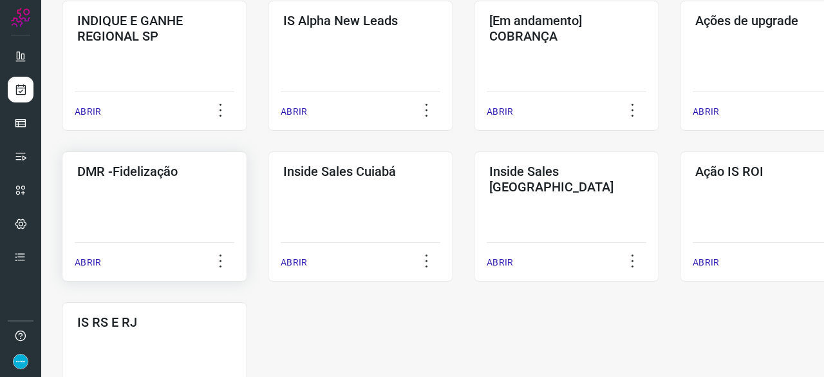
click at [87, 261] on p "ABRIR" at bounding box center [88, 263] width 26 height 14
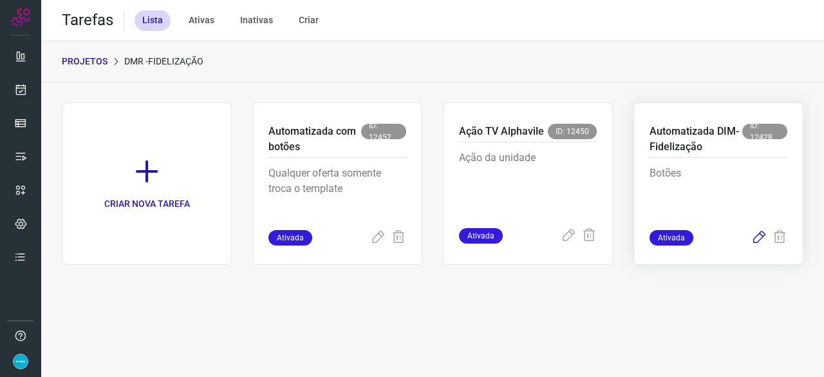
click at [757, 234] on icon at bounding box center [758, 237] width 15 height 15
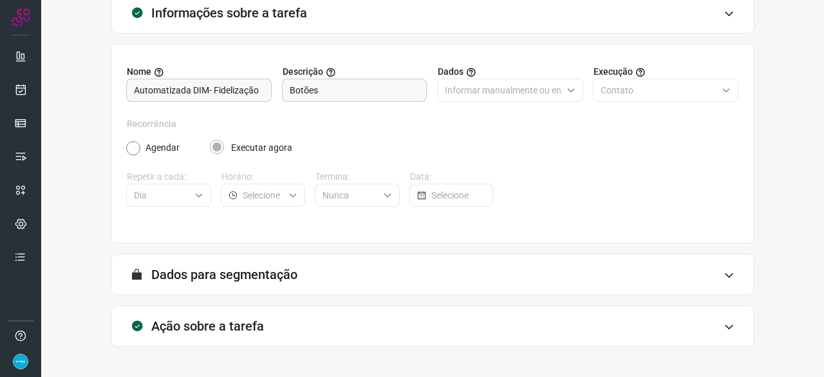
scroll to position [126, 0]
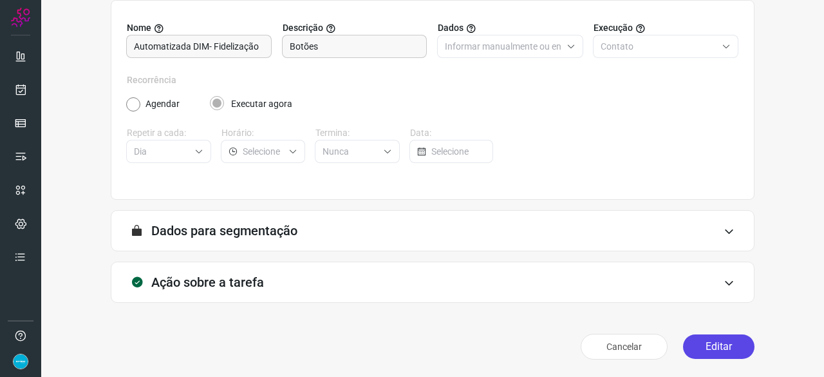
click at [717, 347] on button "Editar" at bounding box center [718, 346] width 71 height 24
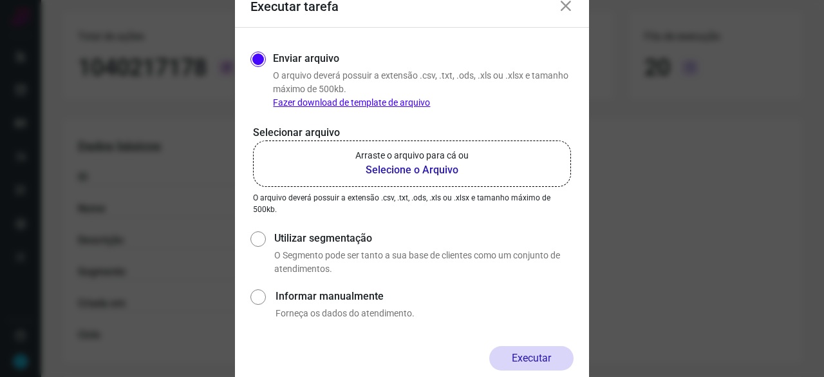
click at [429, 167] on b "Selecione o Arquivo" at bounding box center [411, 169] width 113 height 15
click at [0, 0] on input "Arraste o arquivo para cá ou Selecione o Arquivo" at bounding box center [0, 0] width 0 height 0
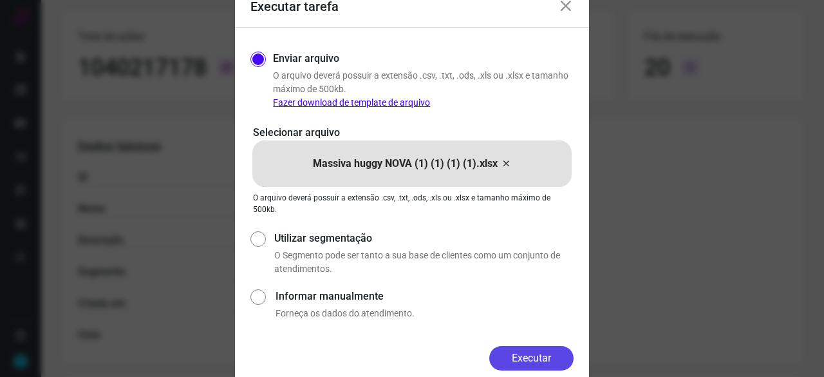
click at [548, 355] on button "Executar" at bounding box center [531, 358] width 84 height 24
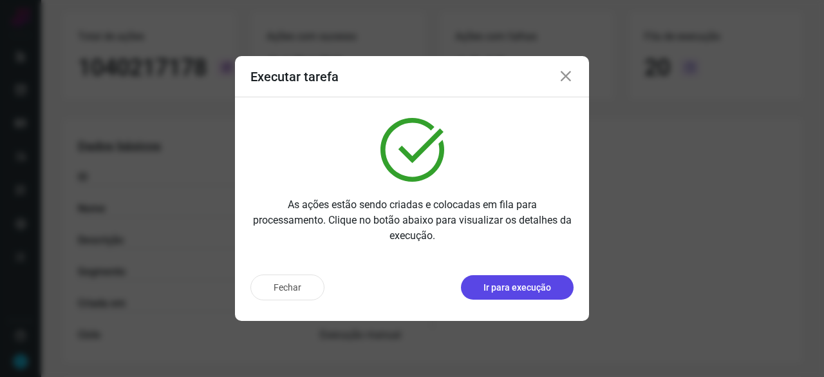
click at [513, 284] on p "Ir para execução" at bounding box center [517, 288] width 68 height 14
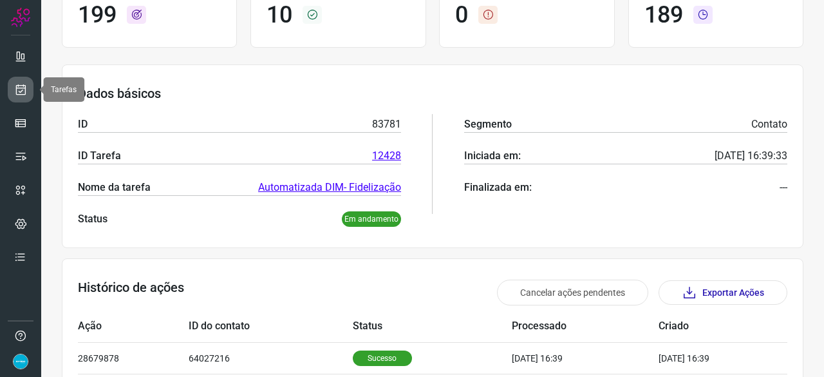
click at [21, 87] on icon at bounding box center [21, 89] width 14 height 13
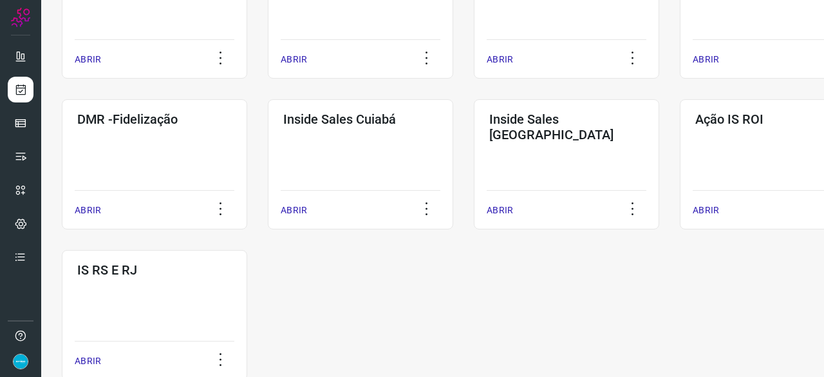
scroll to position [618, 0]
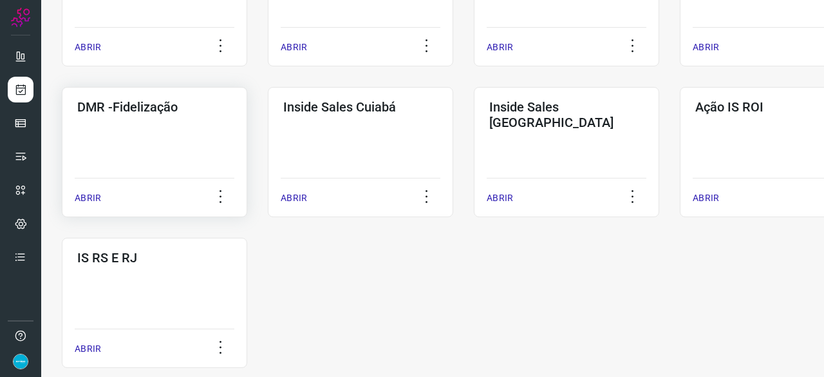
click at [93, 197] on p "ABRIR" at bounding box center [88, 198] width 26 height 14
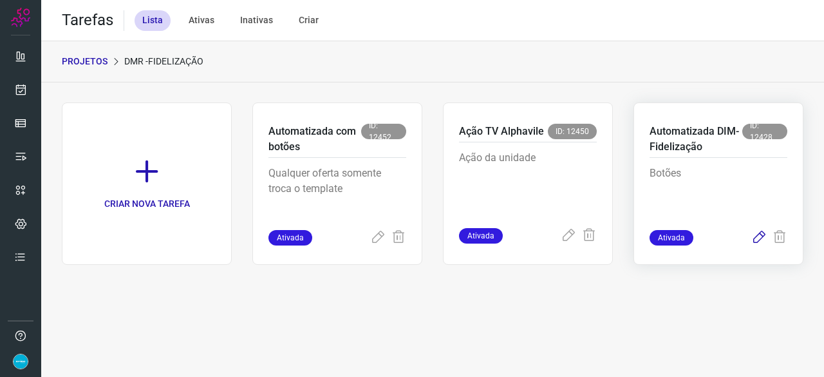
click at [759, 237] on icon at bounding box center [758, 237] width 15 height 15
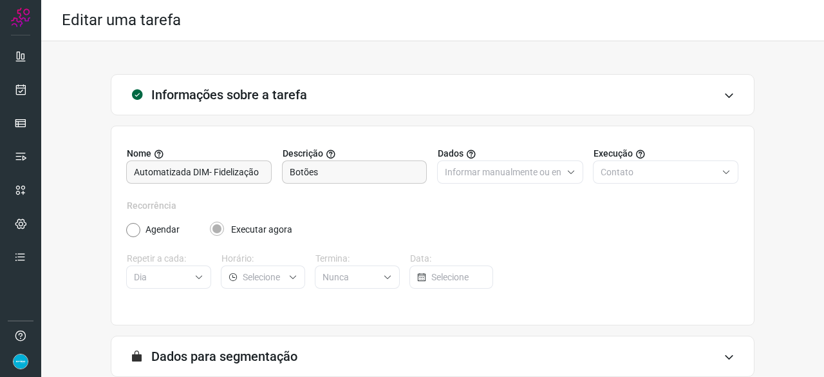
scroll to position [126, 0]
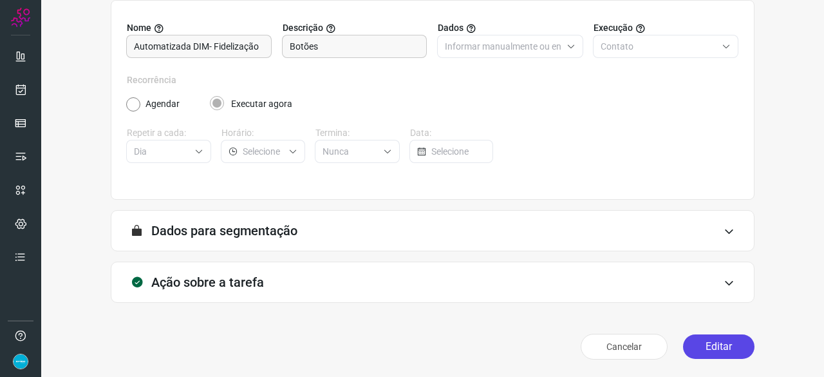
click at [708, 343] on button "Editar" at bounding box center [718, 346] width 71 height 24
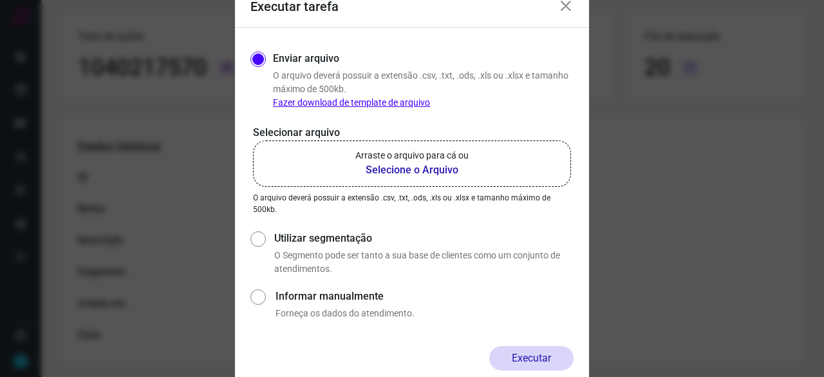
click at [419, 168] on b "Selecione o Arquivo" at bounding box center [411, 169] width 113 height 15
click at [0, 0] on input "Arraste o arquivo para cá ou Selecione o Arquivo" at bounding box center [0, 0] width 0 height 0
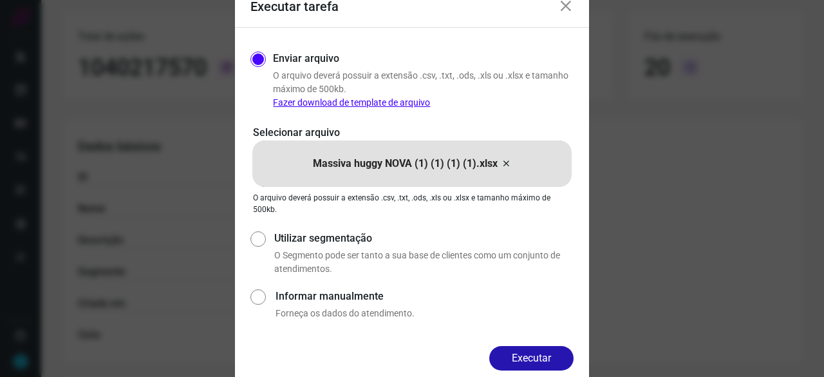
click at [539, 357] on button "Executar" at bounding box center [531, 358] width 84 height 24
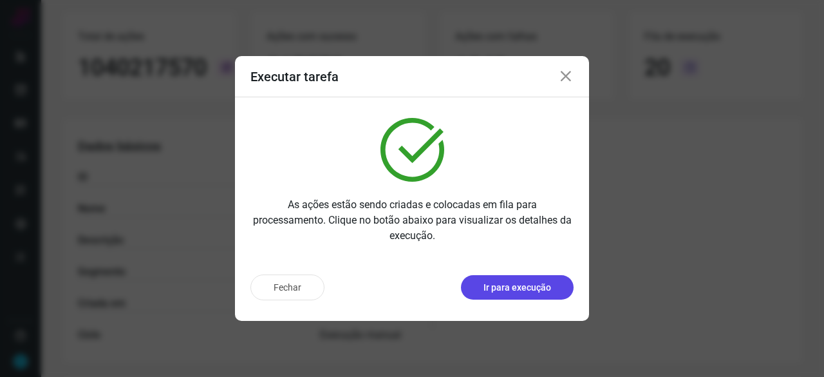
click at [524, 288] on p "Ir para execução" at bounding box center [517, 288] width 68 height 14
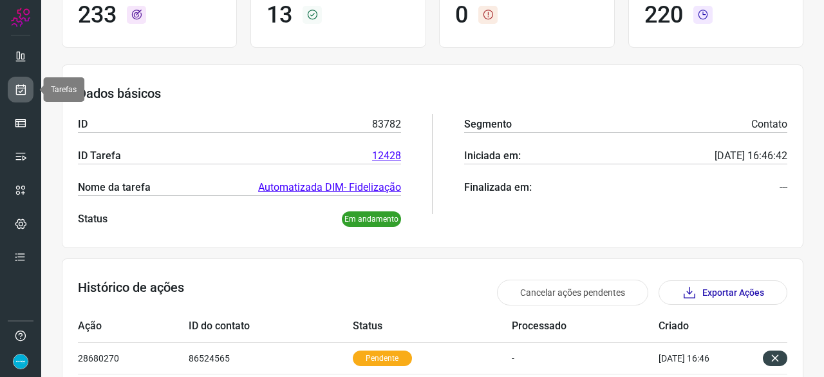
click at [23, 87] on icon at bounding box center [21, 89] width 14 height 13
